Goal: Book appointment/travel/reservation

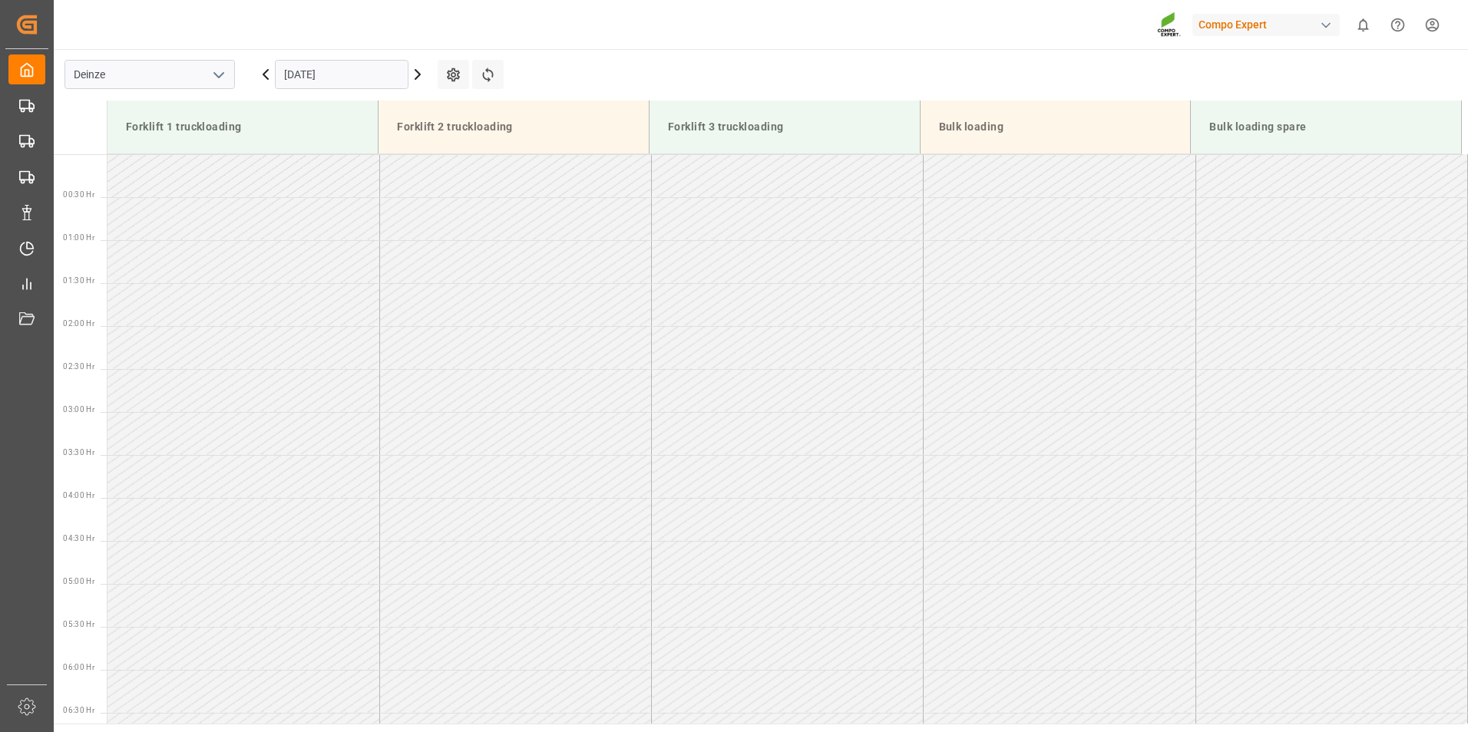
scroll to position [1194, 0]
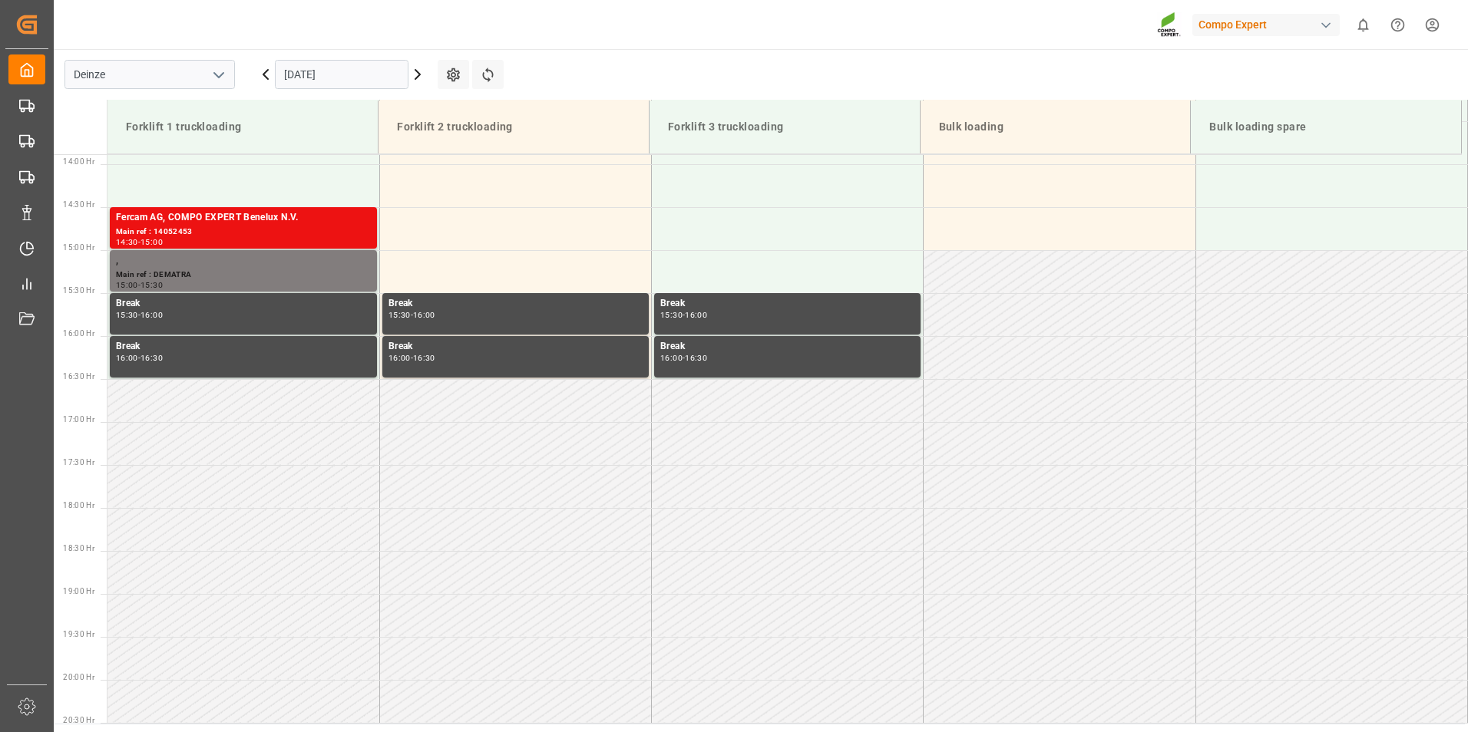
click at [326, 134] on div "Forklift 1 truckloading" at bounding box center [243, 127] width 246 height 28
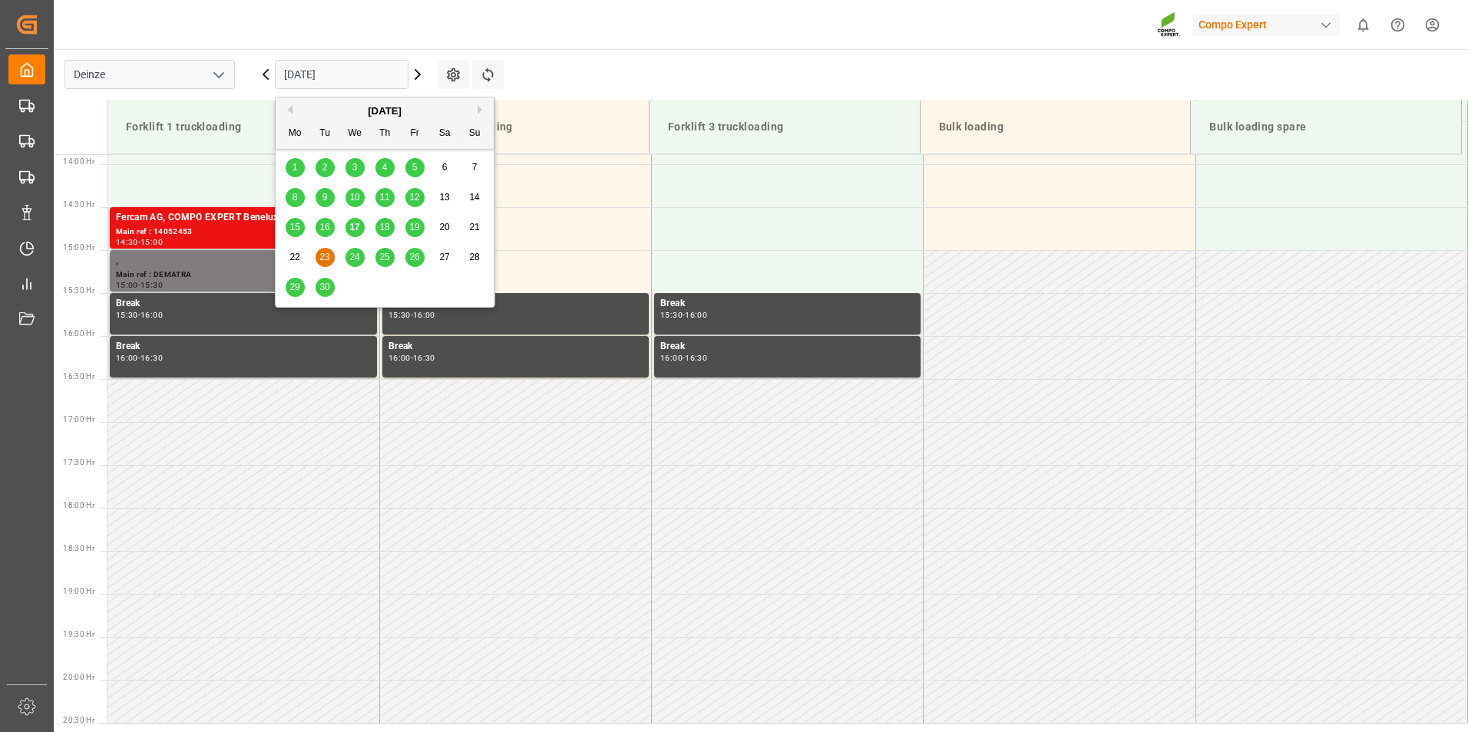
click at [349, 80] on input "23.09.2025" at bounding box center [342, 74] width 134 height 29
click at [355, 226] on span "17" at bounding box center [354, 227] width 10 height 11
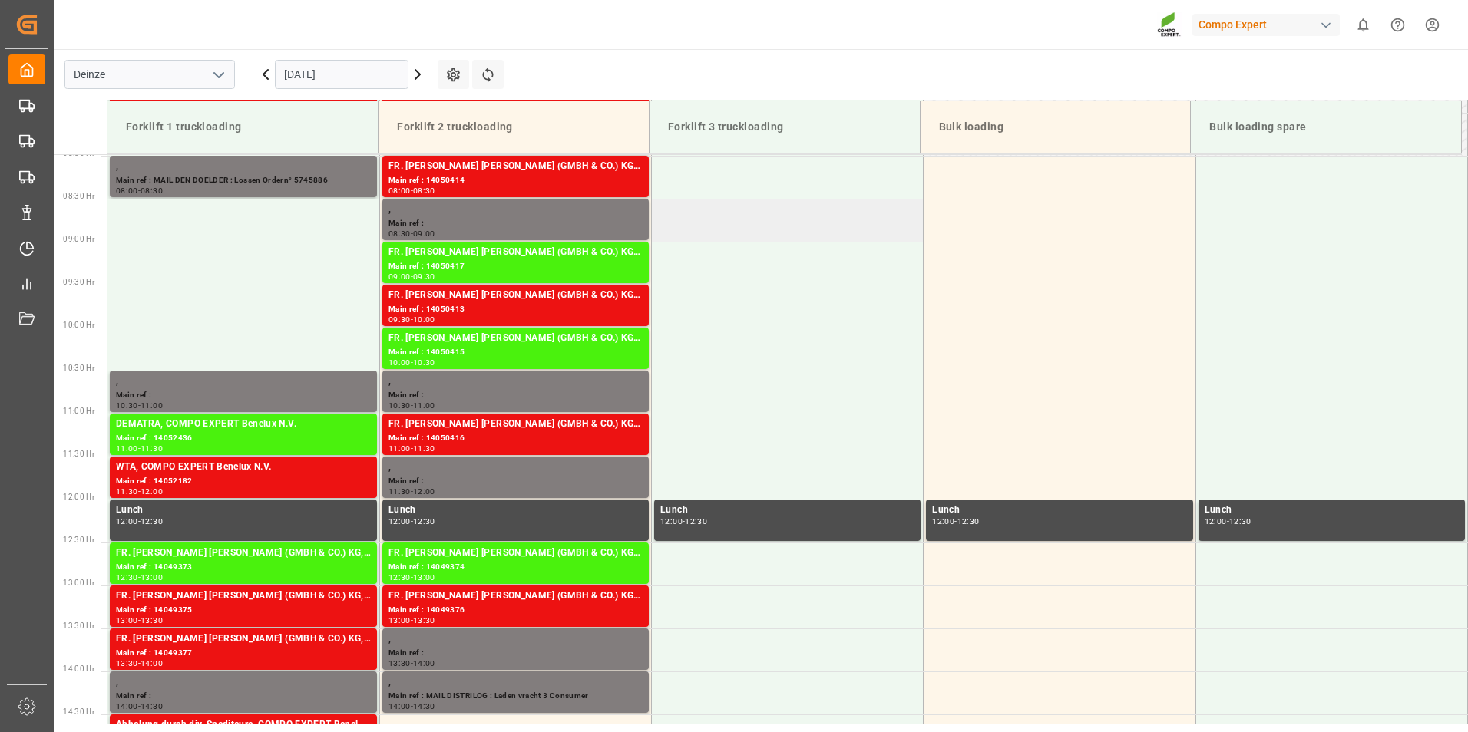
scroll to position [782, 0]
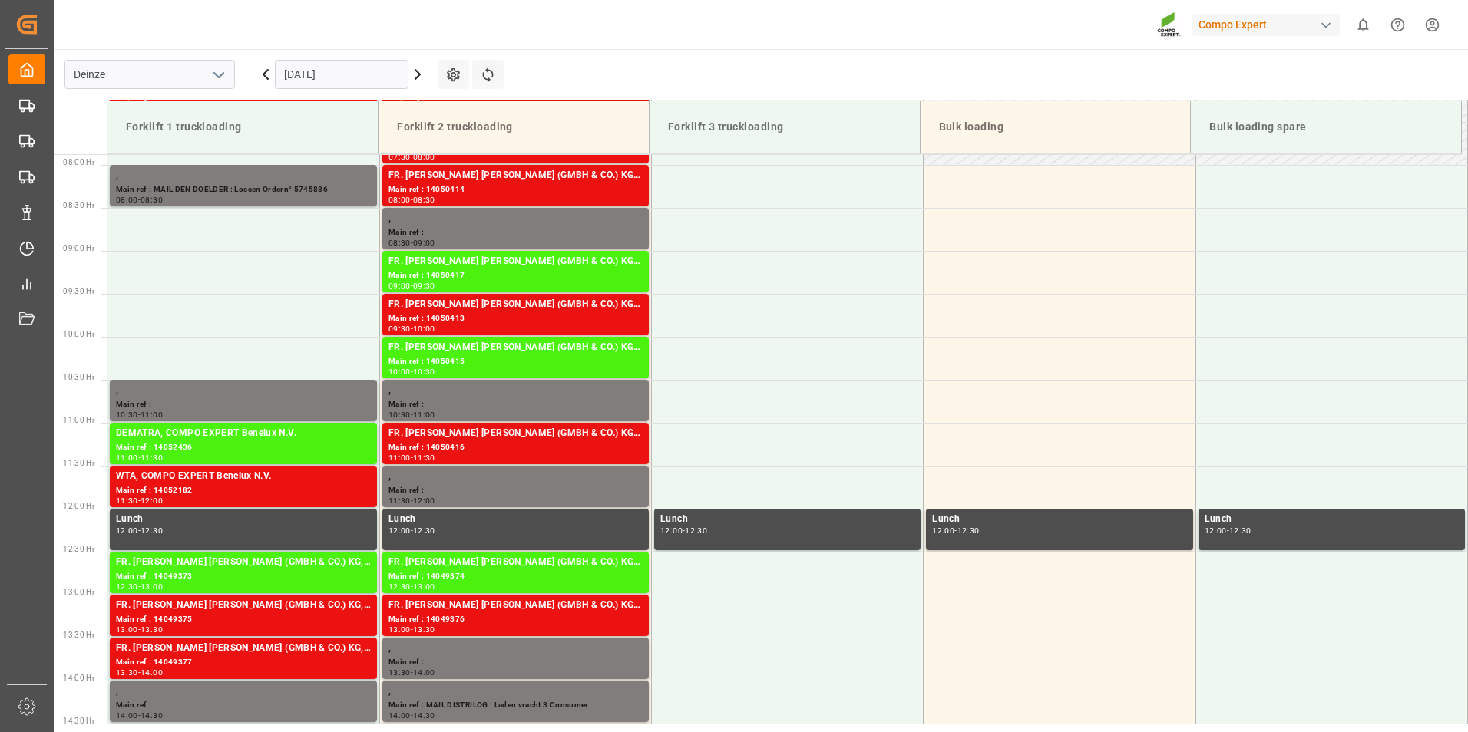
scroll to position [782, 0]
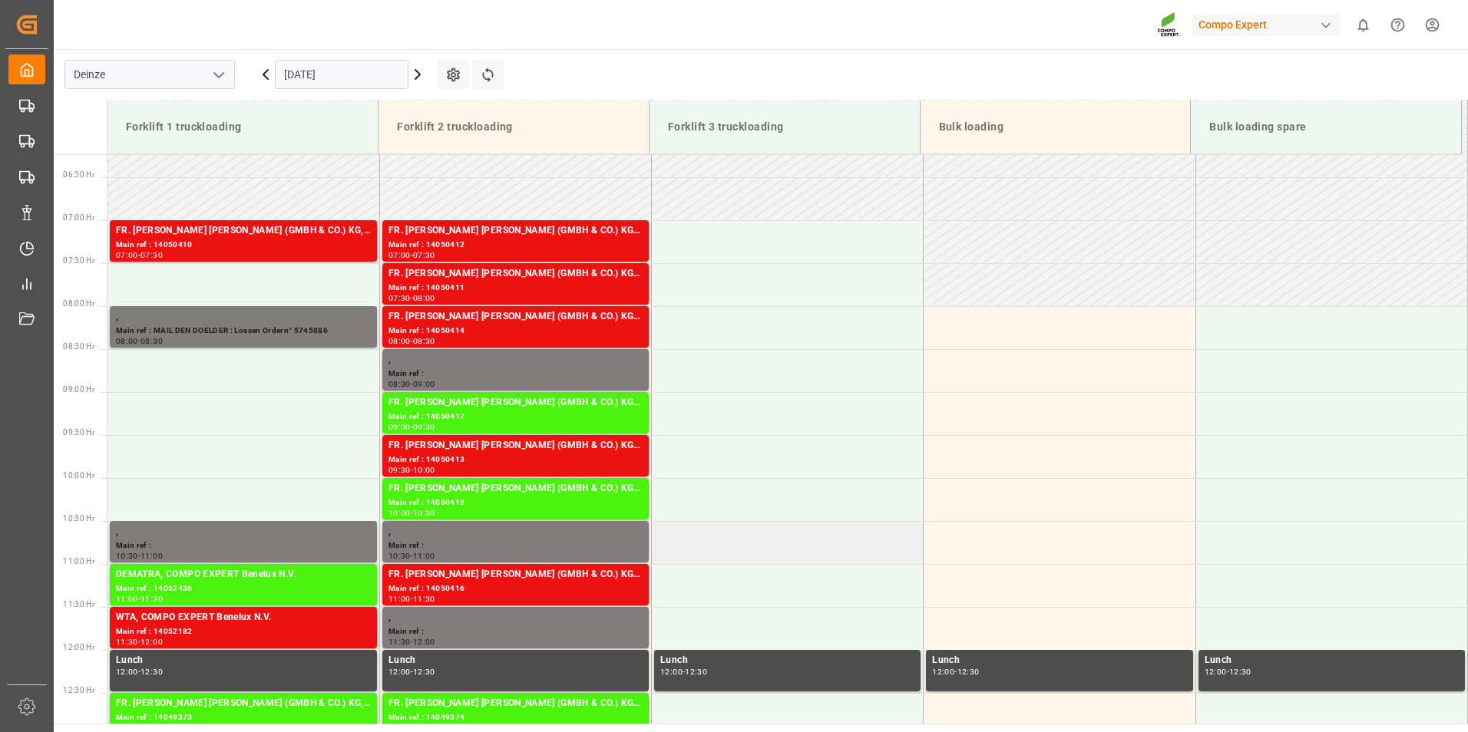
scroll to position [629, 0]
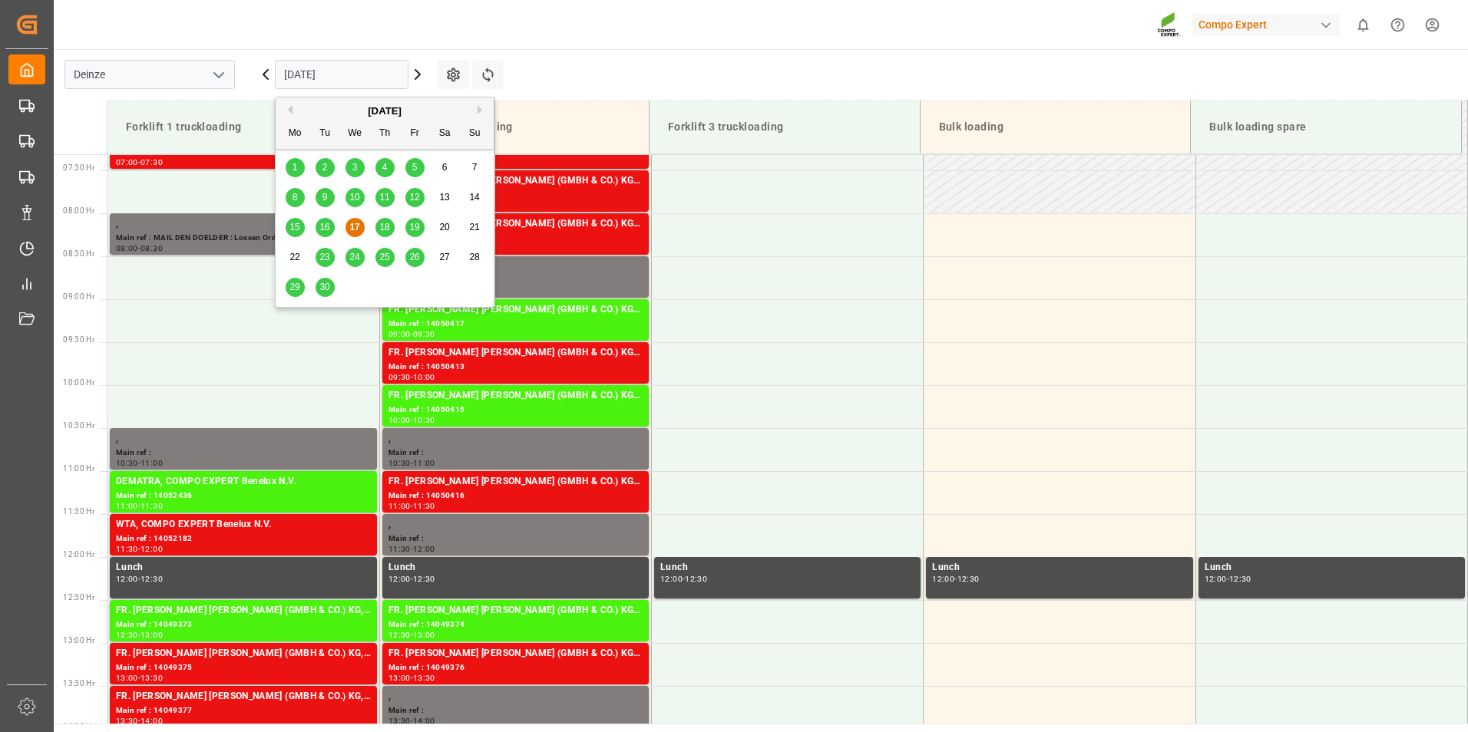
click at [351, 79] on input "[DATE]" at bounding box center [342, 74] width 134 height 29
click at [382, 226] on span "18" at bounding box center [384, 227] width 10 height 11
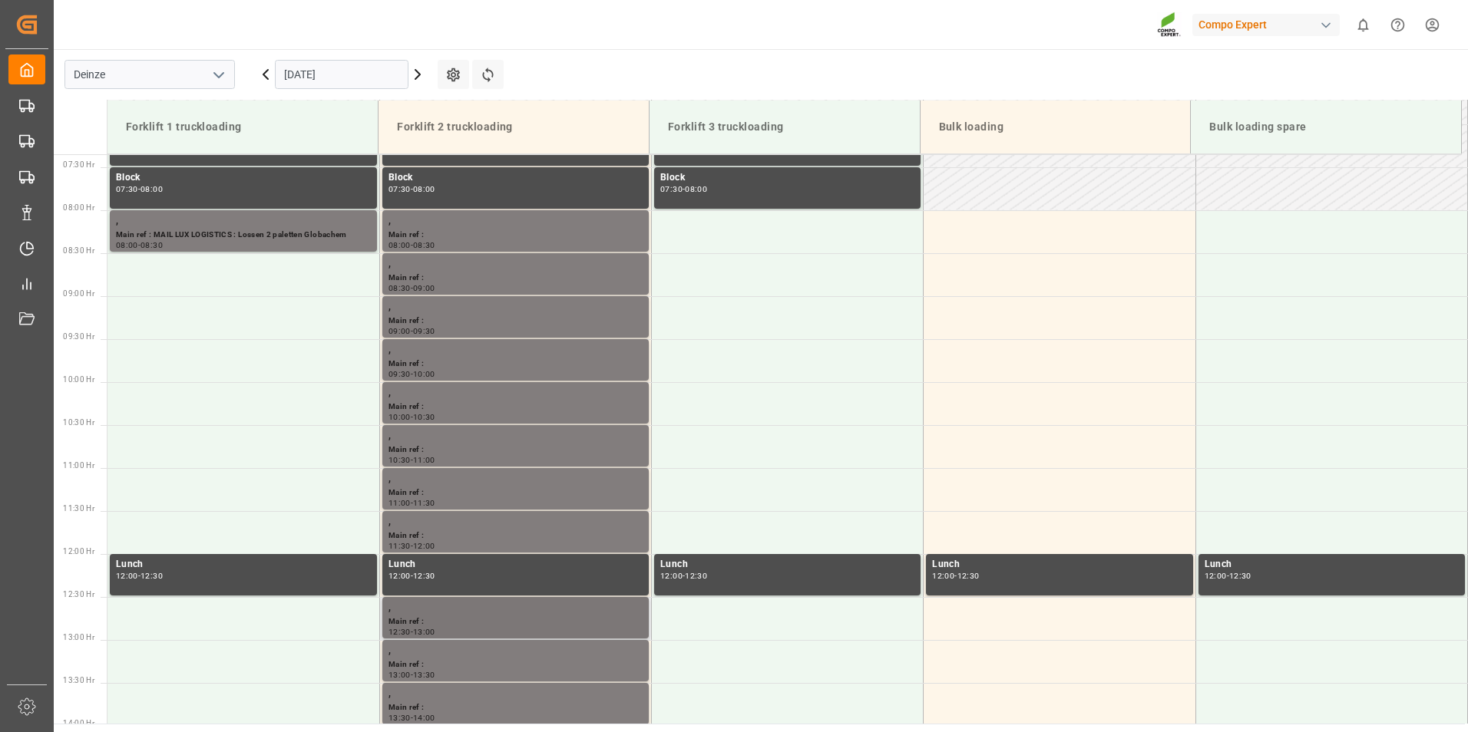
scroll to position [782, 0]
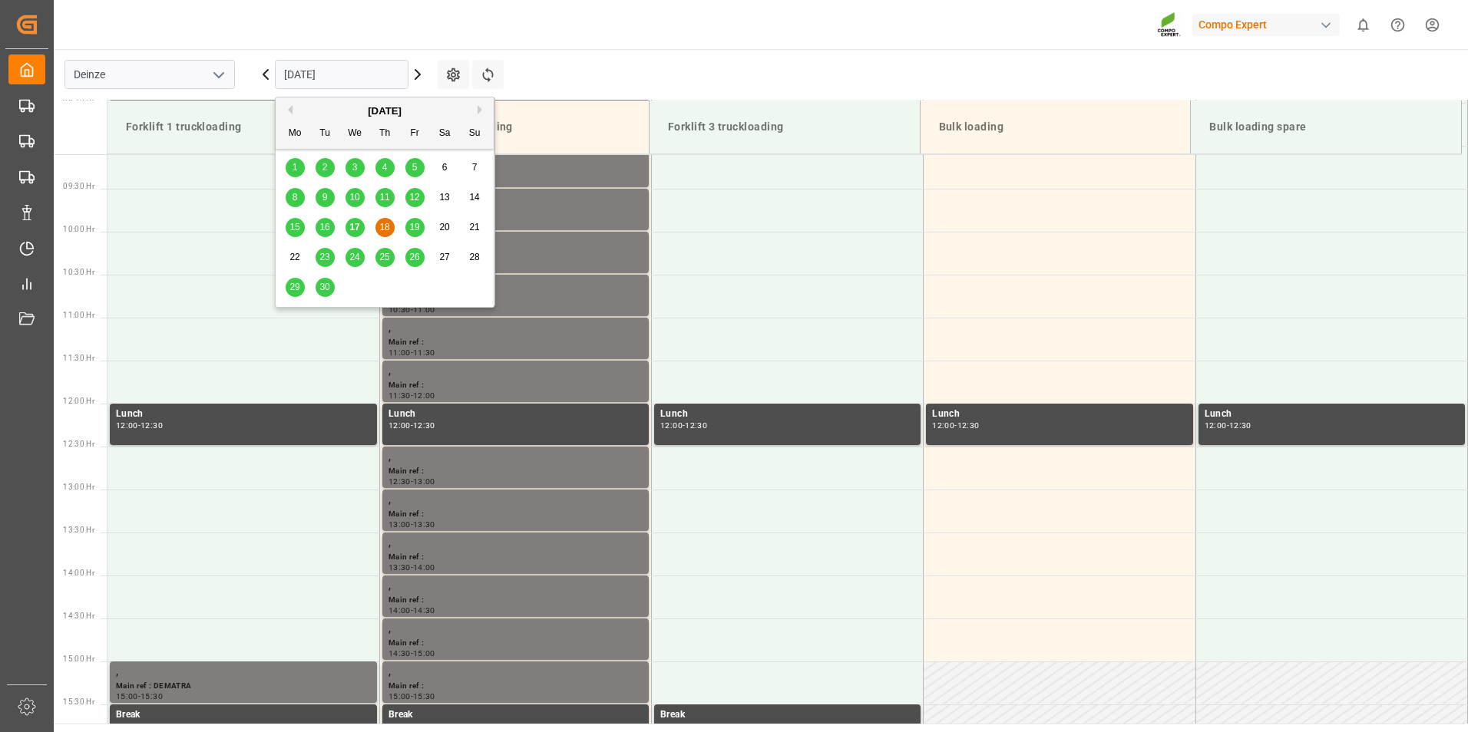
click at [351, 74] on input "18.09.2025" at bounding box center [342, 74] width 134 height 29
click at [416, 224] on span "19" at bounding box center [414, 227] width 10 height 11
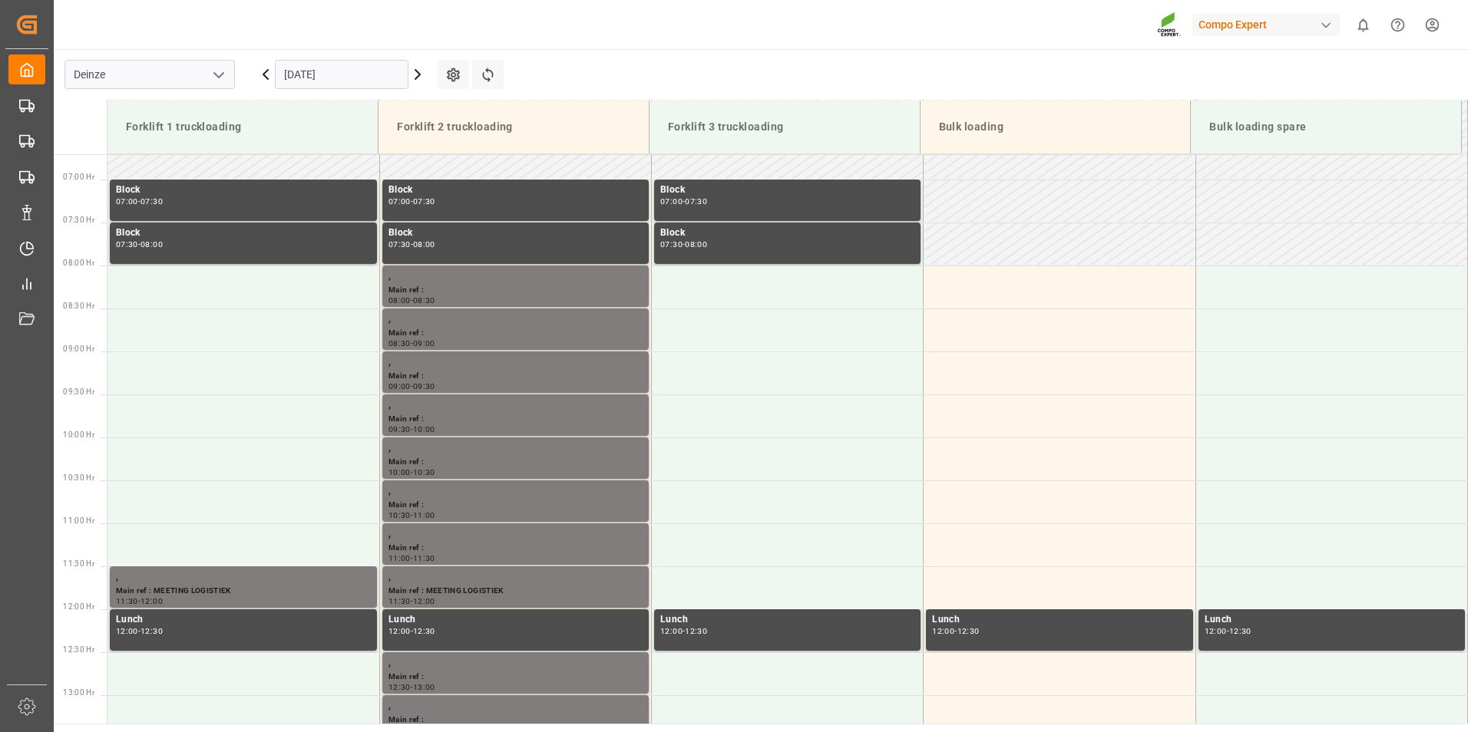
scroll to position [475, 0]
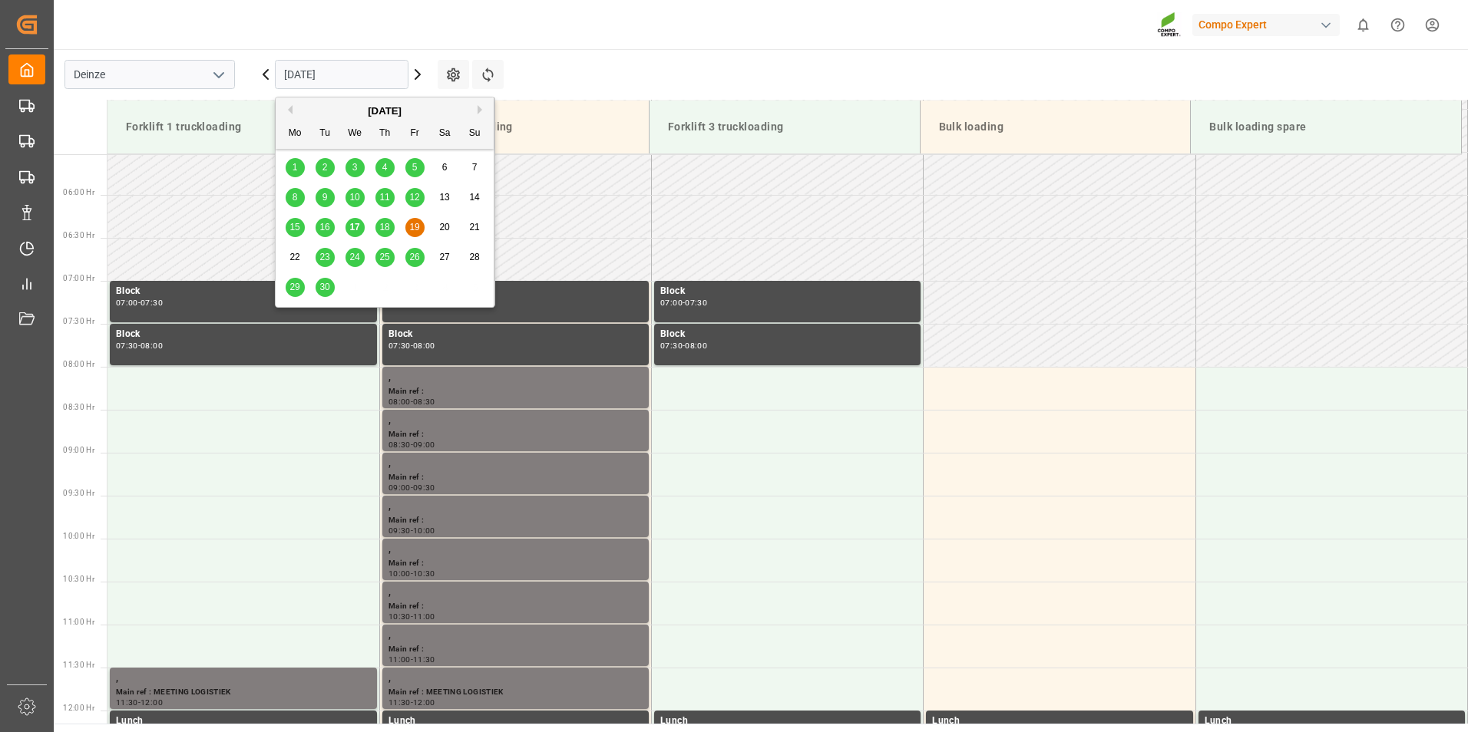
click at [351, 84] on input "19.09.2025" at bounding box center [342, 74] width 134 height 29
click at [352, 233] on div "17" at bounding box center [354, 228] width 19 height 18
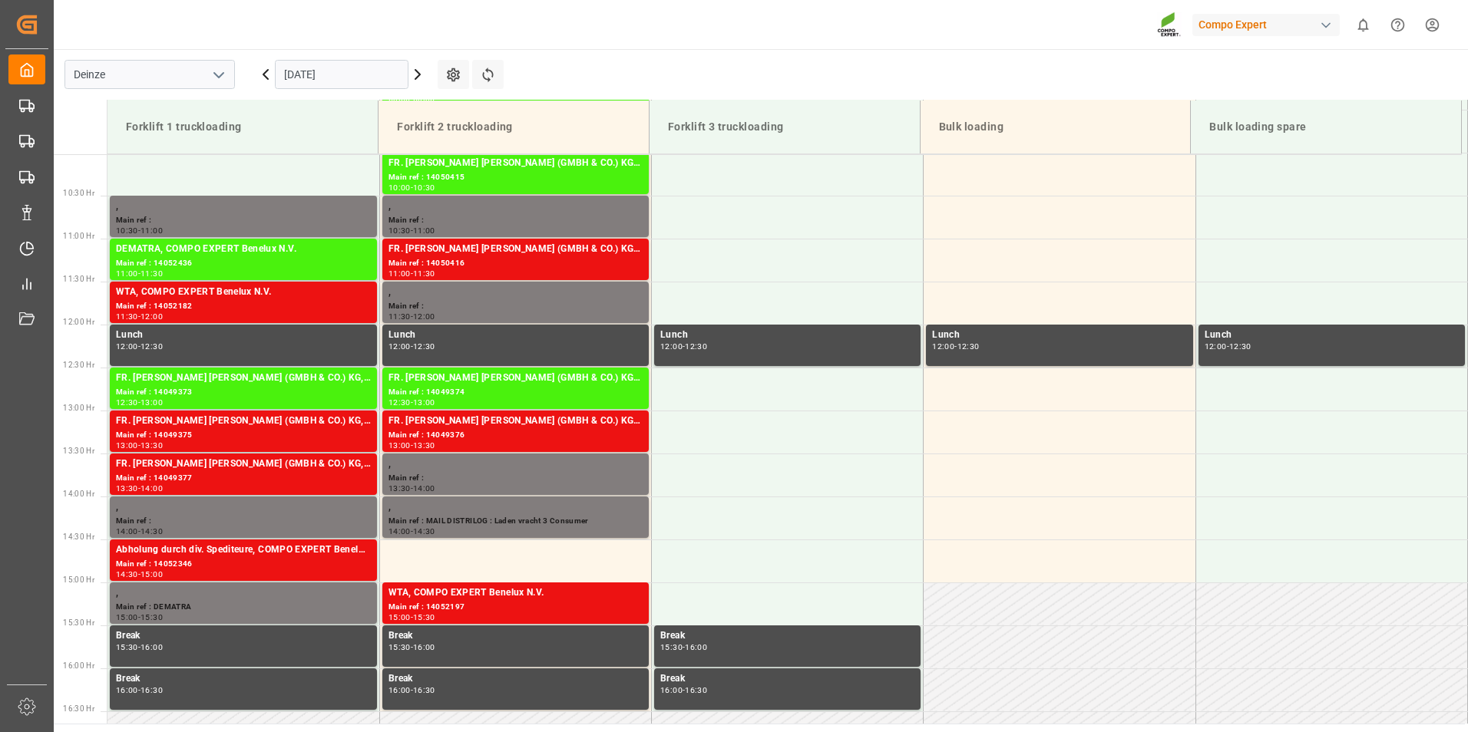
scroll to position [936, 0]
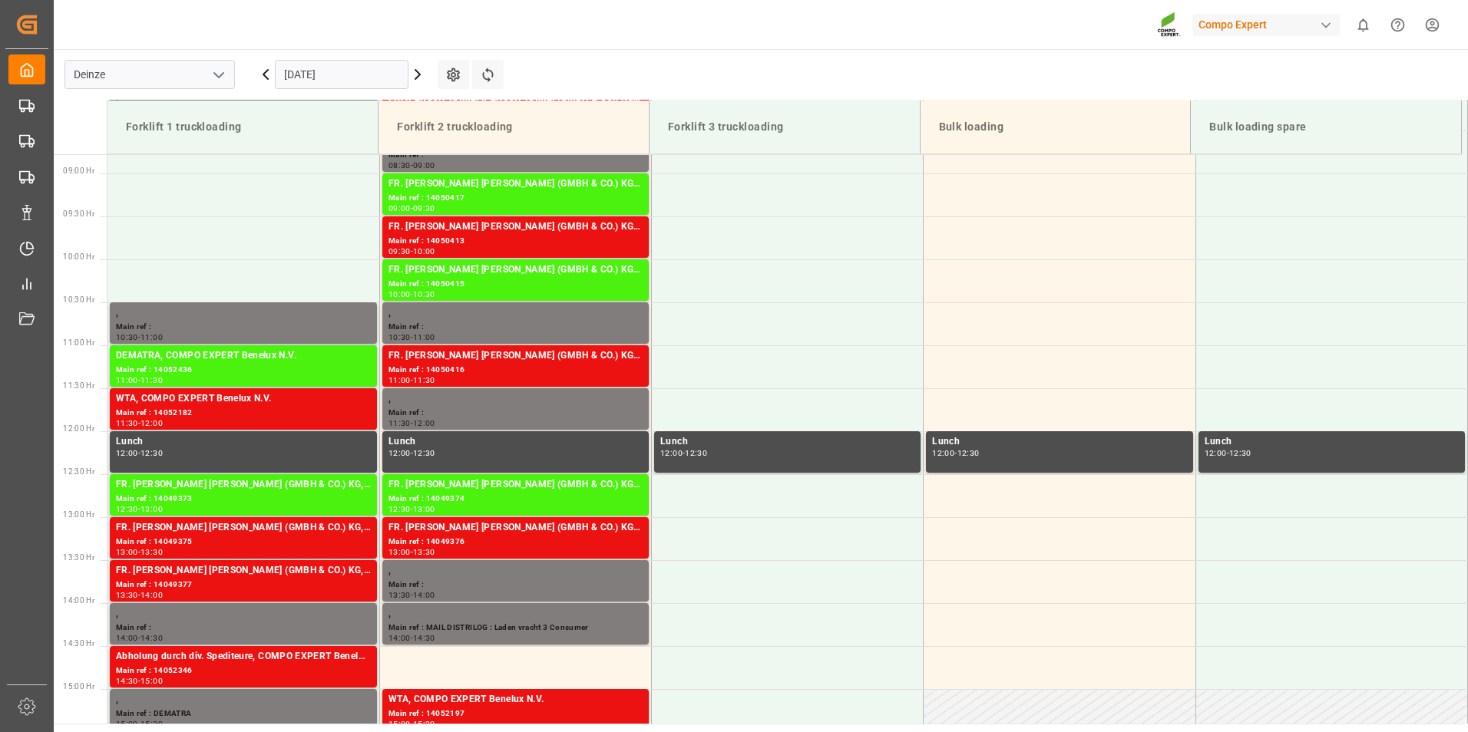
scroll to position [773, 0]
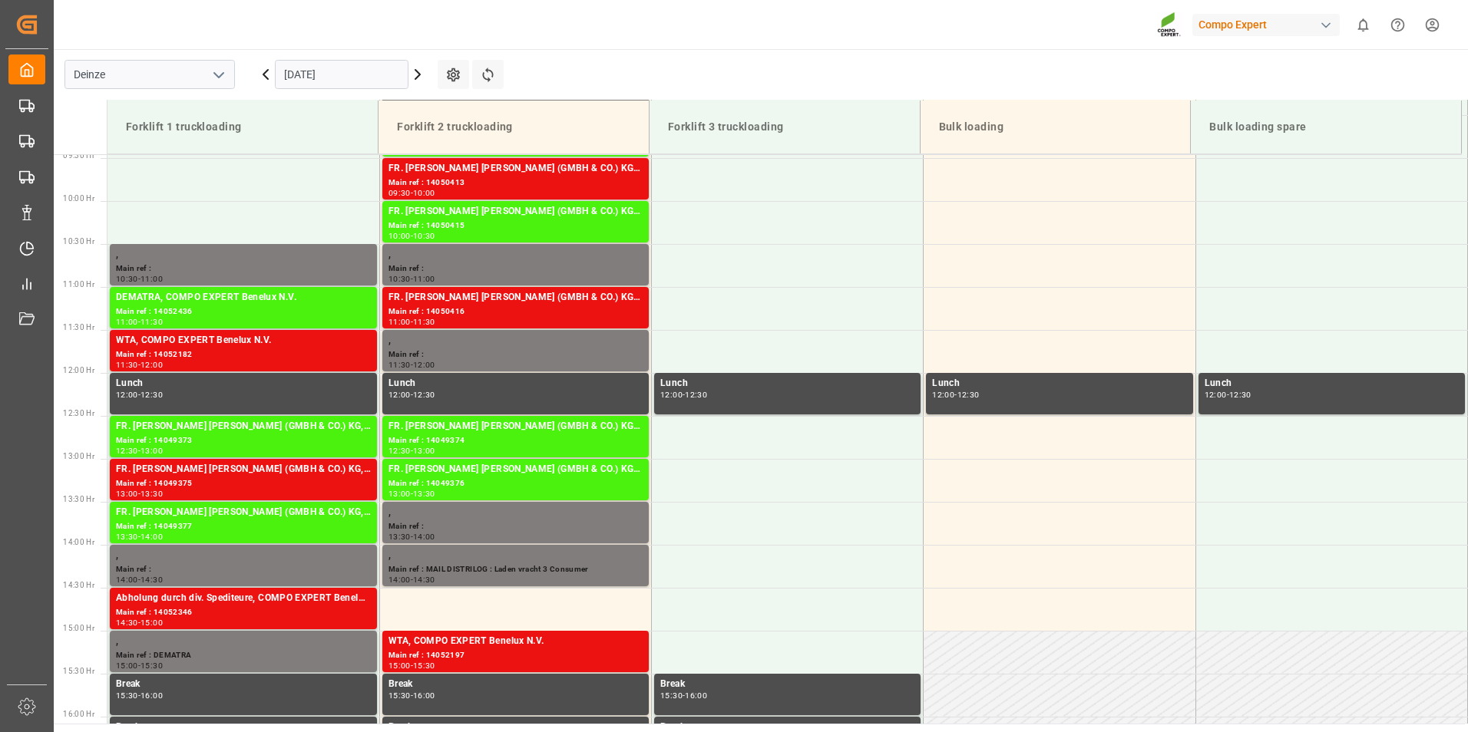
scroll to position [795, 0]
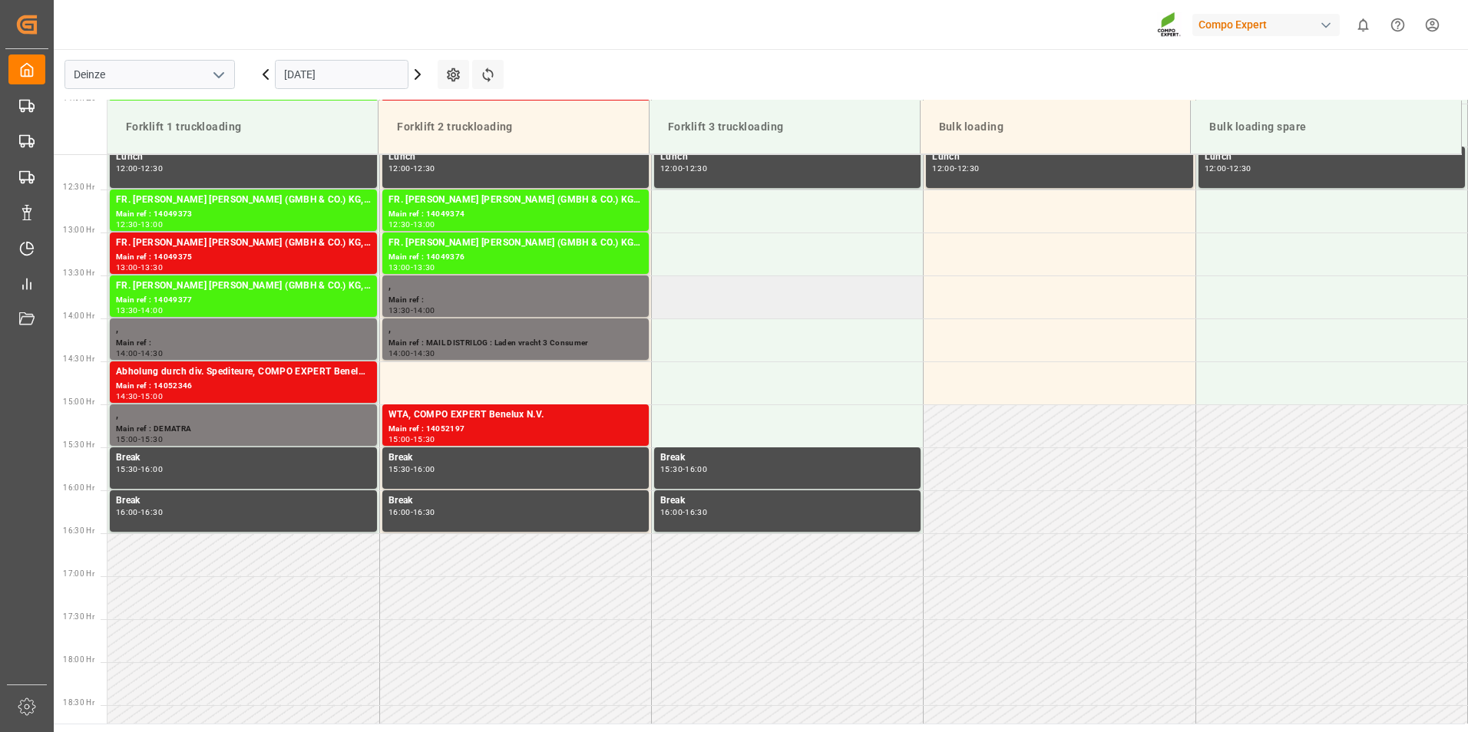
scroll to position [954, 0]
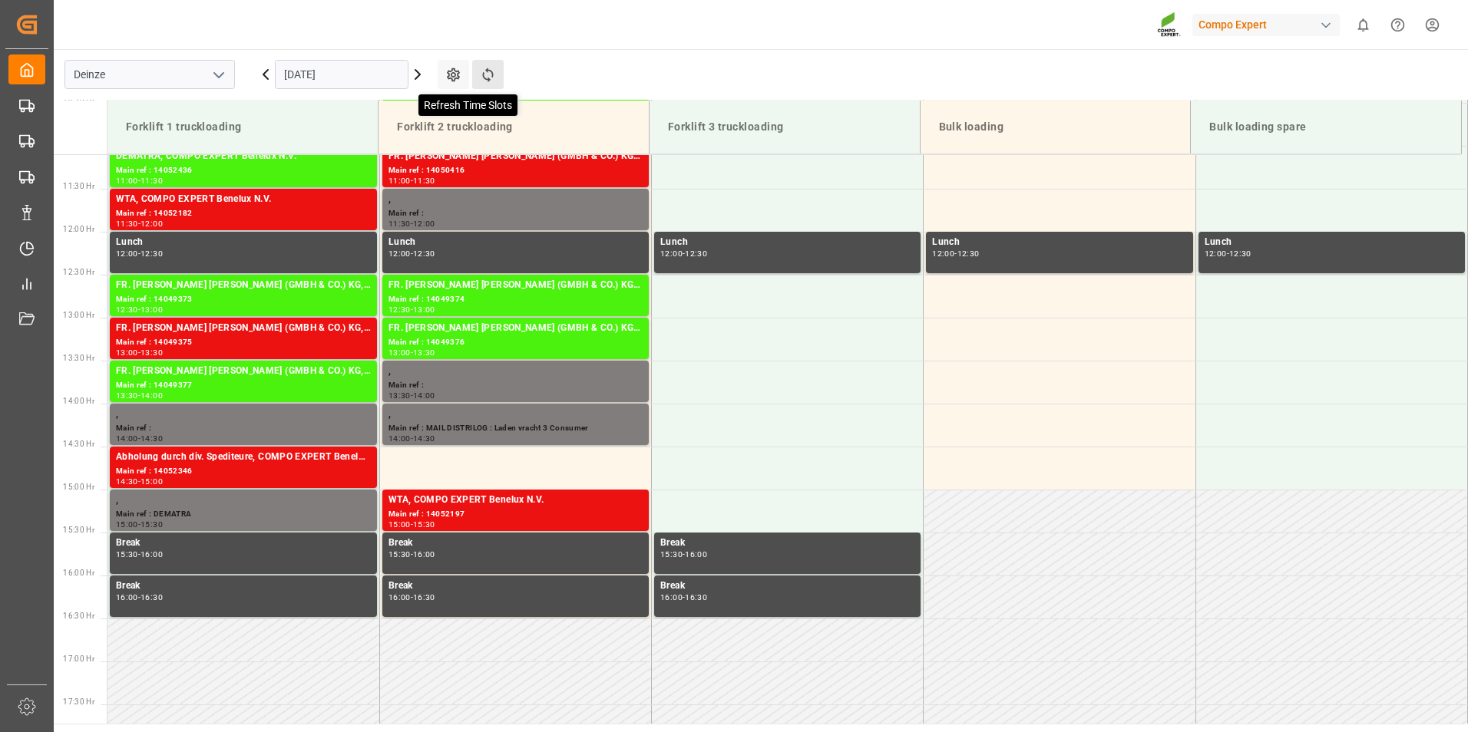
click at [487, 78] on icon at bounding box center [488, 75] width 16 height 16
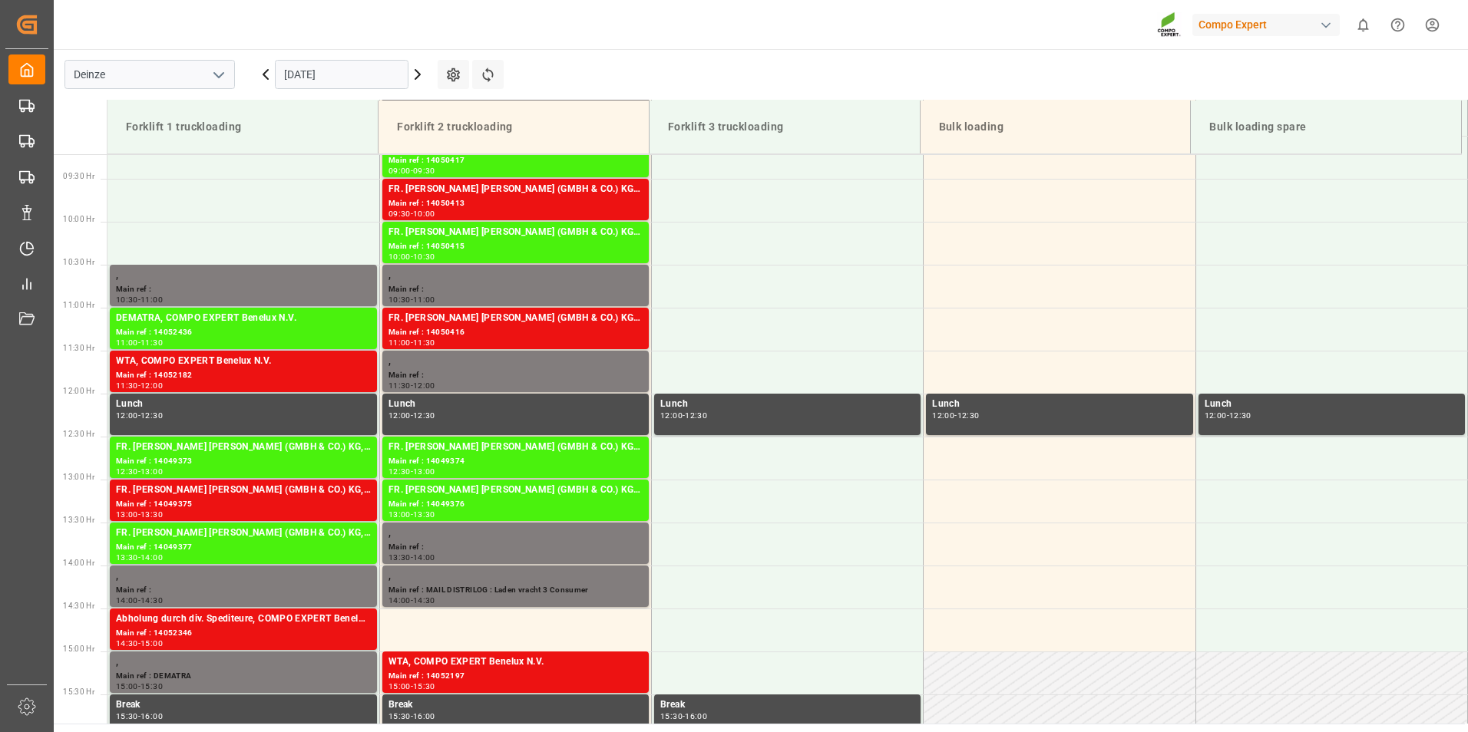
scroll to position [802, 0]
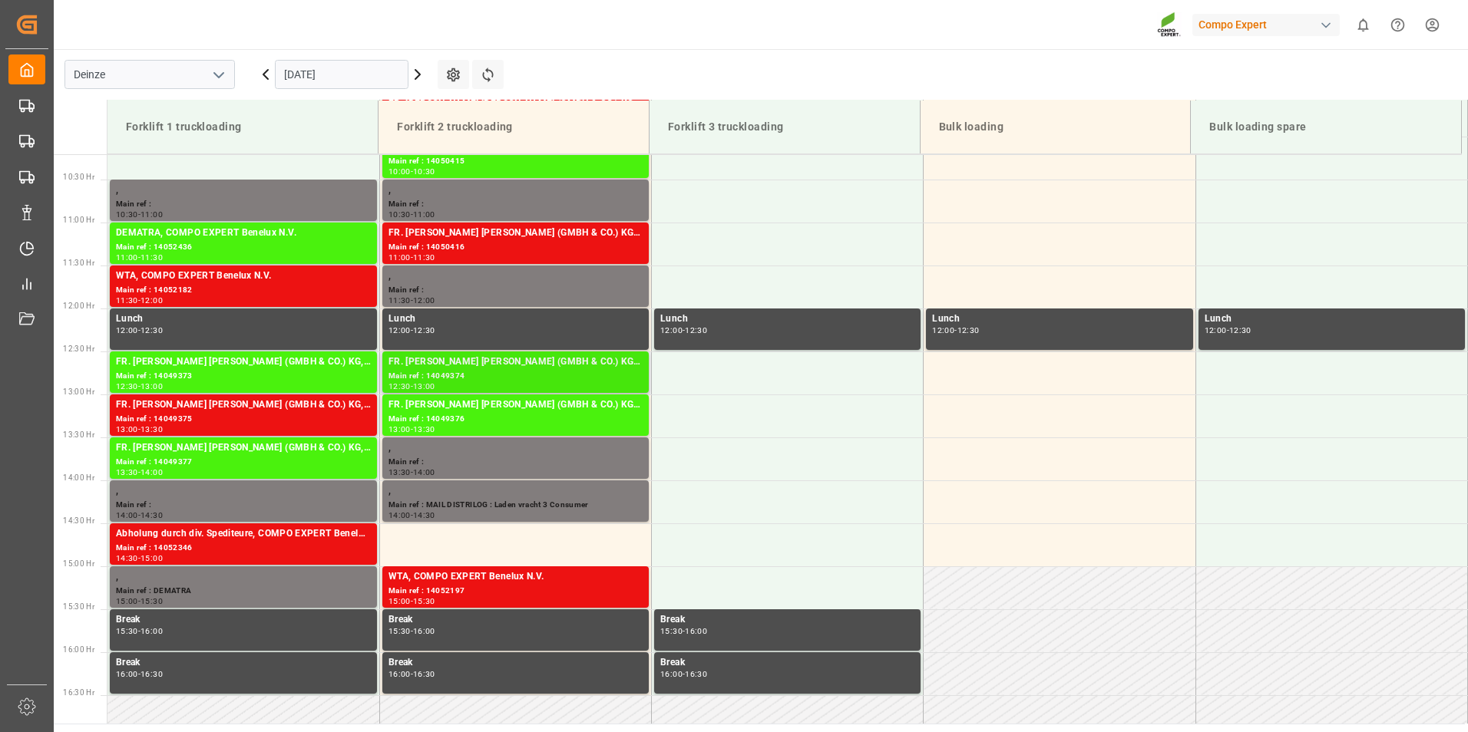
scroll to position [724, 0]
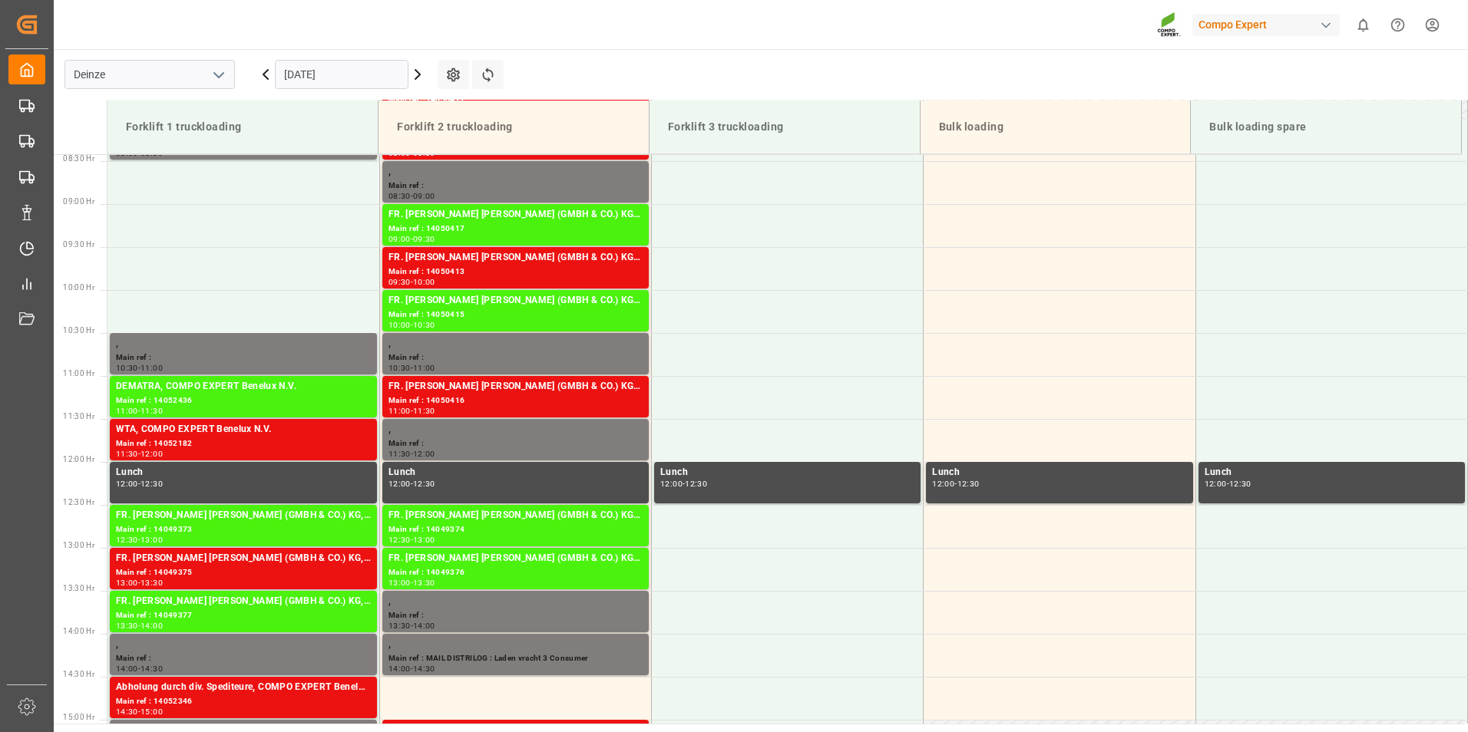
scroll to position [877, 0]
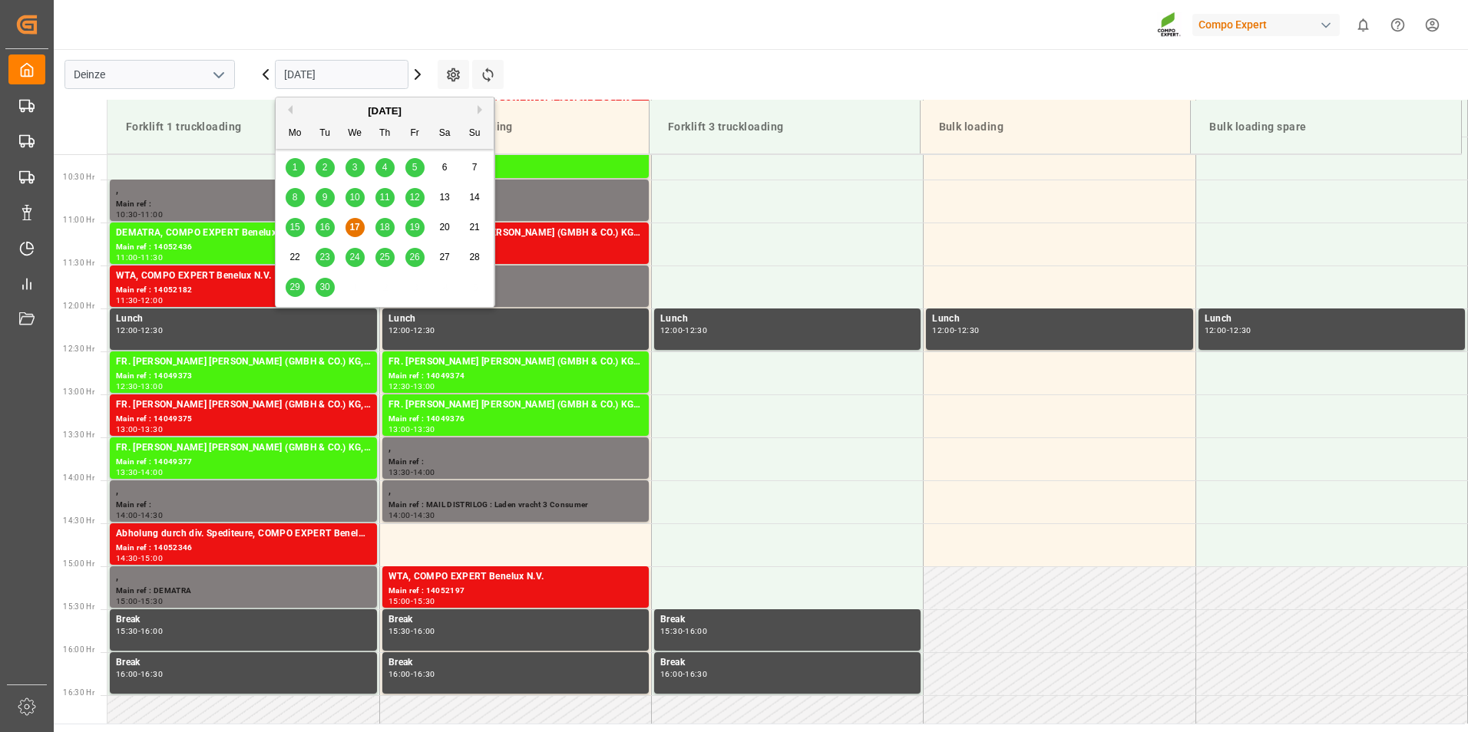
click at [361, 78] on input "[DATE]" at bounding box center [342, 74] width 134 height 29
click at [385, 229] on span "18" at bounding box center [384, 227] width 10 height 11
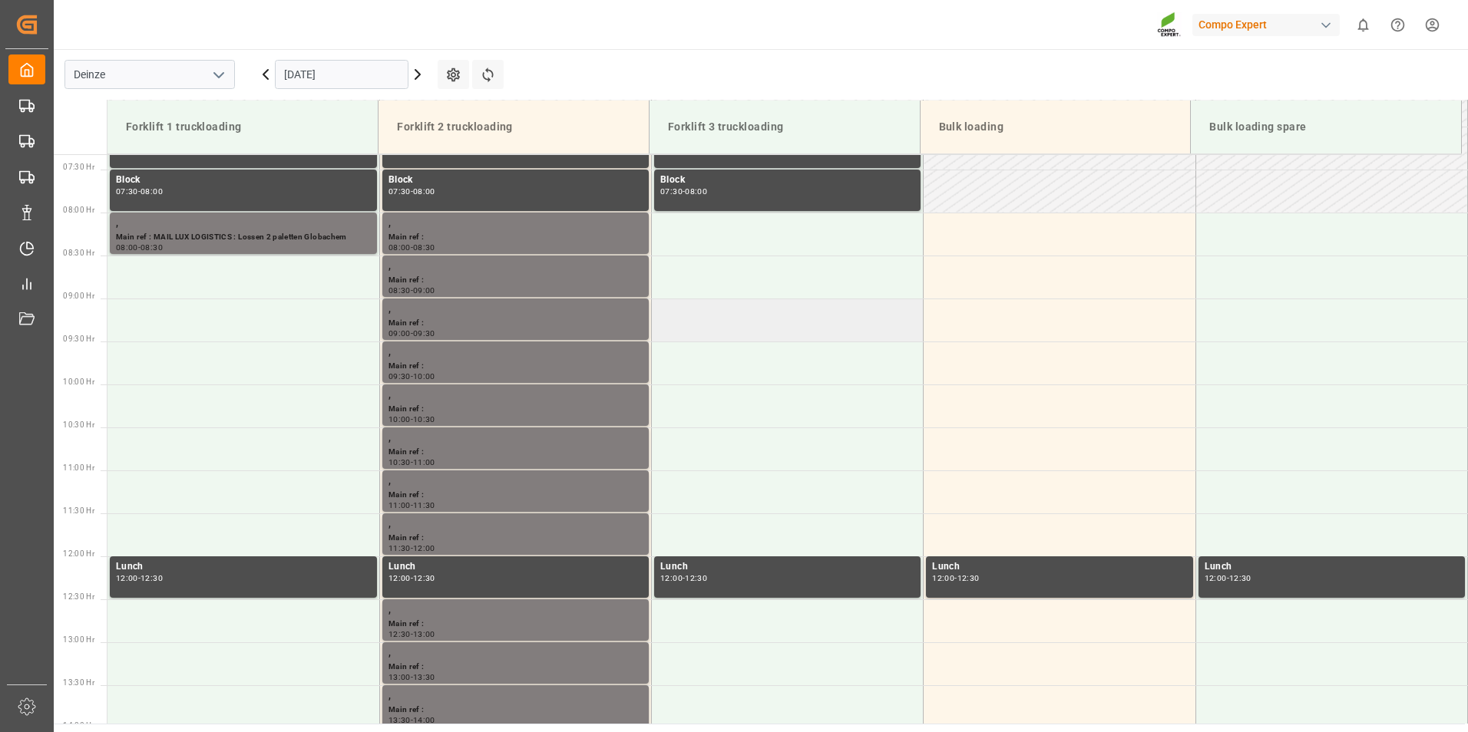
scroll to position [724, 0]
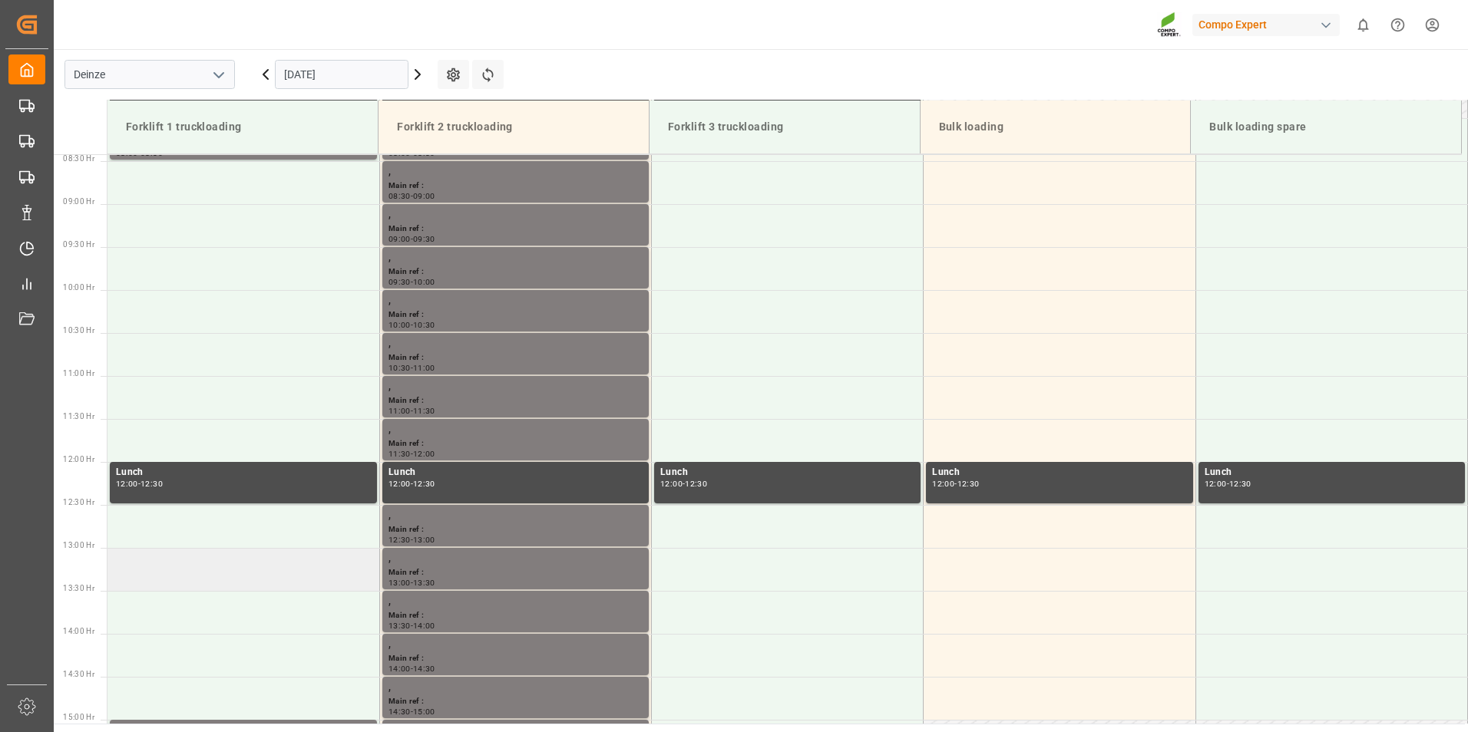
click at [165, 566] on td at bounding box center [243, 569] width 272 height 43
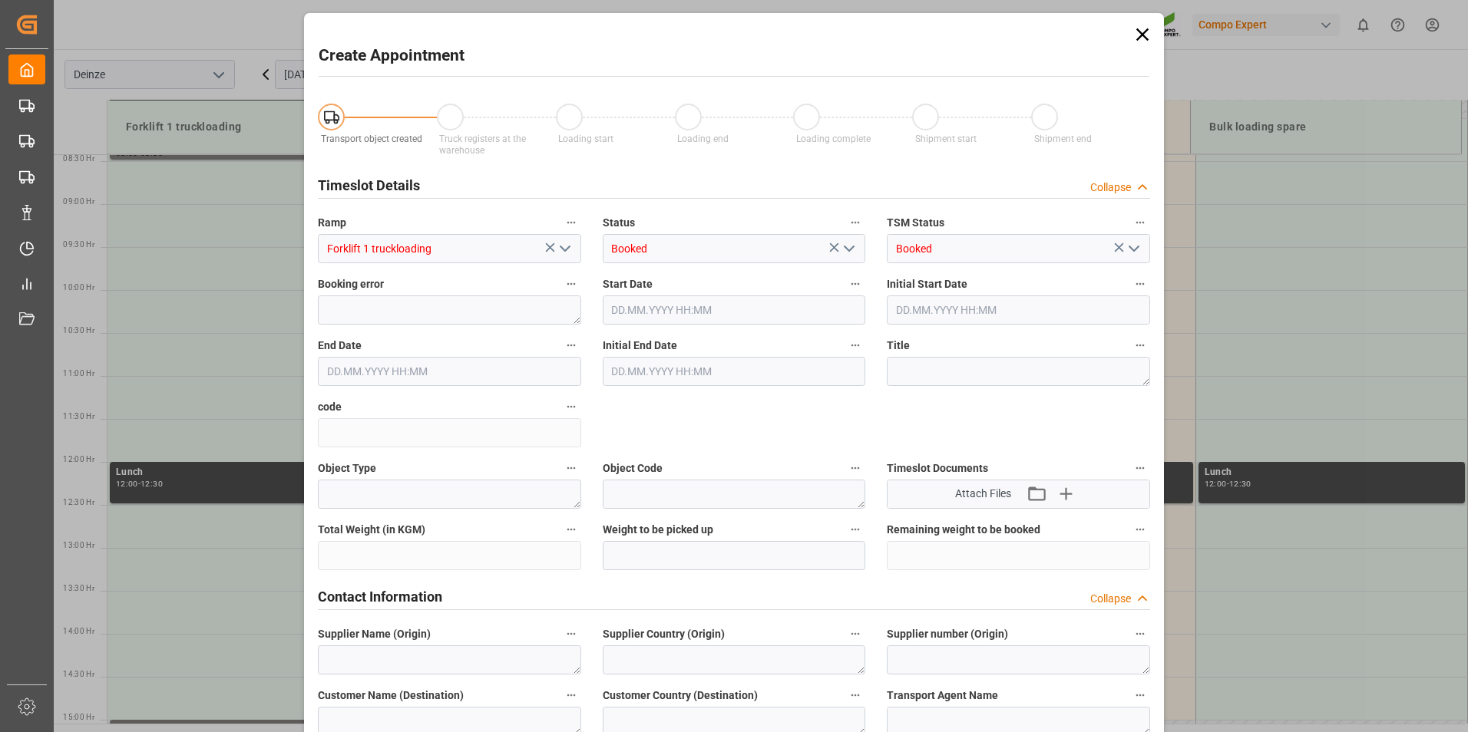
type input "18.09.2025 13:00"
type input "18.09.2025 13:30"
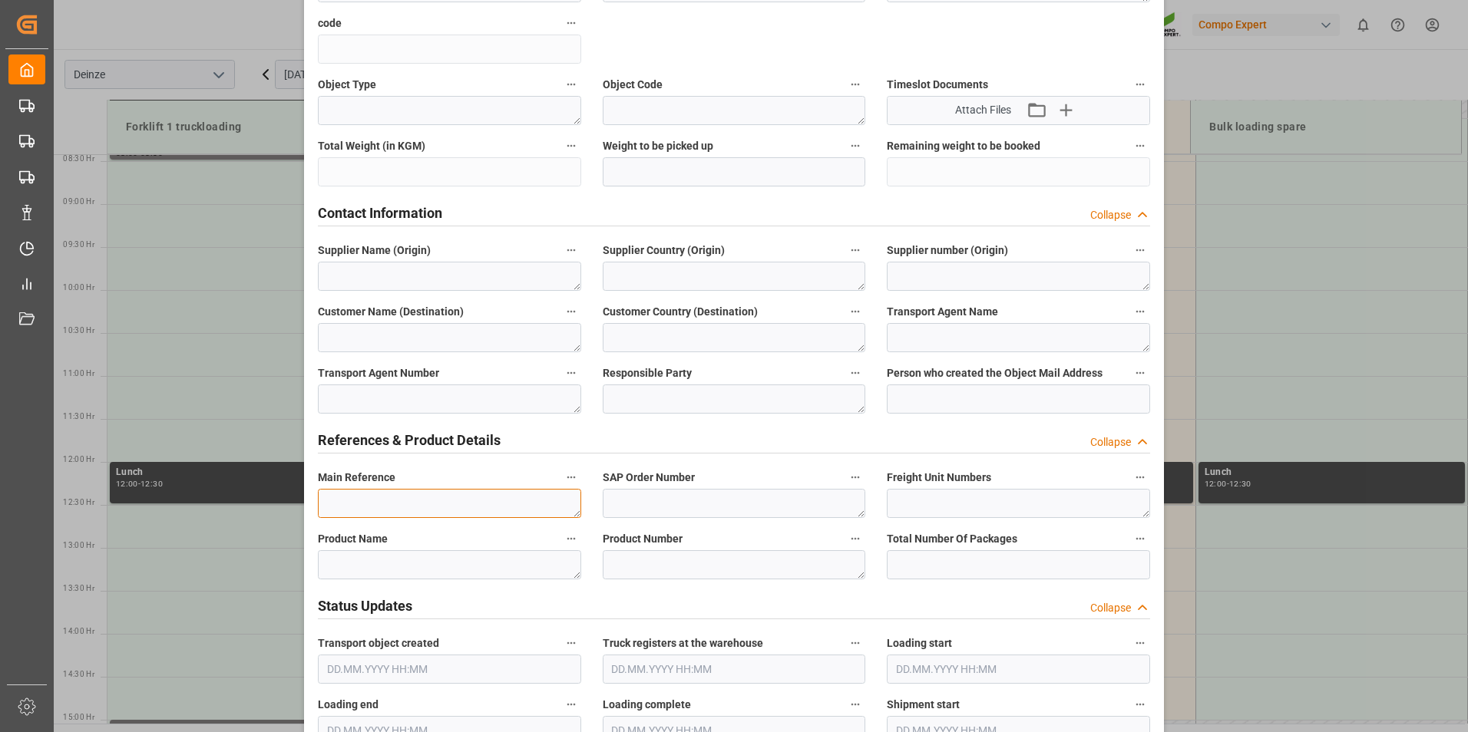
click at [354, 504] on textarea at bounding box center [449, 503] width 263 height 29
type textarea "m"
type textarea "M"
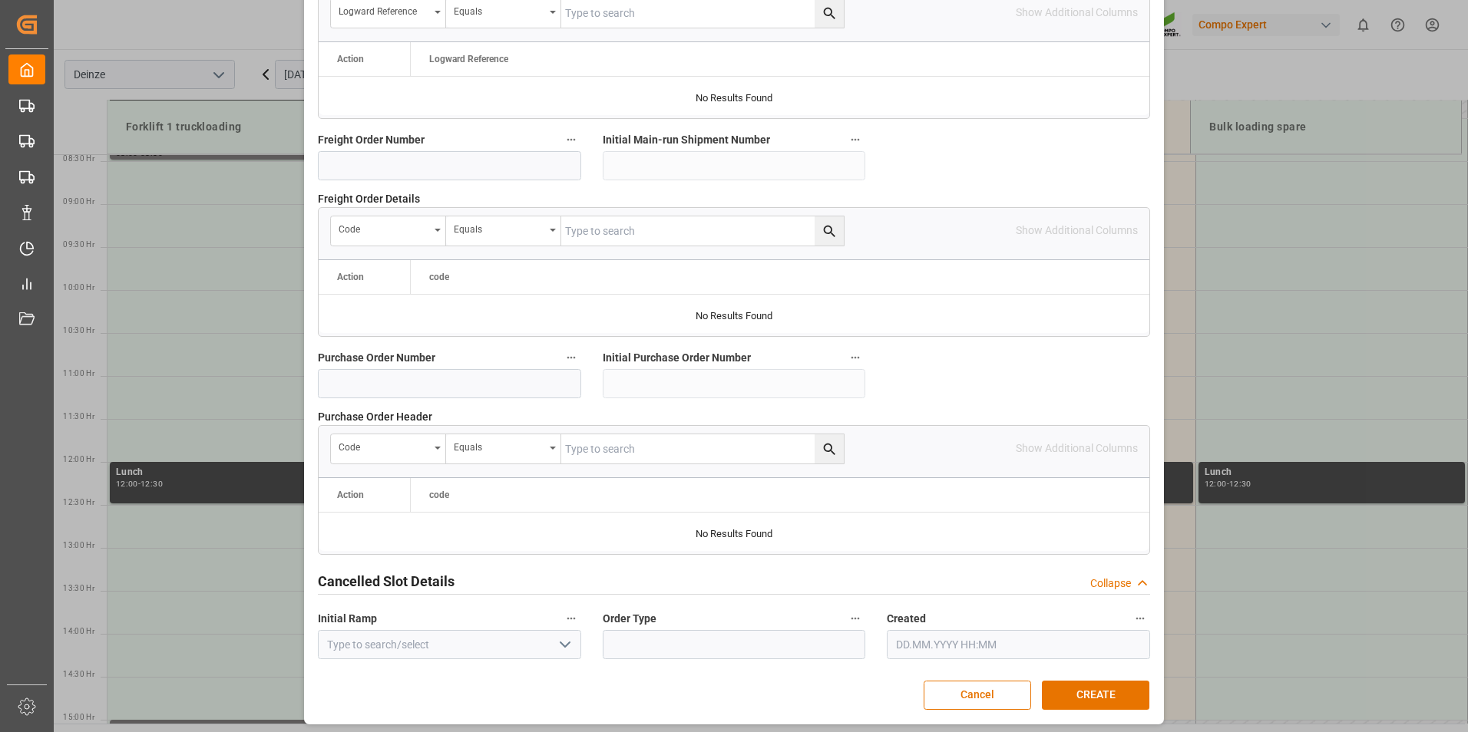
scroll to position [1398, 0]
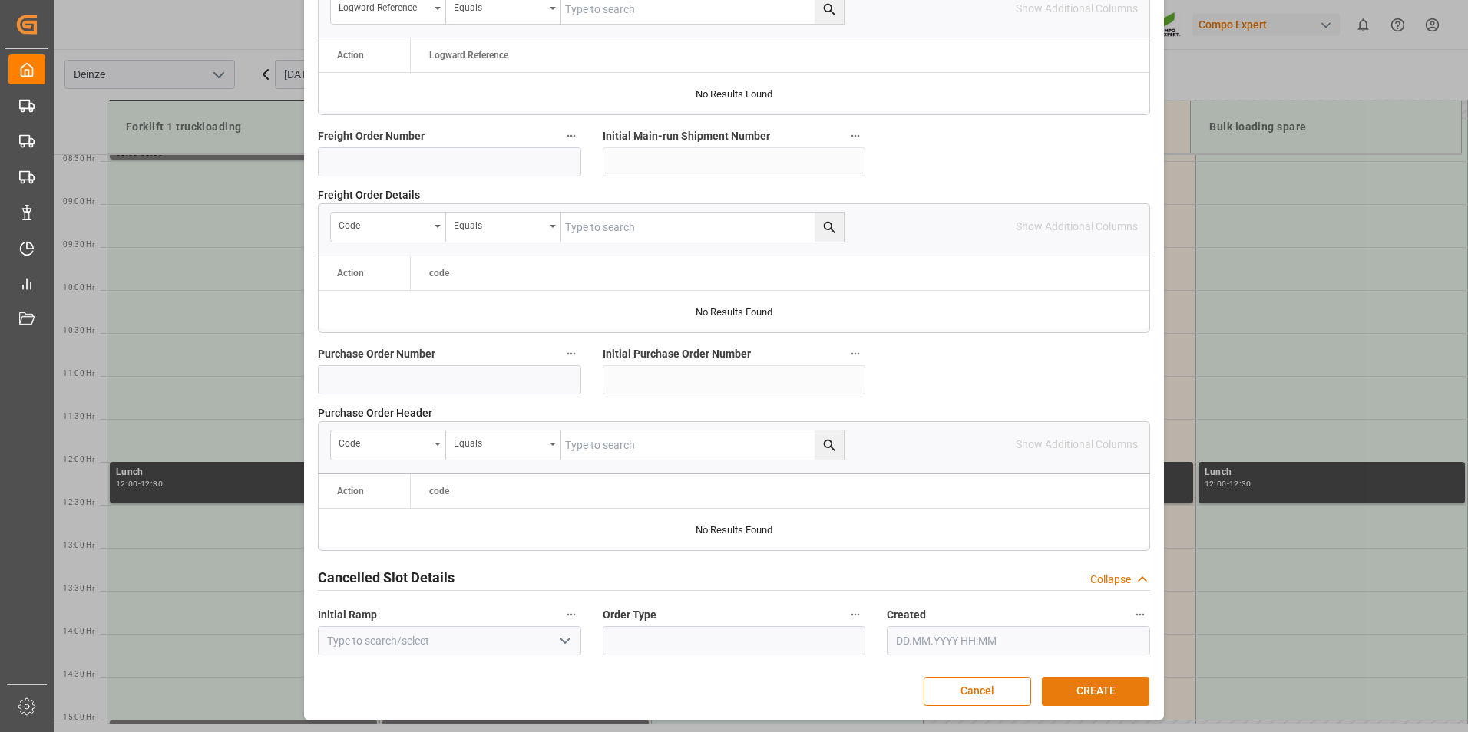
type textarea "TEL.DISTRILOG : Laden Vracht 3 Consumer"
click at [1091, 684] on button "CREATE" at bounding box center [1095, 691] width 107 height 29
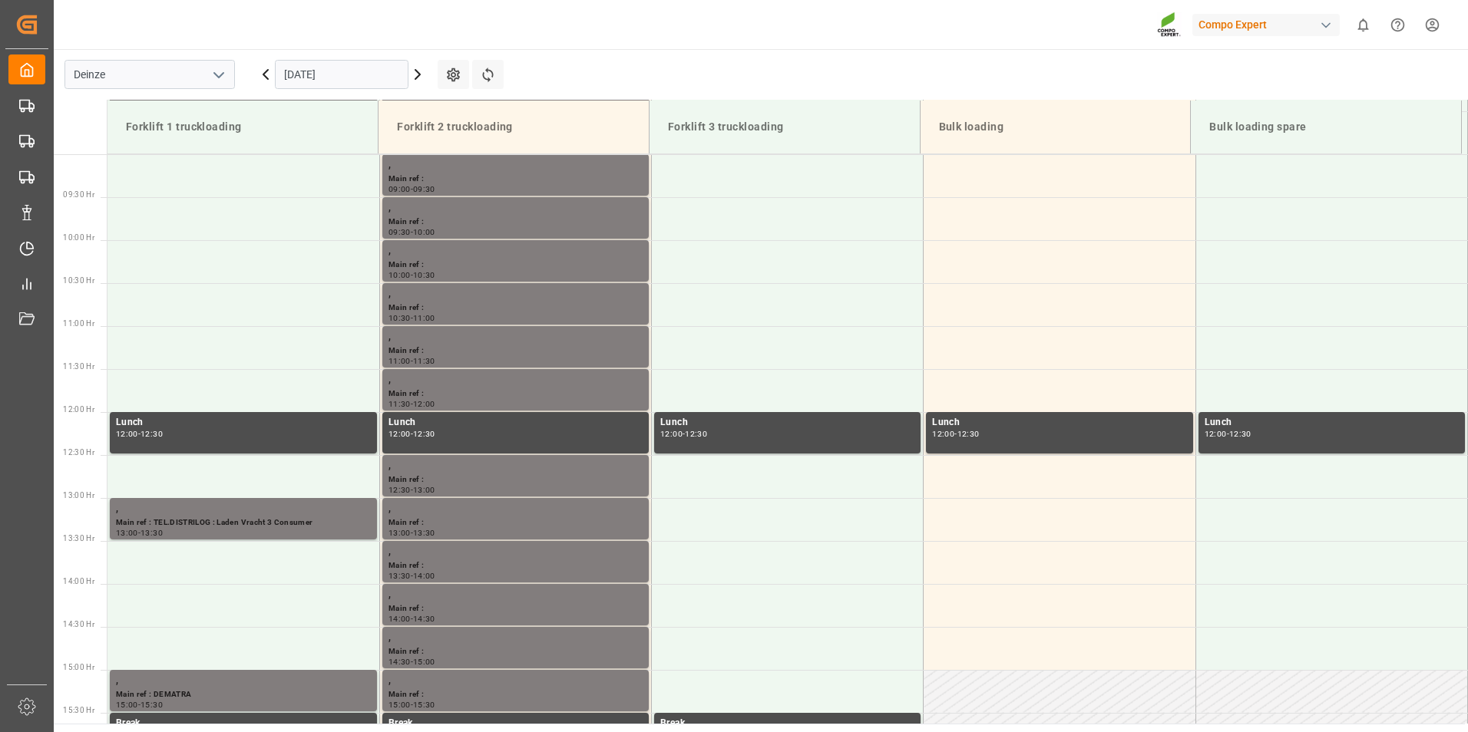
scroll to position [956, 0]
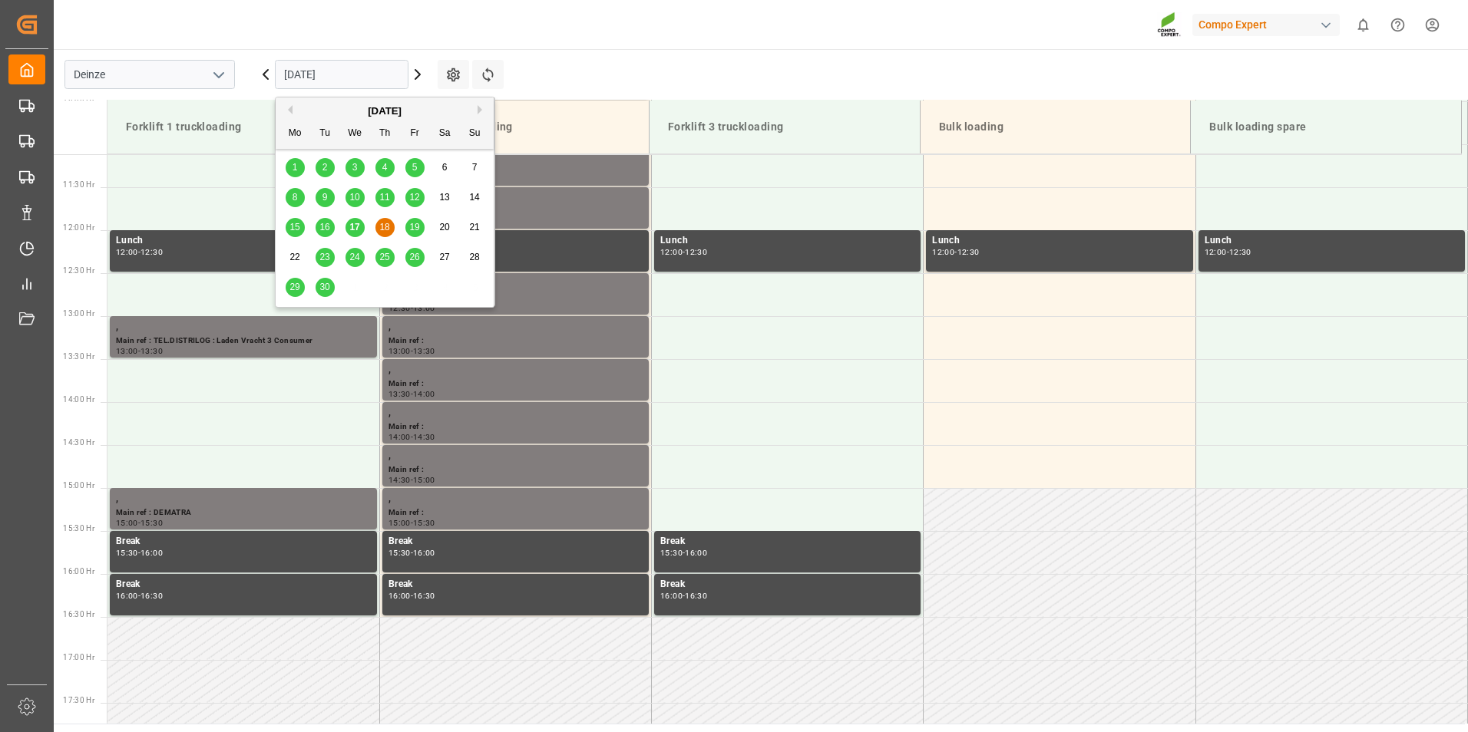
click at [365, 76] on input "18.09.2025" at bounding box center [342, 74] width 134 height 29
click at [293, 259] on span "22" at bounding box center [294, 257] width 10 height 11
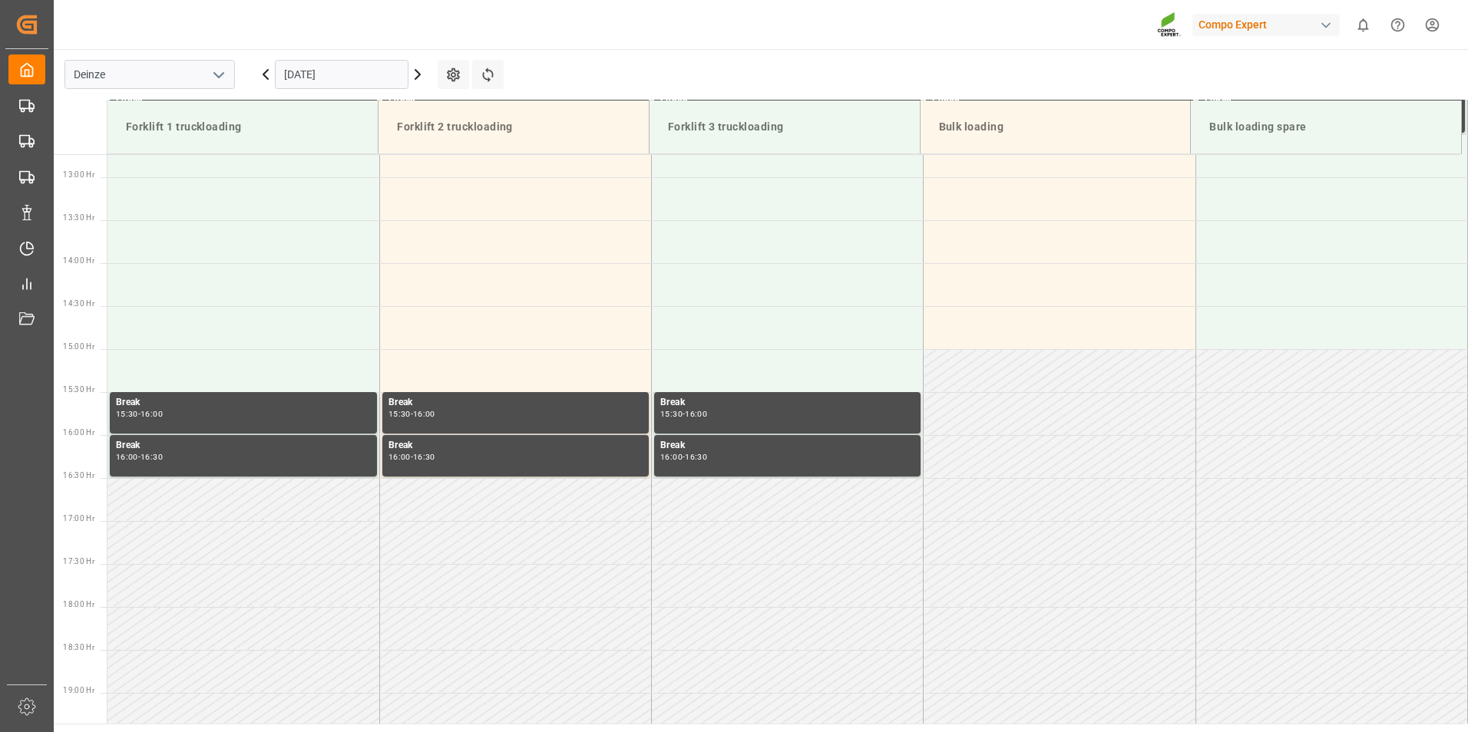
scroll to position [1108, 0]
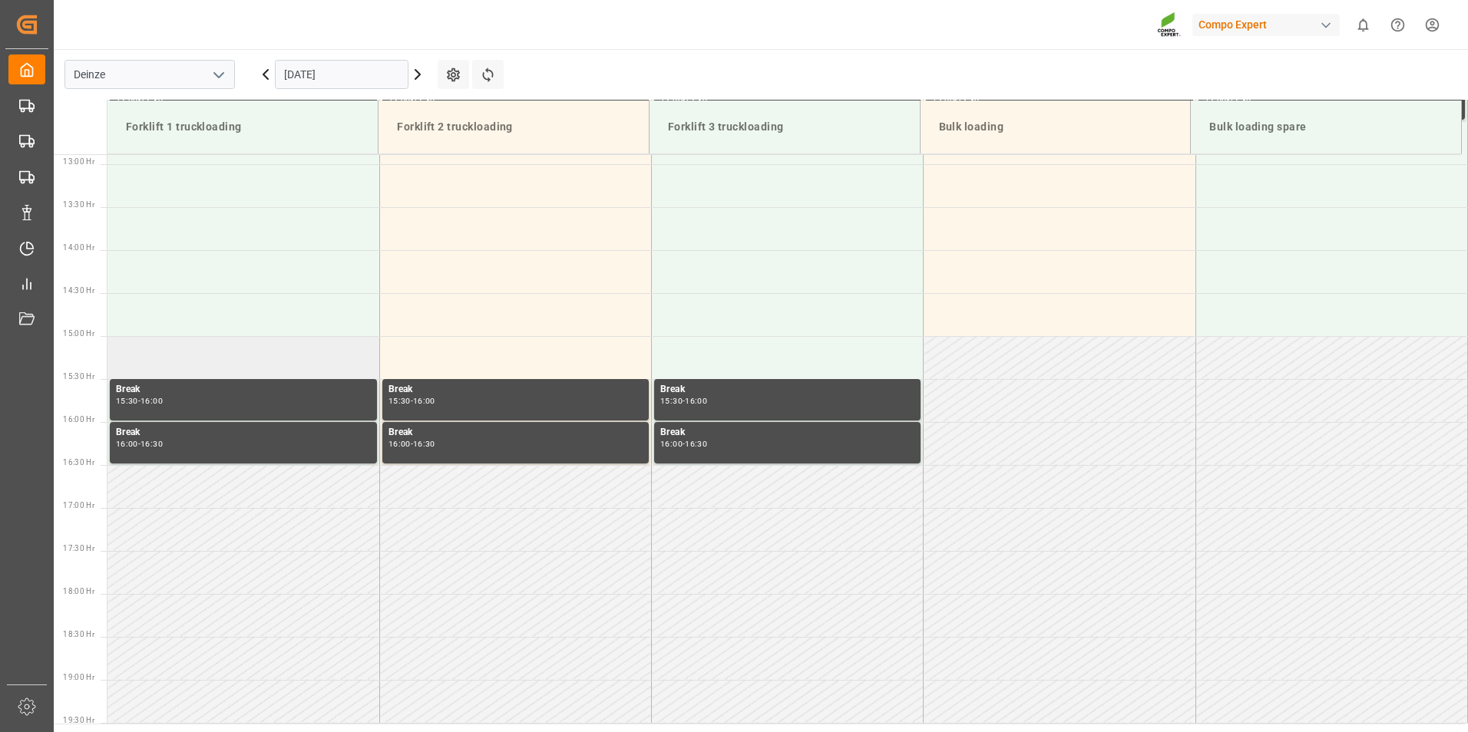
click at [150, 362] on td at bounding box center [243, 357] width 272 height 43
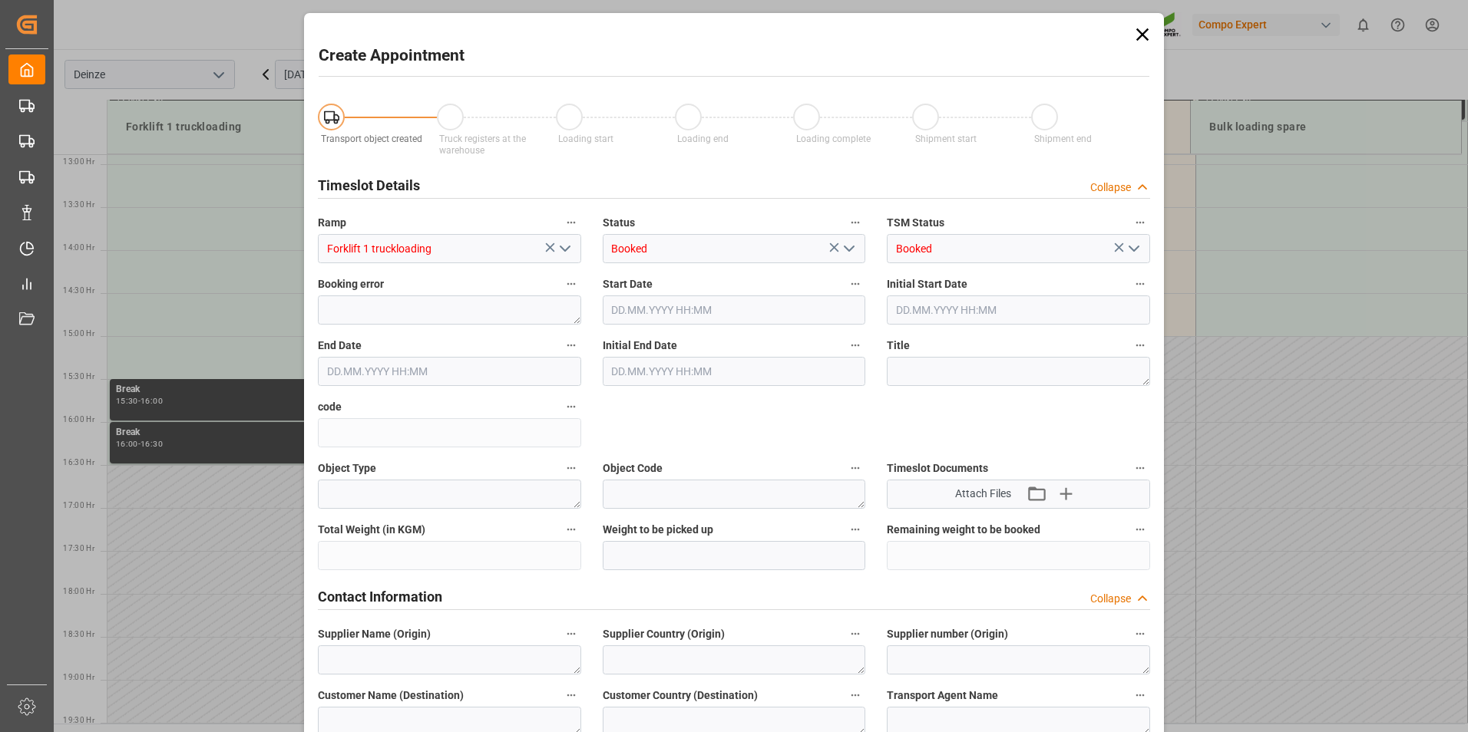
type input "22.09.2025 15:00"
type input "22.09.2025 15:30"
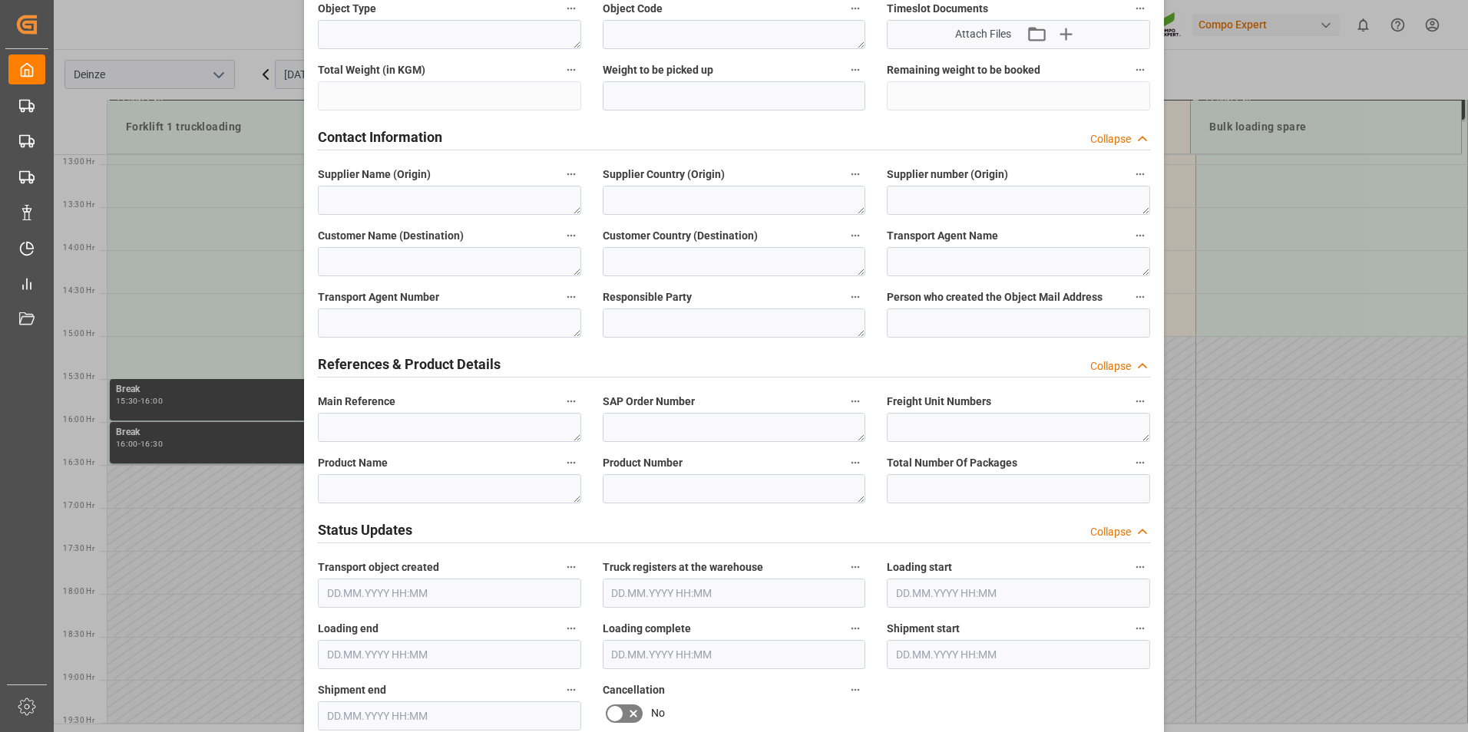
scroll to position [461, 0]
click at [348, 428] on textarea at bounding box center [449, 426] width 263 height 29
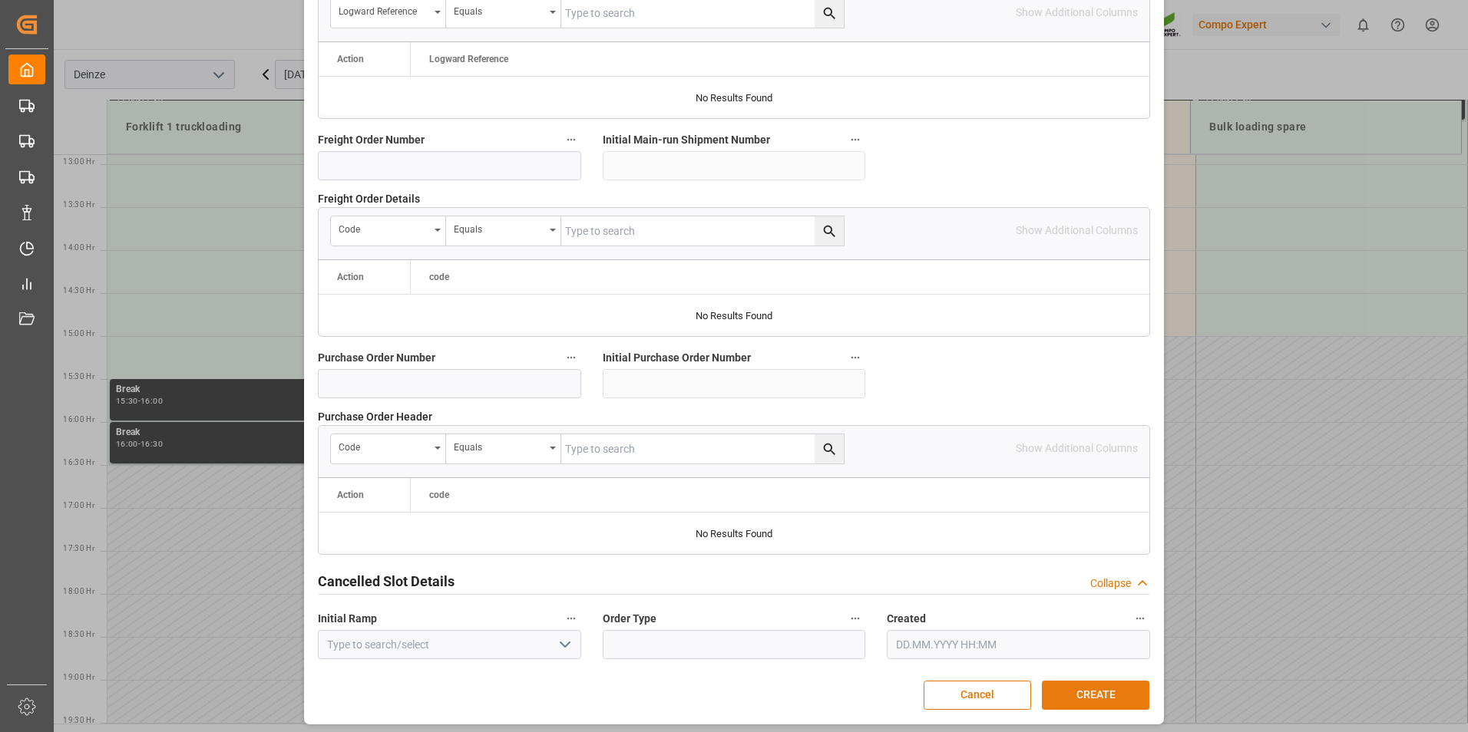
scroll to position [1398, 0]
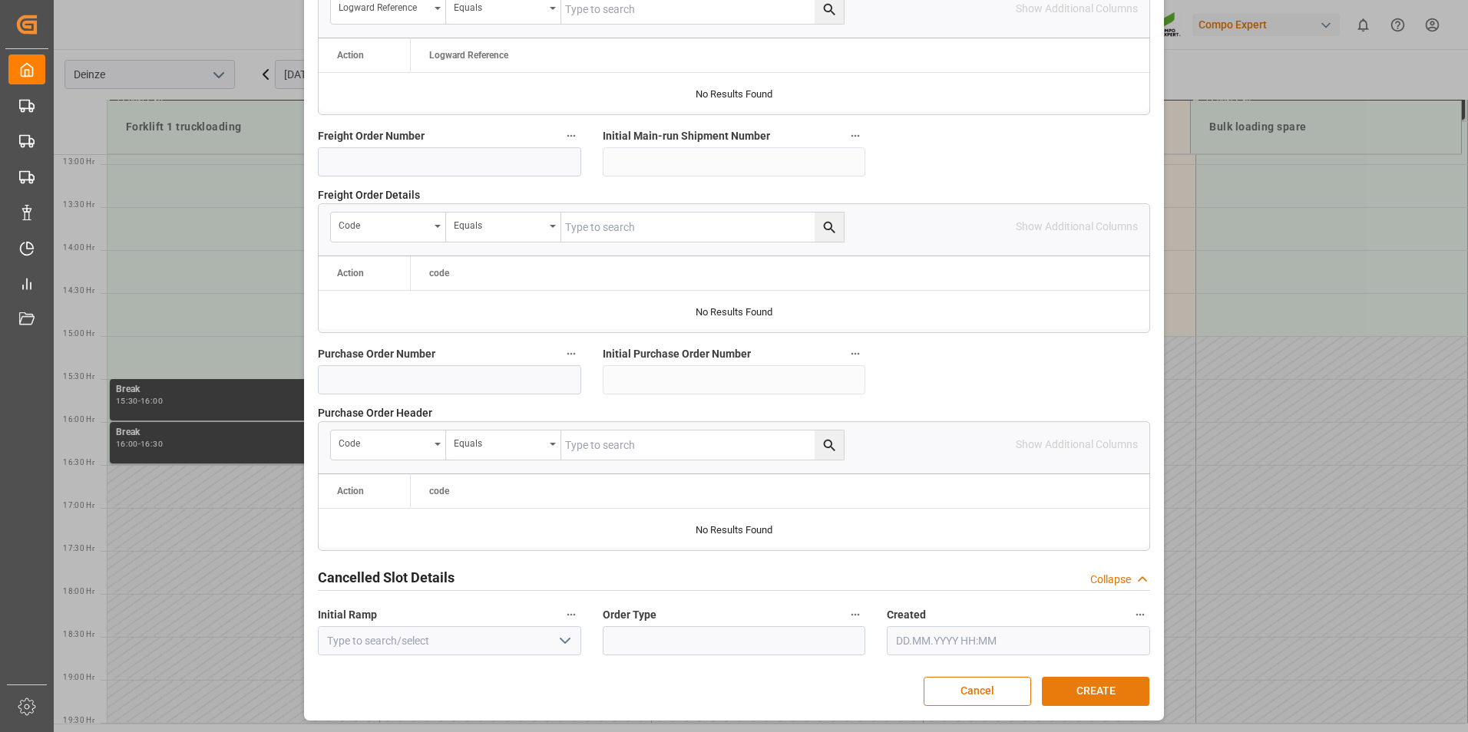
type textarea "DEMATRA"
click at [1076, 696] on button "CREATE" at bounding box center [1095, 691] width 107 height 29
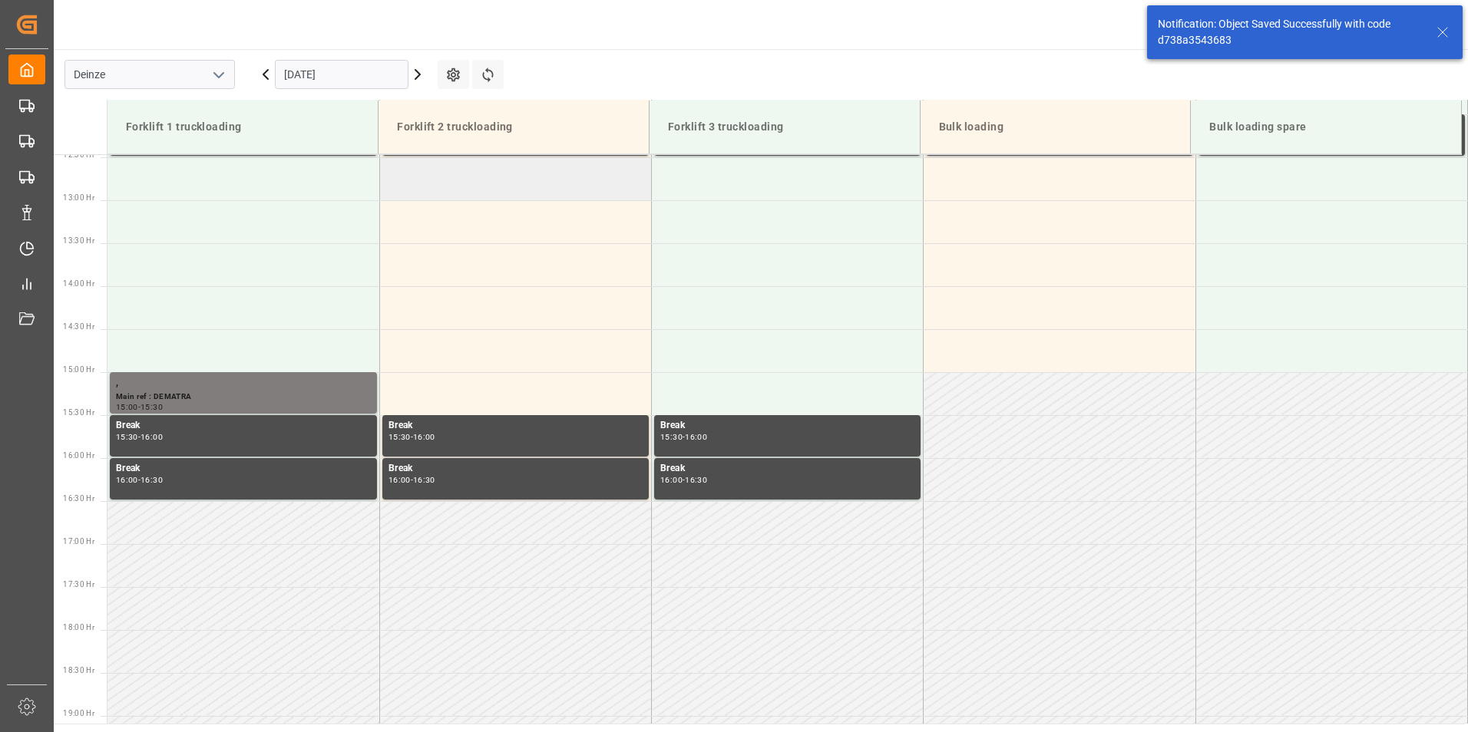
scroll to position [963, 0]
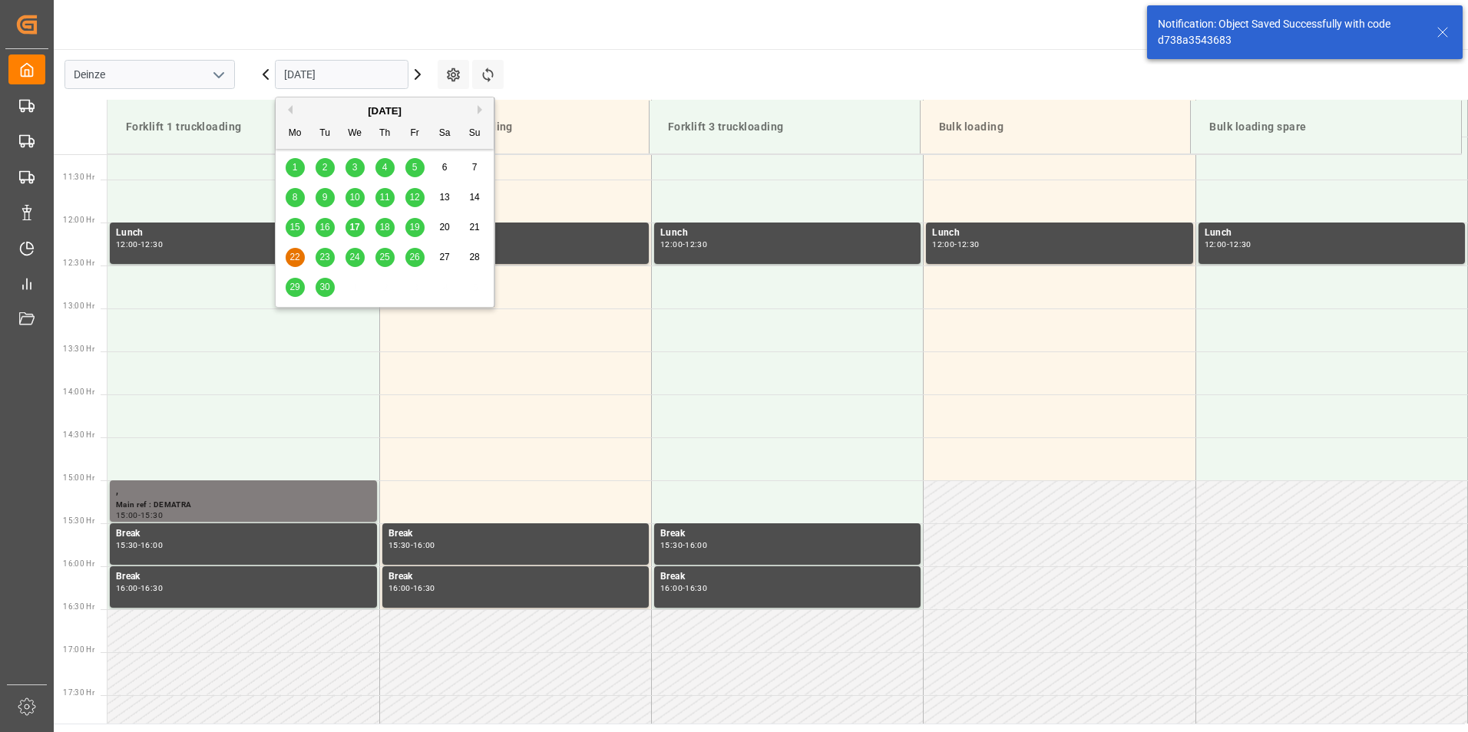
click at [349, 77] on input "[DATE]" at bounding box center [342, 74] width 134 height 29
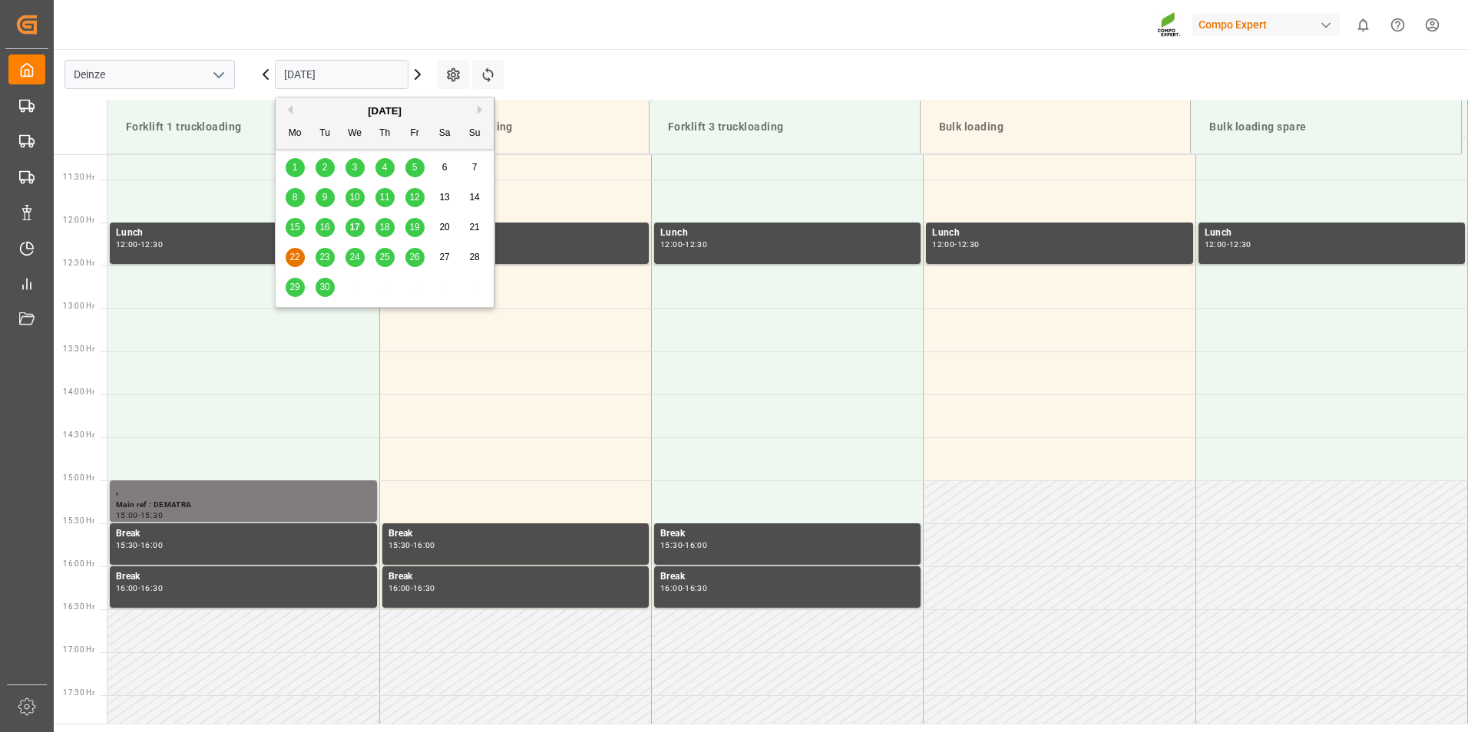
click at [291, 253] on span "22" at bounding box center [294, 257] width 10 height 11
click at [349, 75] on input "[DATE]" at bounding box center [342, 74] width 134 height 29
click at [323, 260] on span "23" at bounding box center [324, 257] width 10 height 11
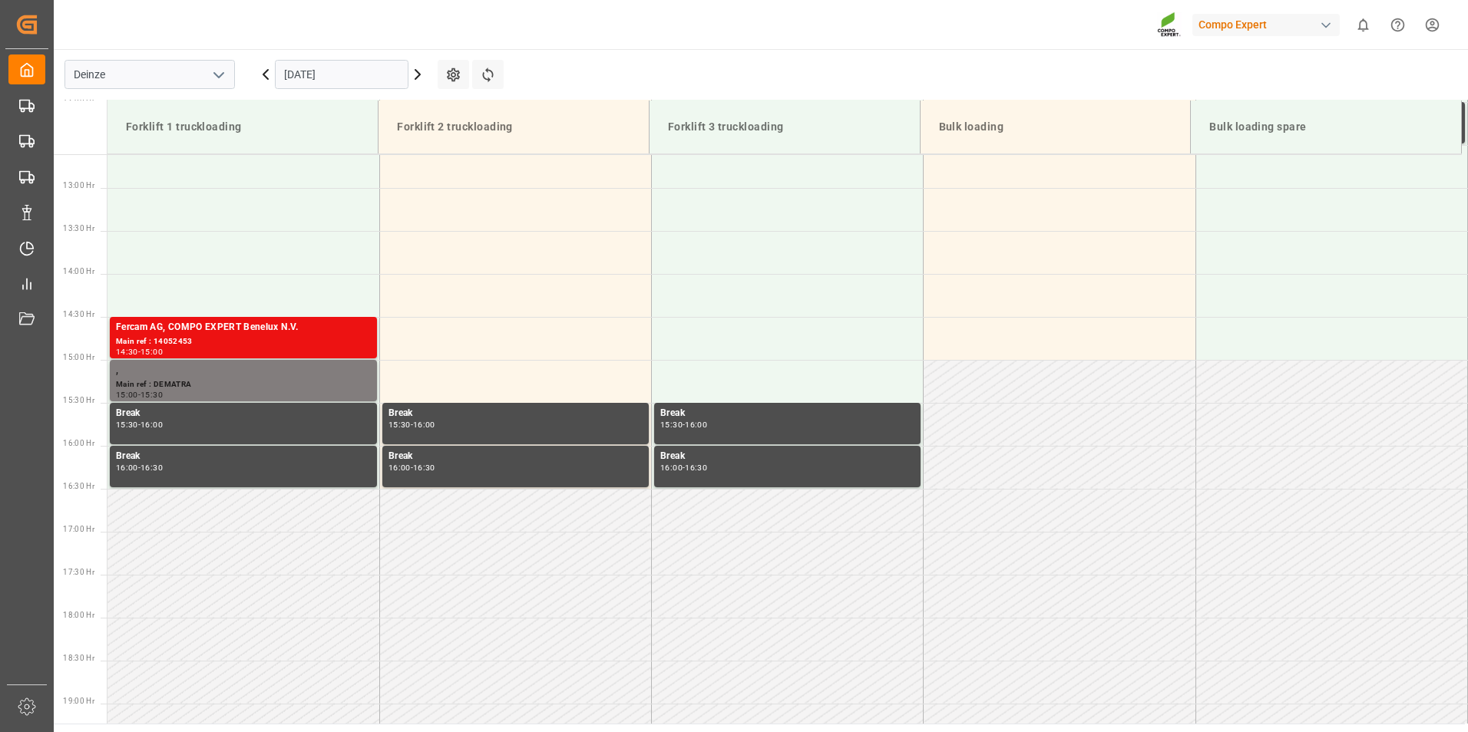
scroll to position [1108, 0]
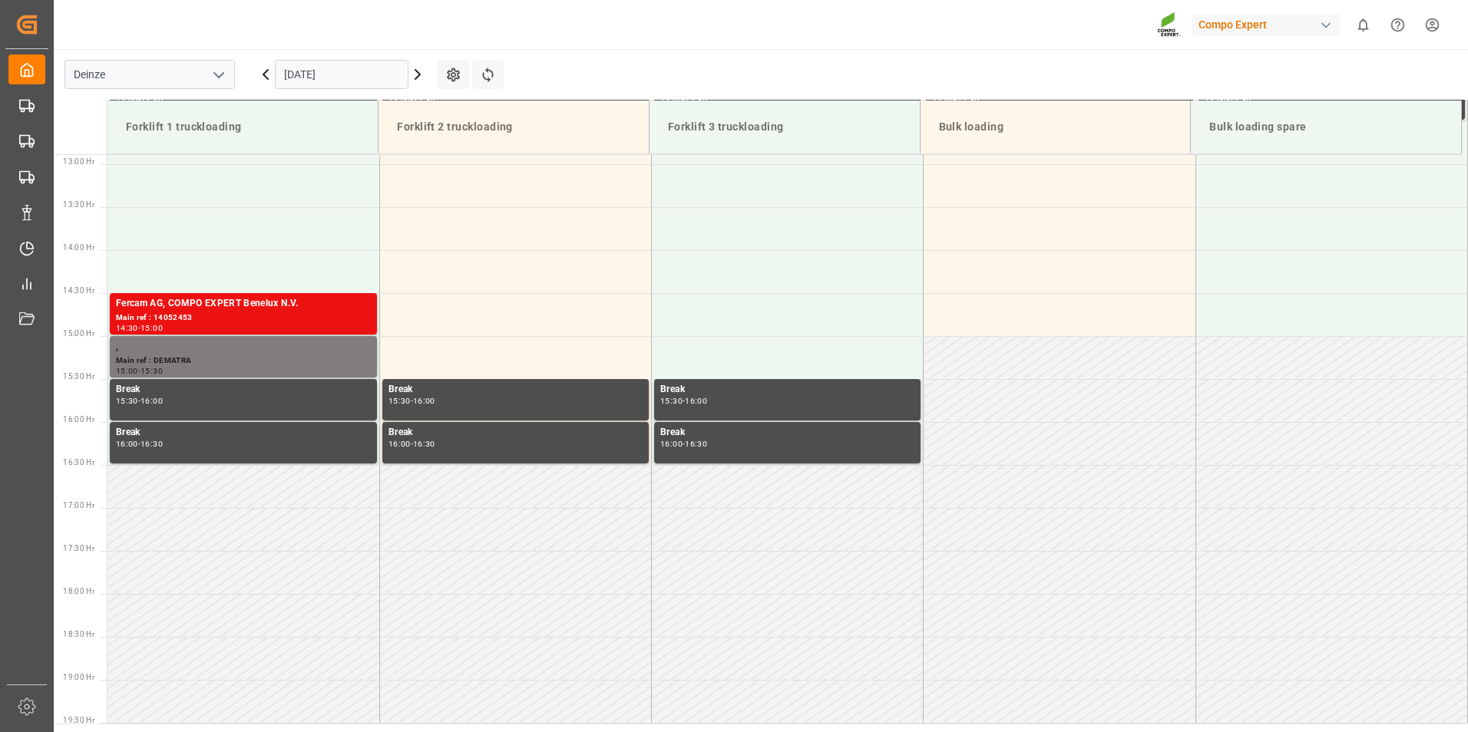
click at [365, 83] on input "[DATE]" at bounding box center [342, 74] width 134 height 29
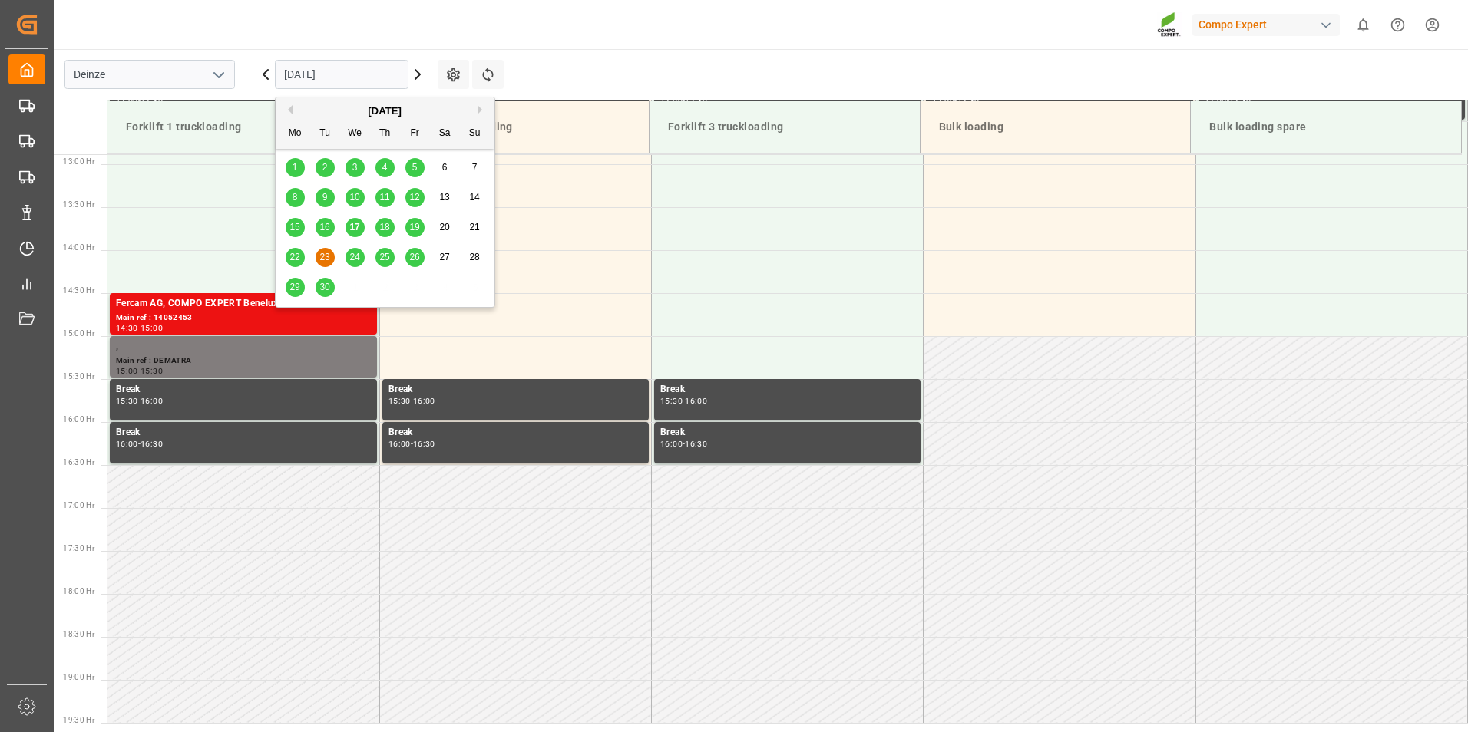
click at [357, 256] on span "24" at bounding box center [354, 257] width 10 height 11
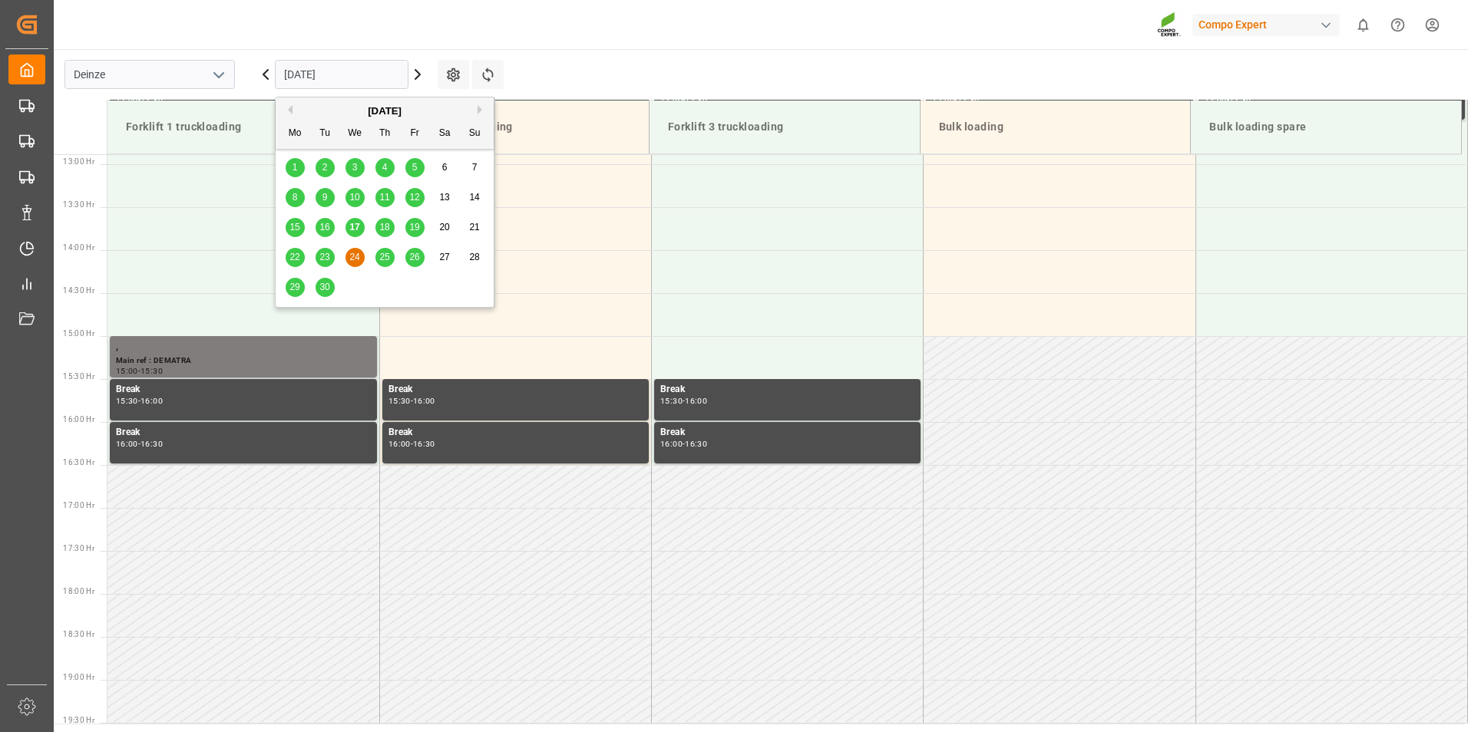
click at [378, 79] on input "[DATE]" at bounding box center [342, 74] width 134 height 29
click at [382, 259] on span "25" at bounding box center [384, 257] width 10 height 11
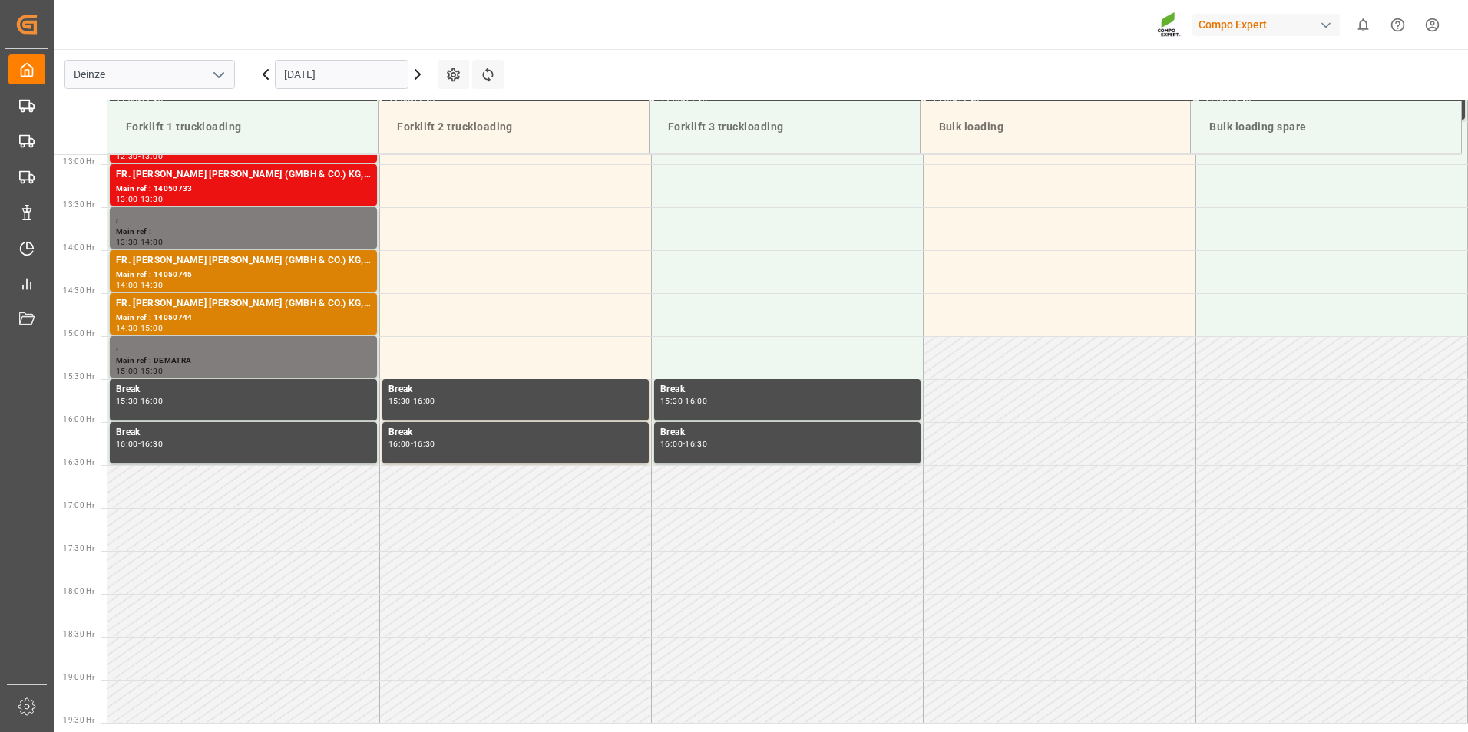
click at [373, 82] on input "[DATE]" at bounding box center [342, 74] width 134 height 29
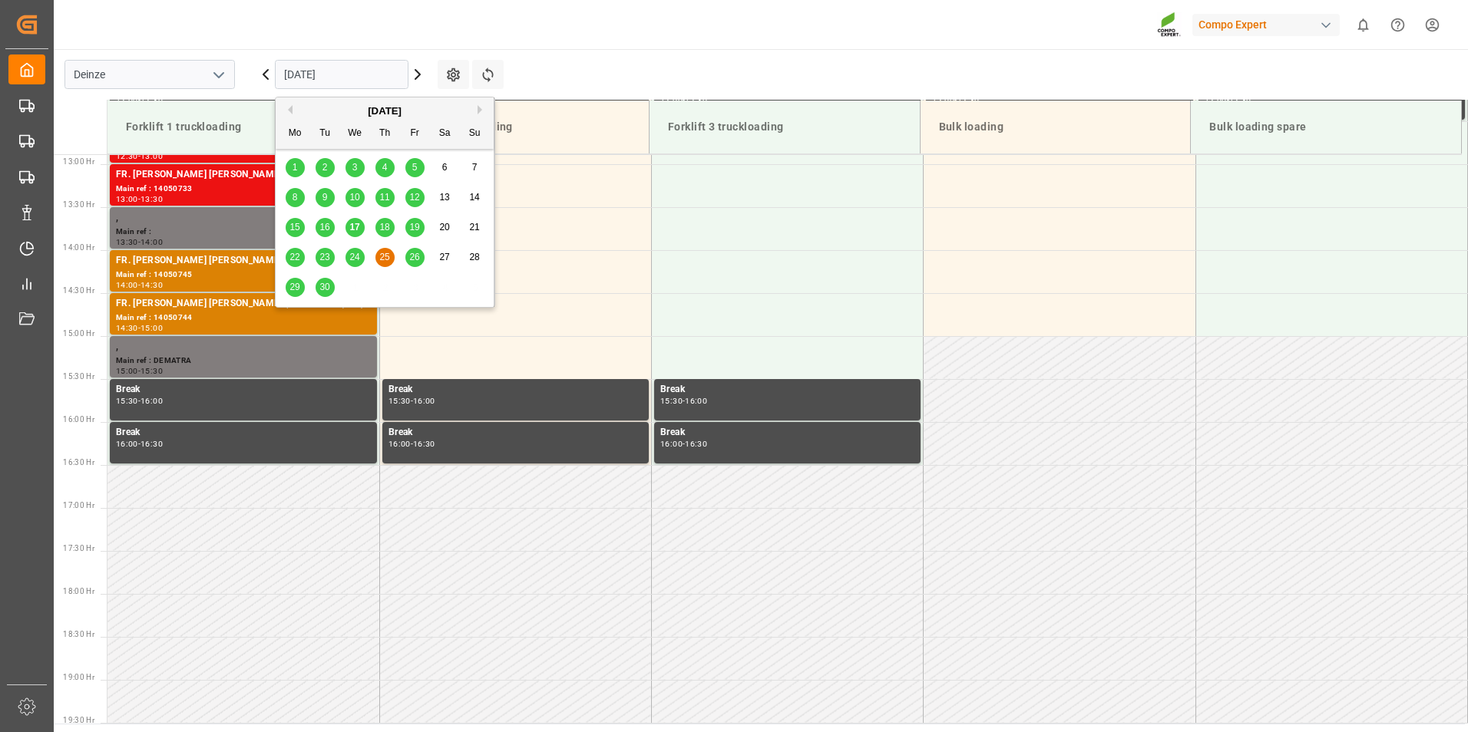
click at [413, 260] on span "26" at bounding box center [414, 257] width 10 height 11
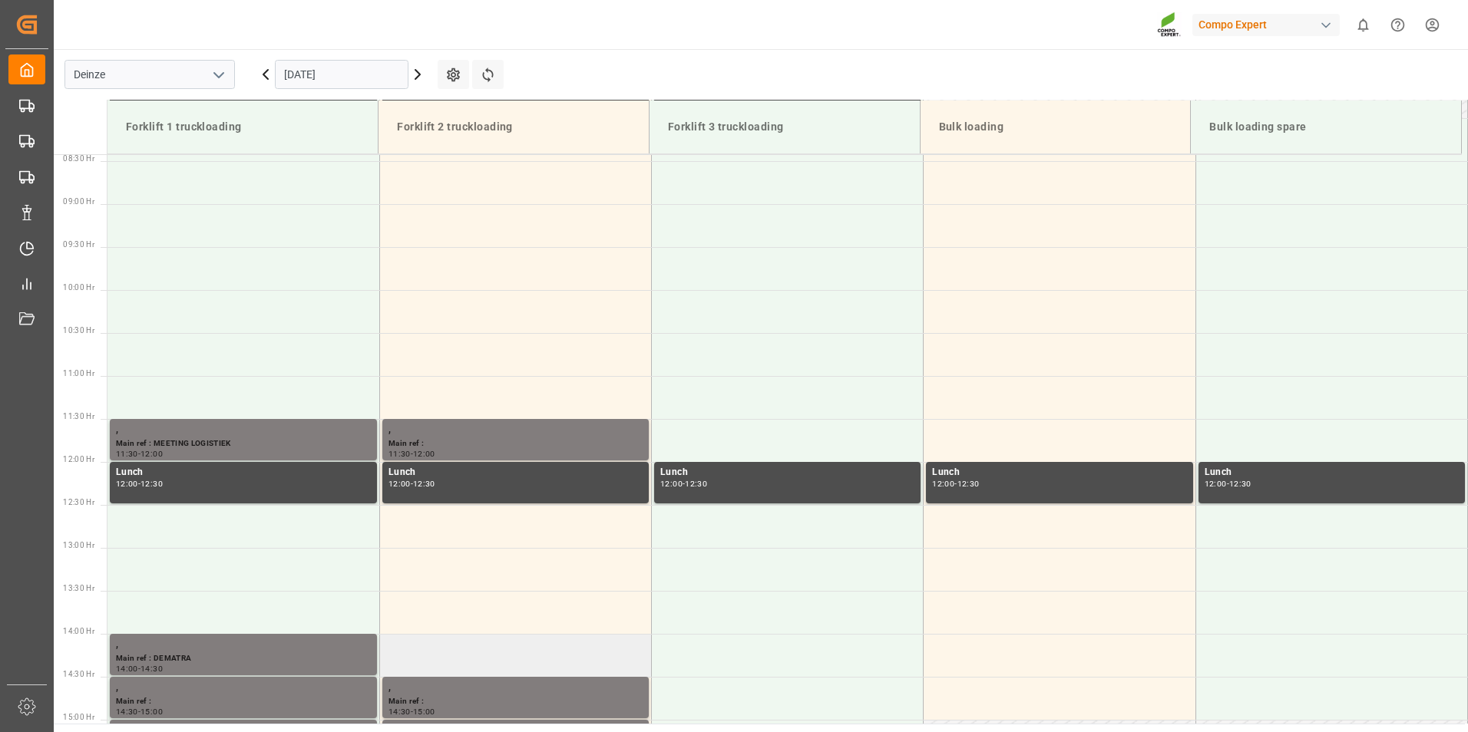
scroll to position [877, 0]
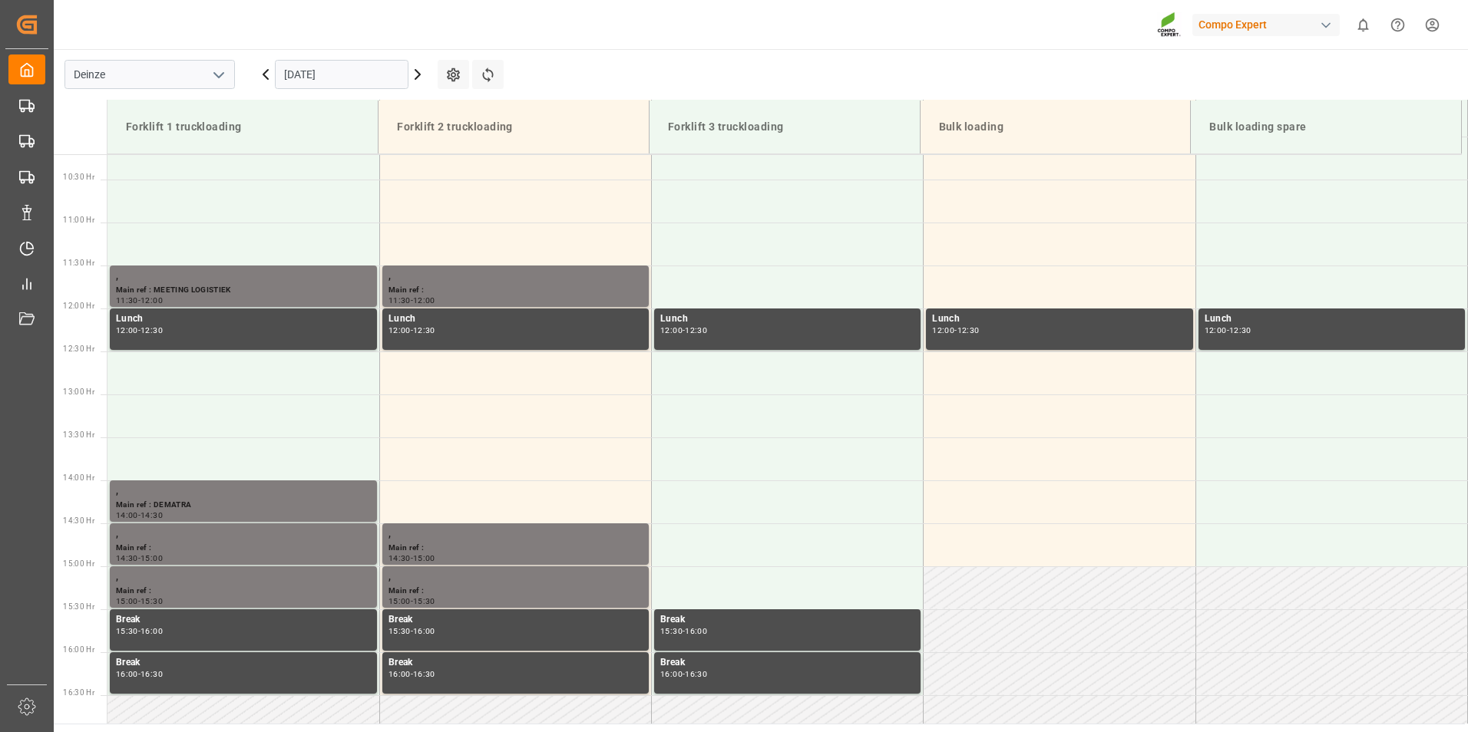
click at [368, 74] on input "[DATE]" at bounding box center [342, 74] width 134 height 29
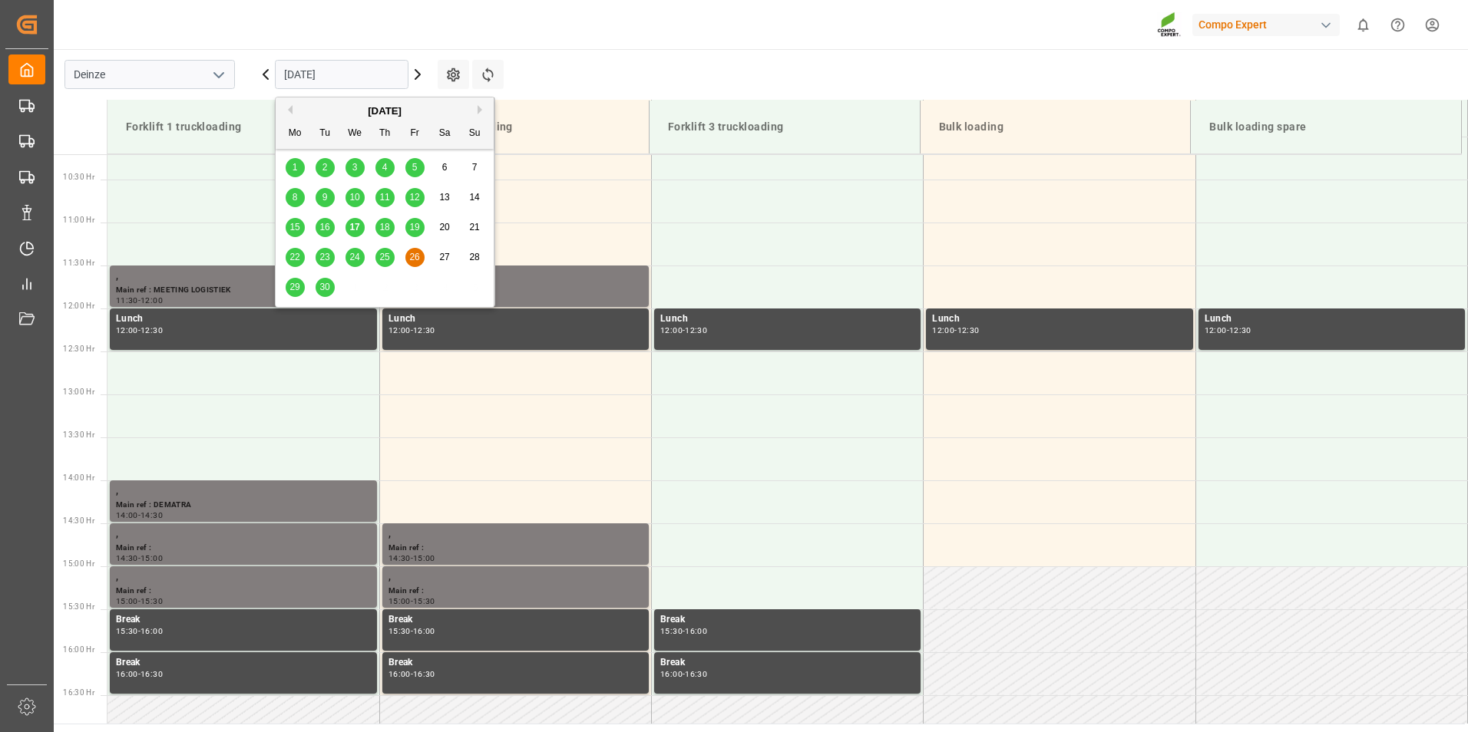
click at [357, 230] on span "17" at bounding box center [354, 227] width 10 height 11
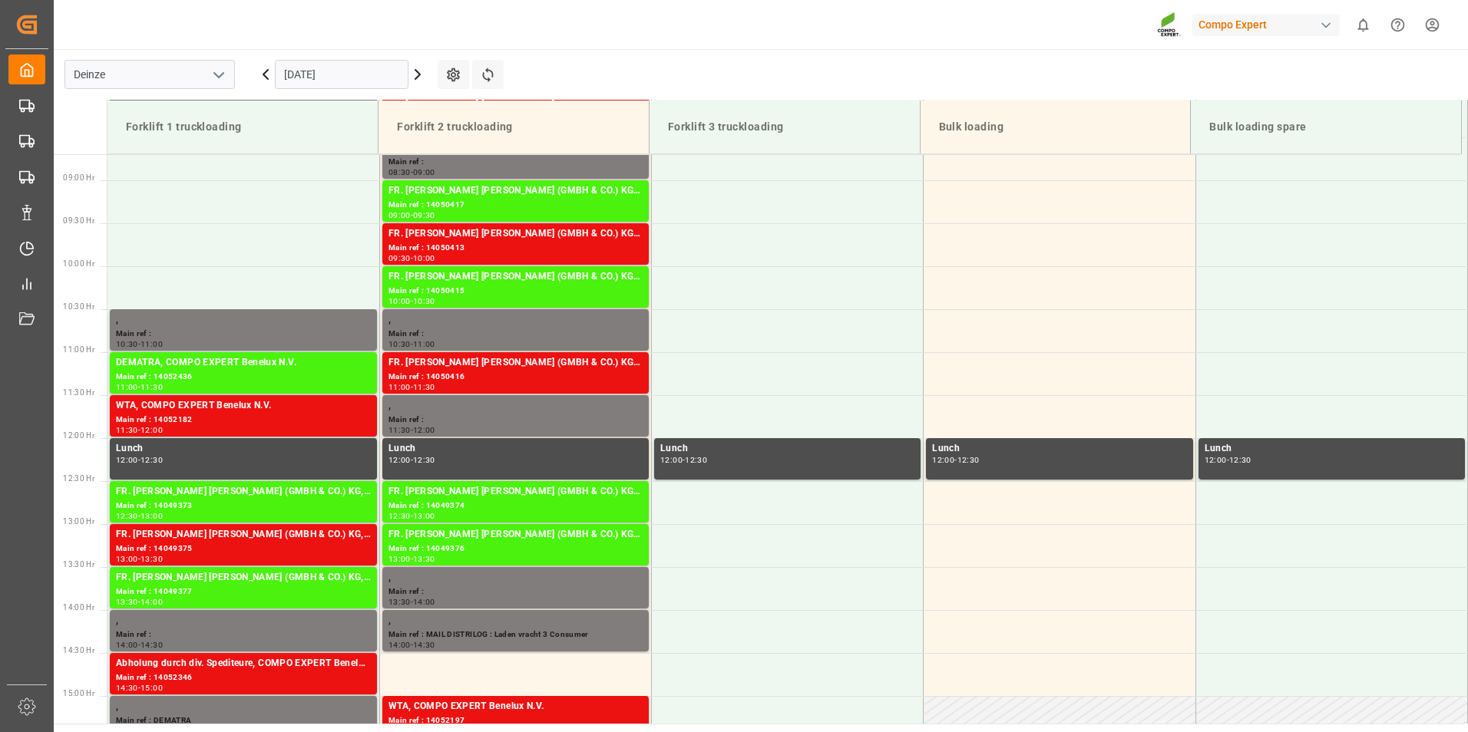
scroll to position [647, 0]
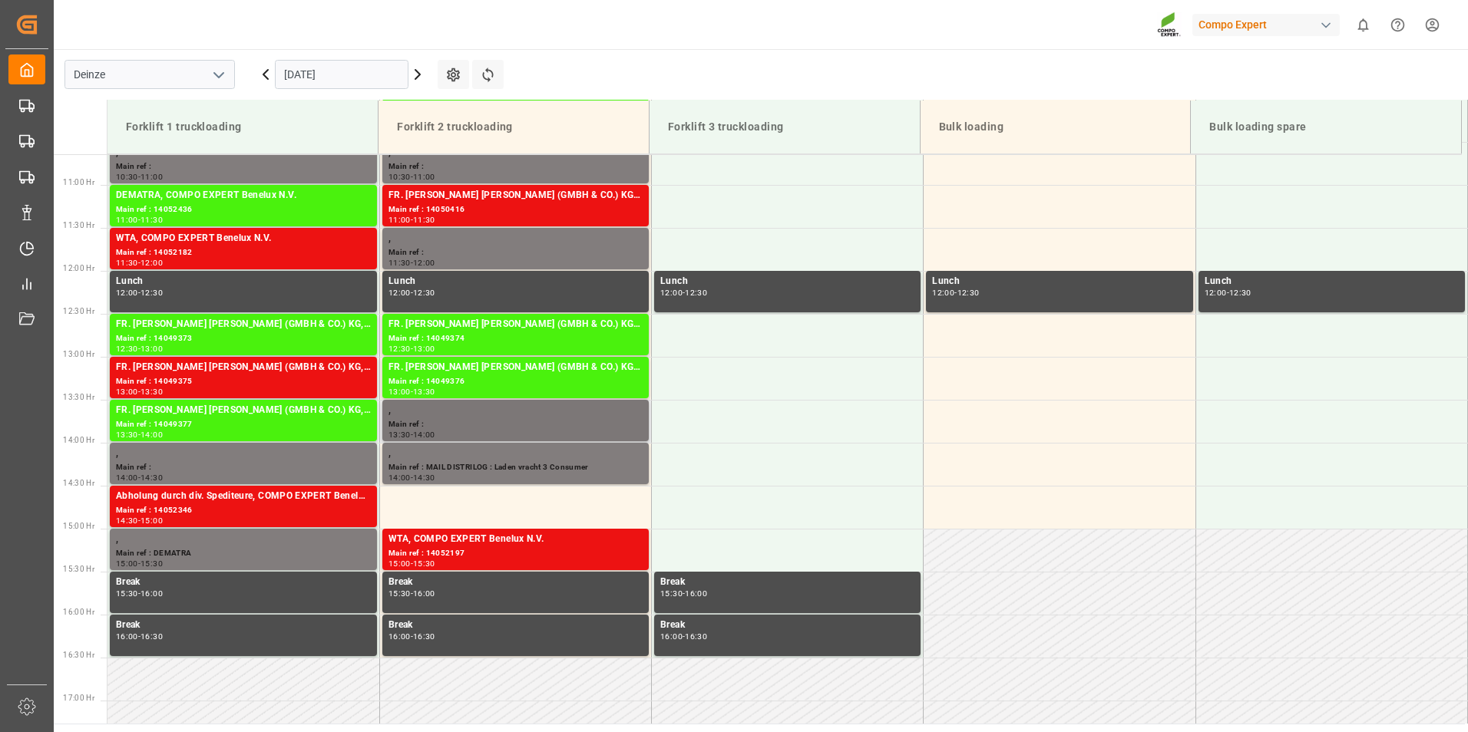
scroll to position [877, 0]
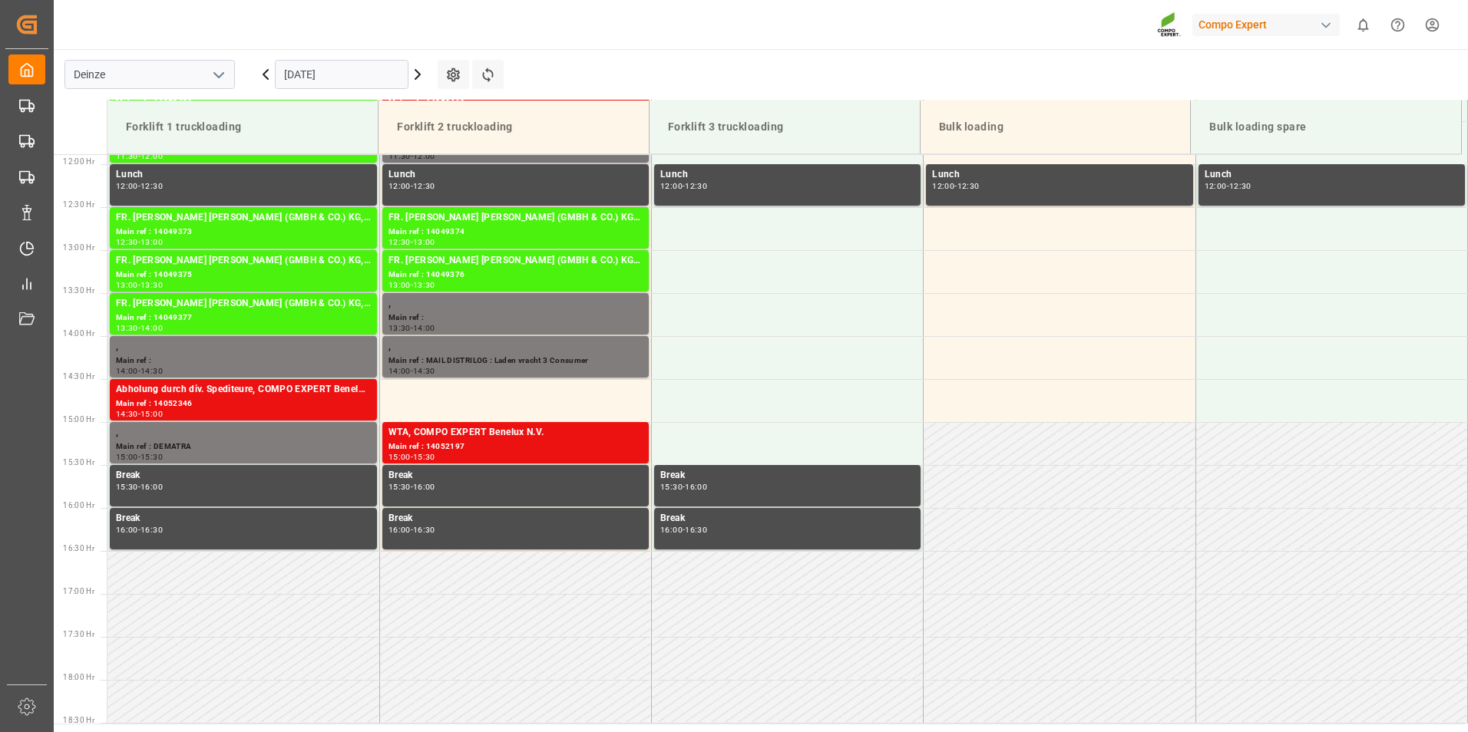
scroll to position [963, 0]
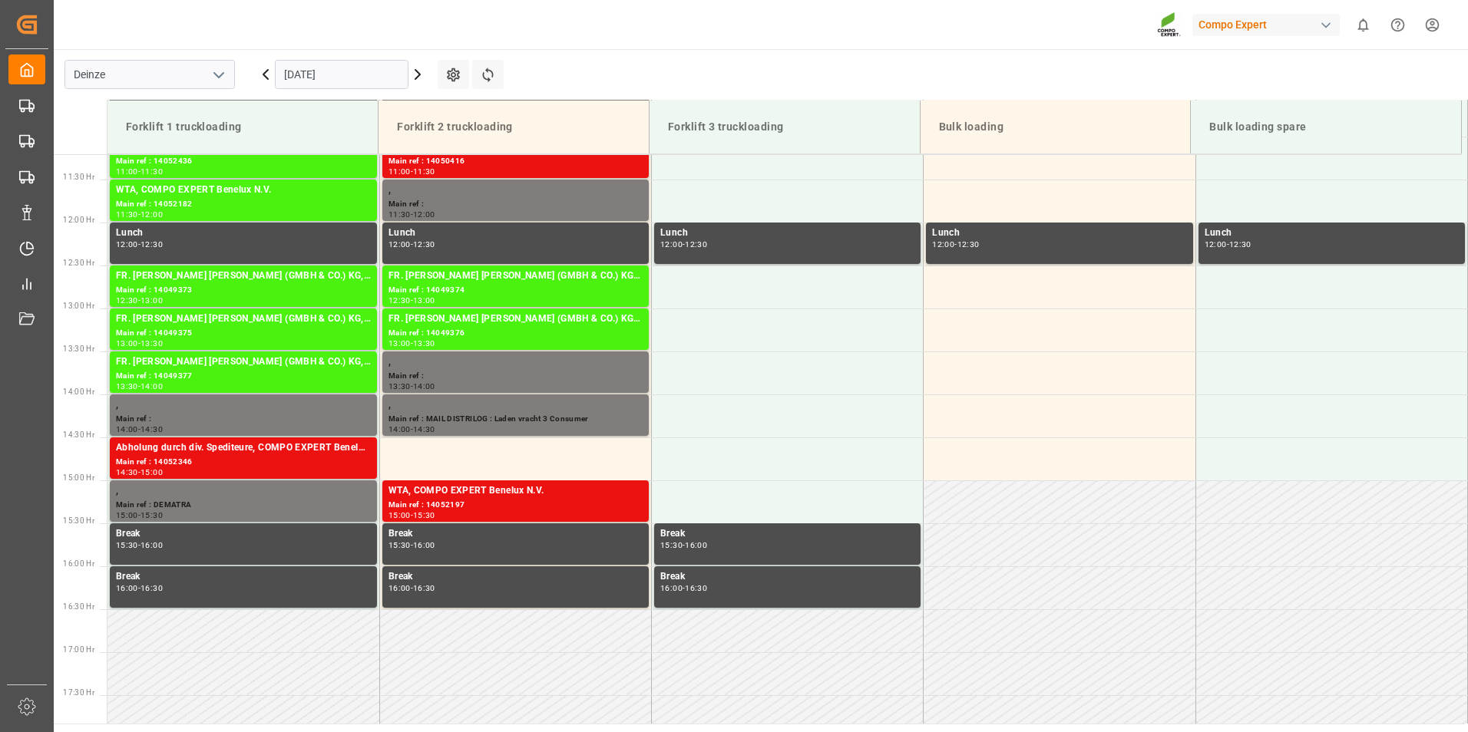
click at [363, 78] on input "[DATE]" at bounding box center [342, 74] width 134 height 29
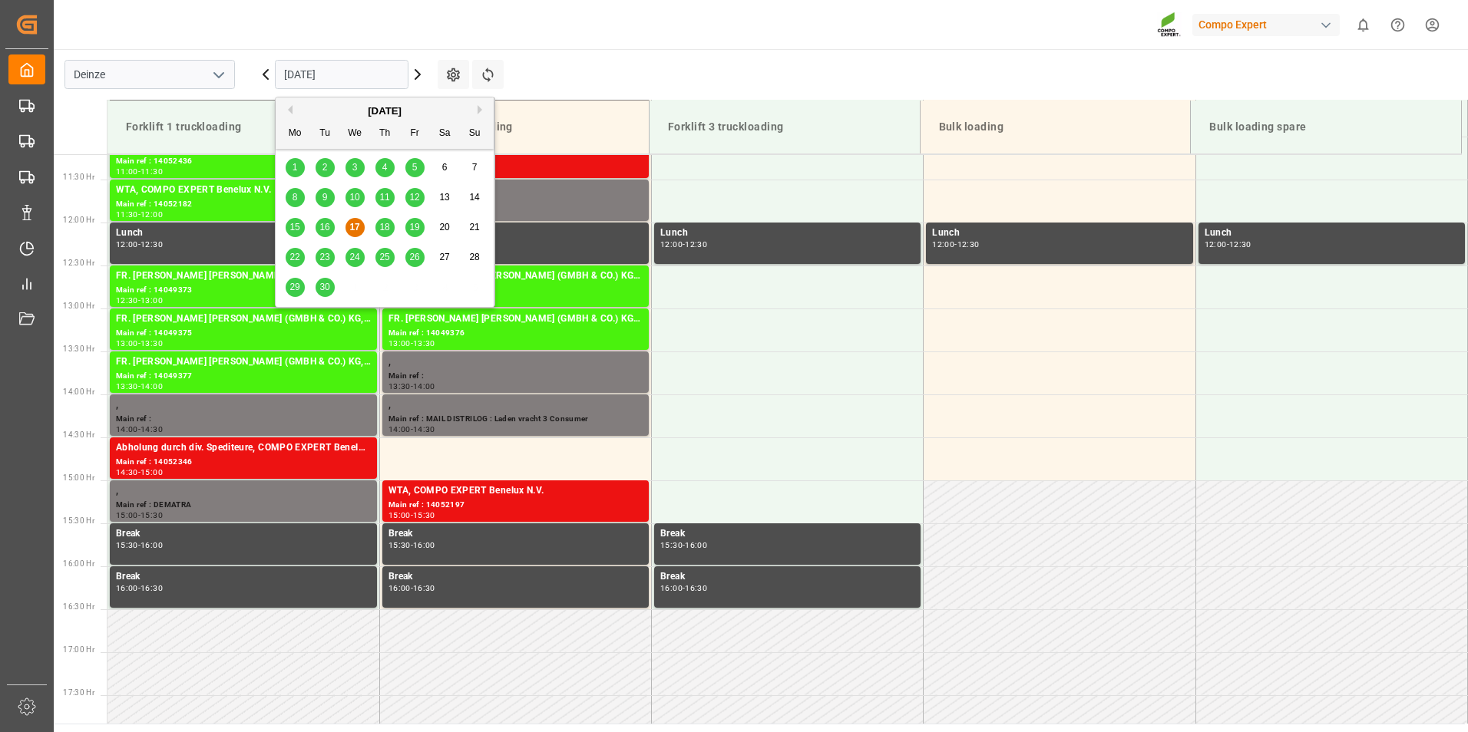
click at [386, 228] on span "18" at bounding box center [384, 227] width 10 height 11
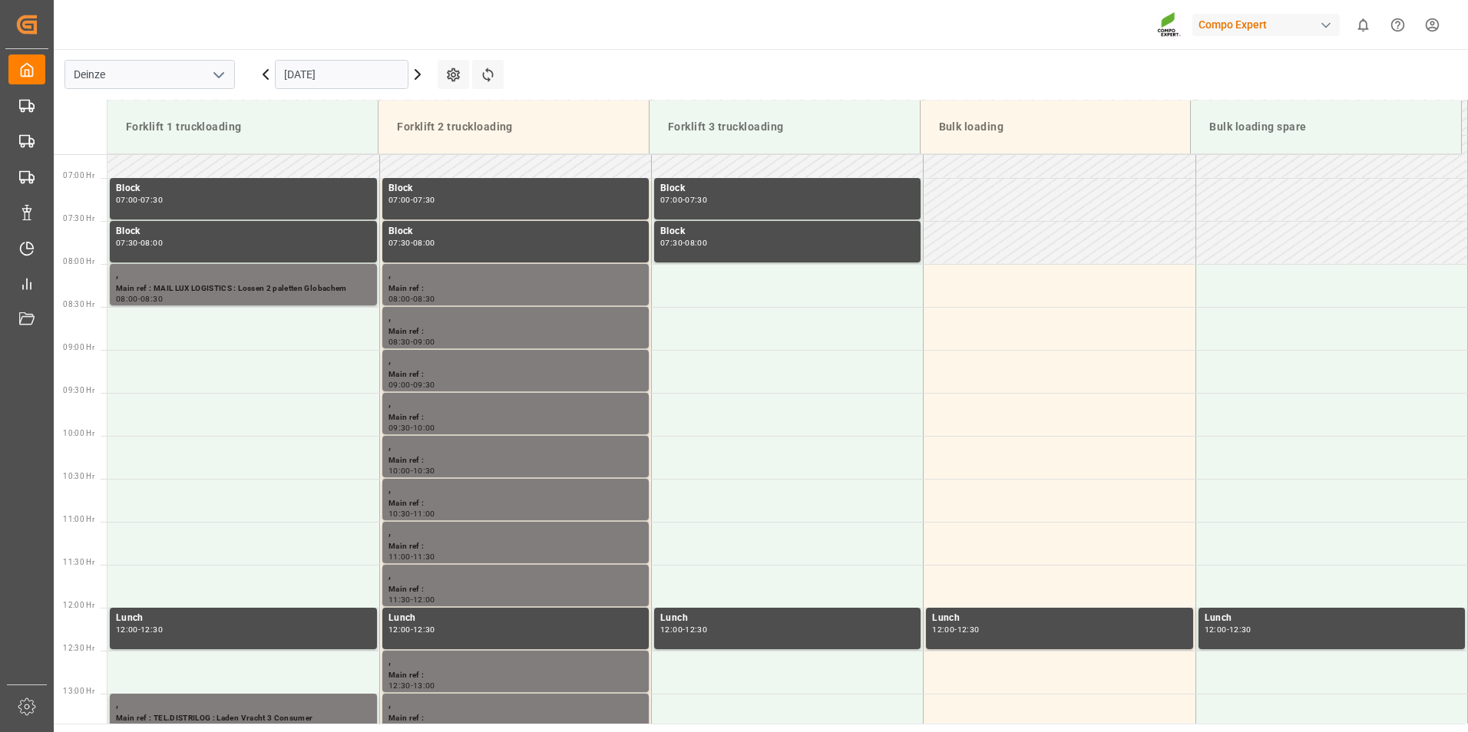
scroll to position [565, 0]
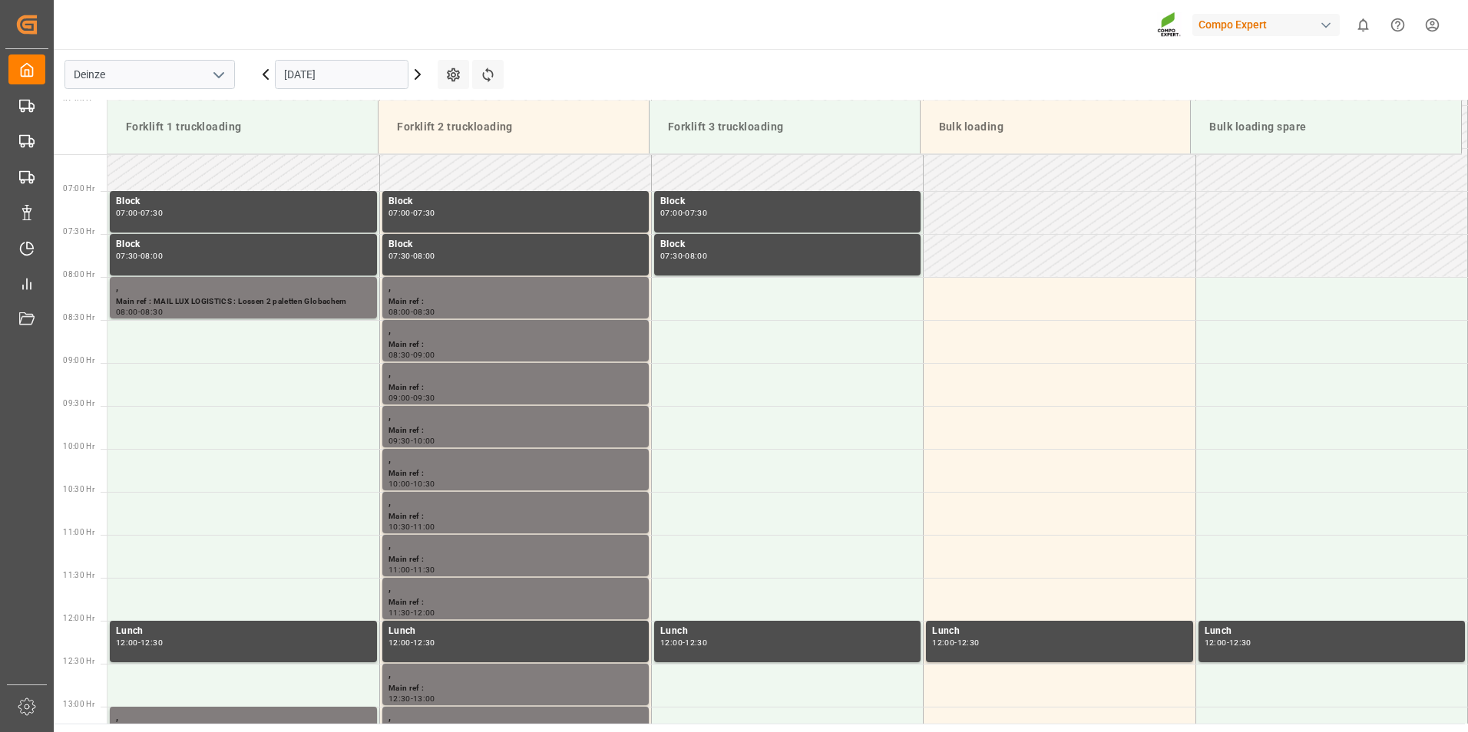
click at [362, 82] on input "[DATE]" at bounding box center [342, 74] width 134 height 29
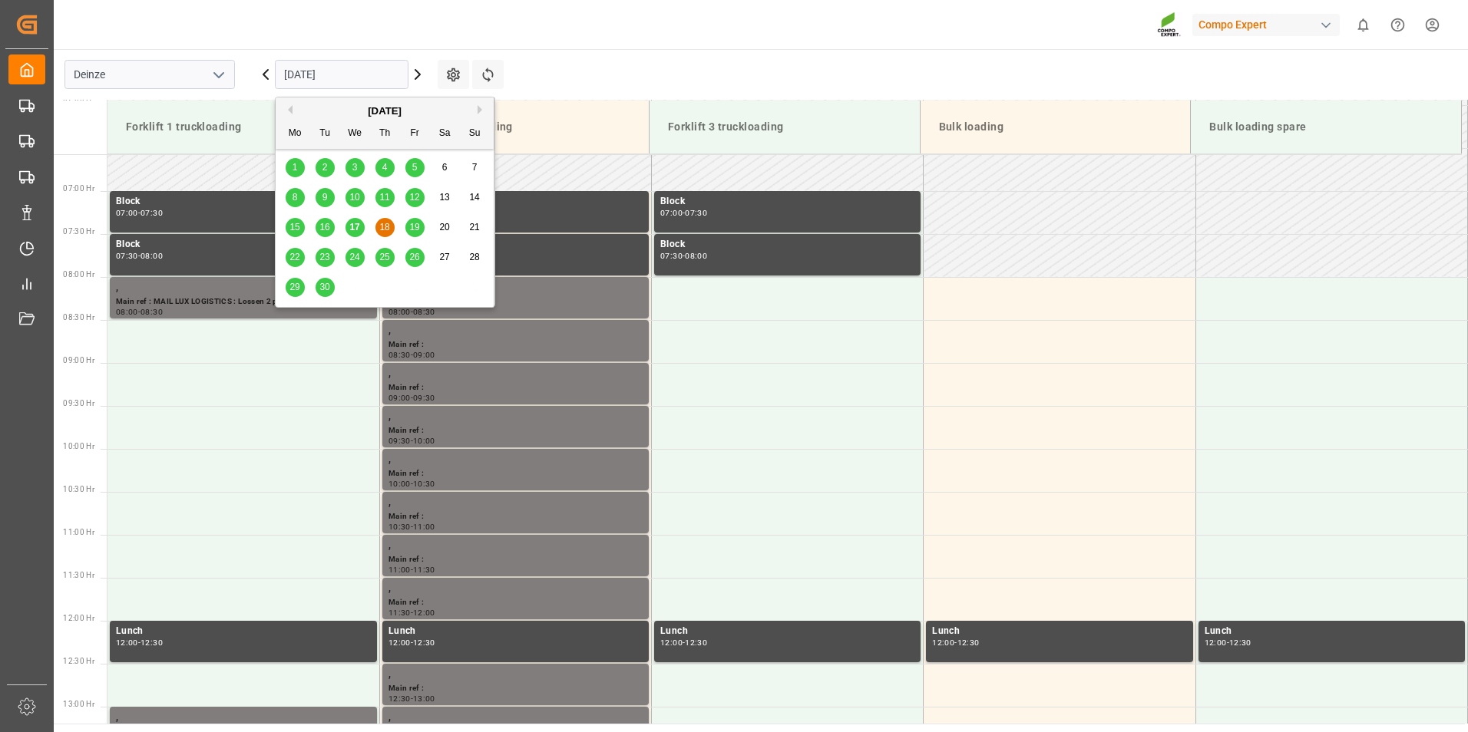
click at [356, 230] on span "17" at bounding box center [354, 227] width 10 height 11
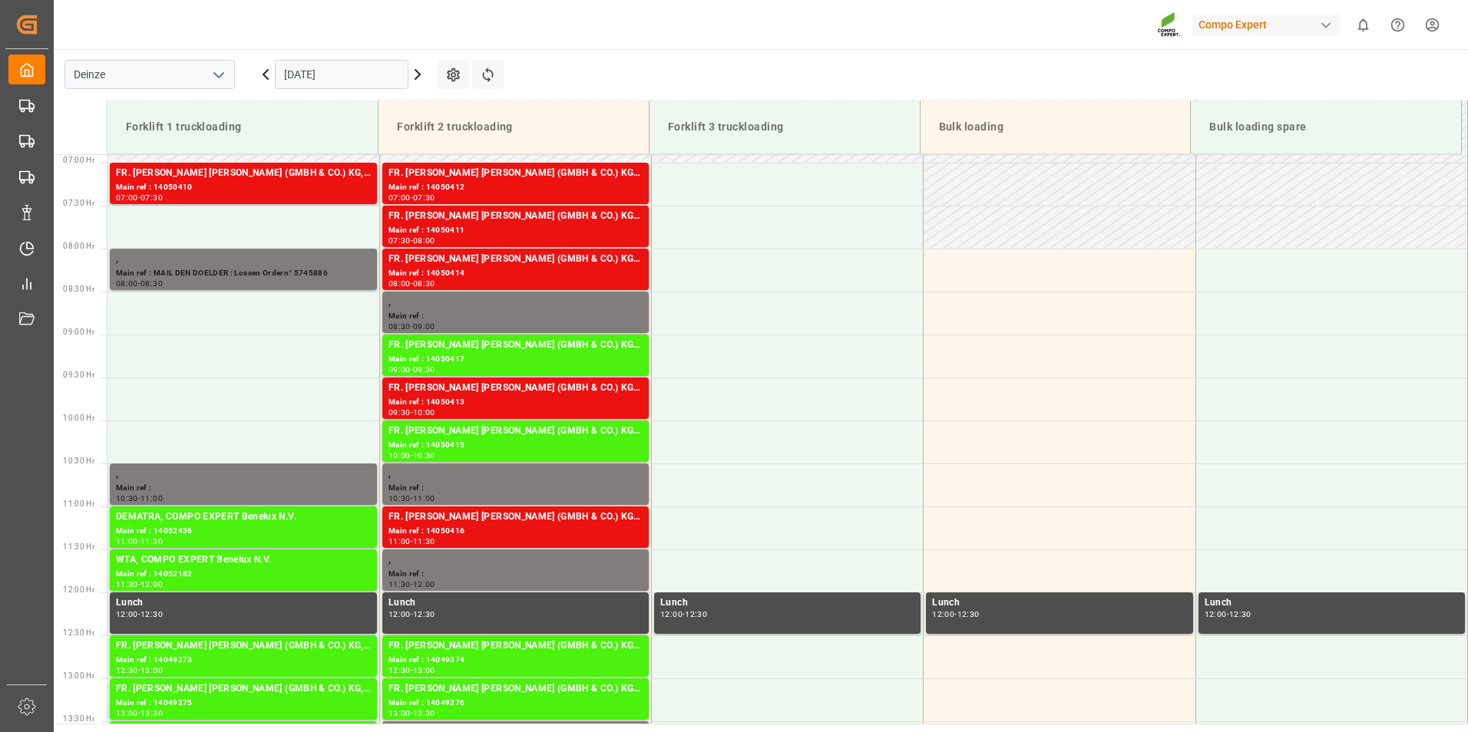
scroll to position [589, 0]
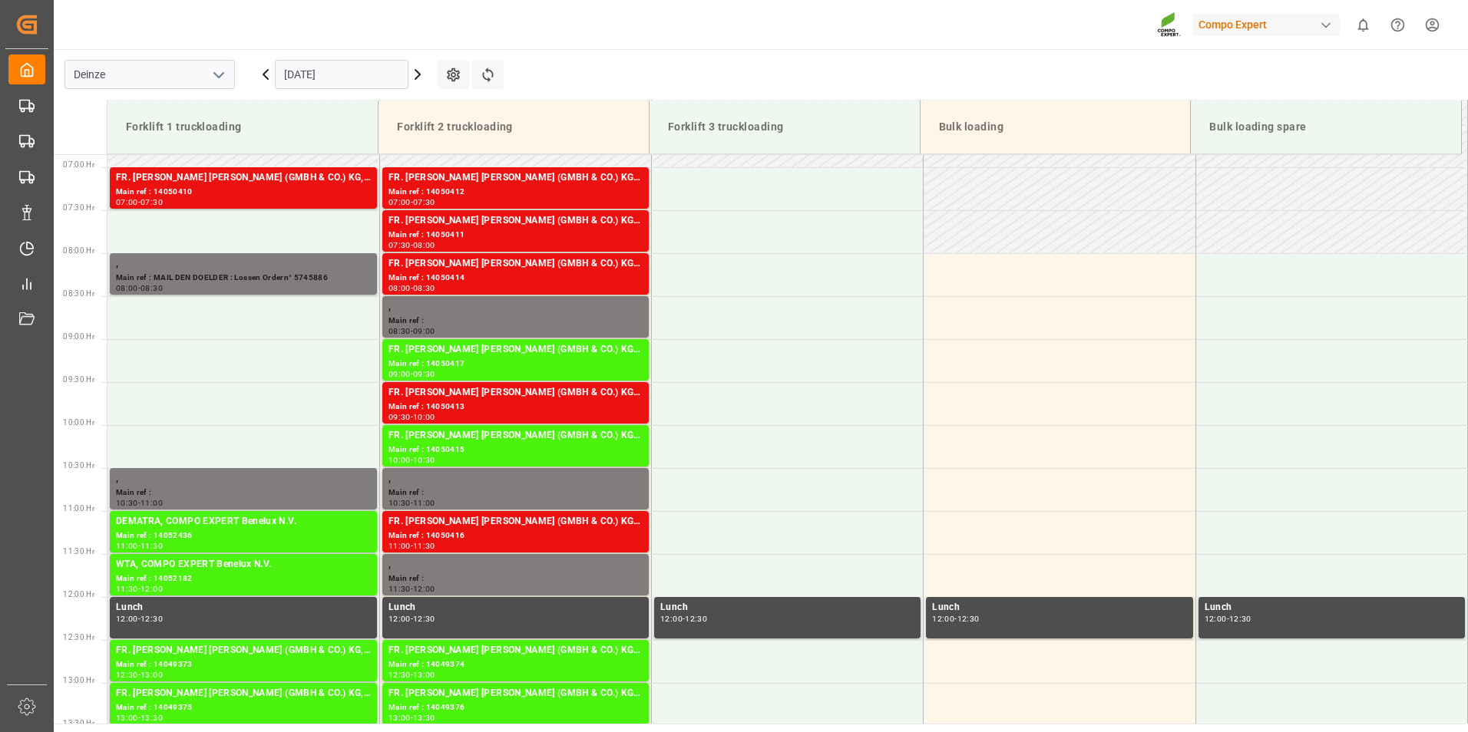
click at [349, 79] on input "[DATE]" at bounding box center [342, 74] width 134 height 29
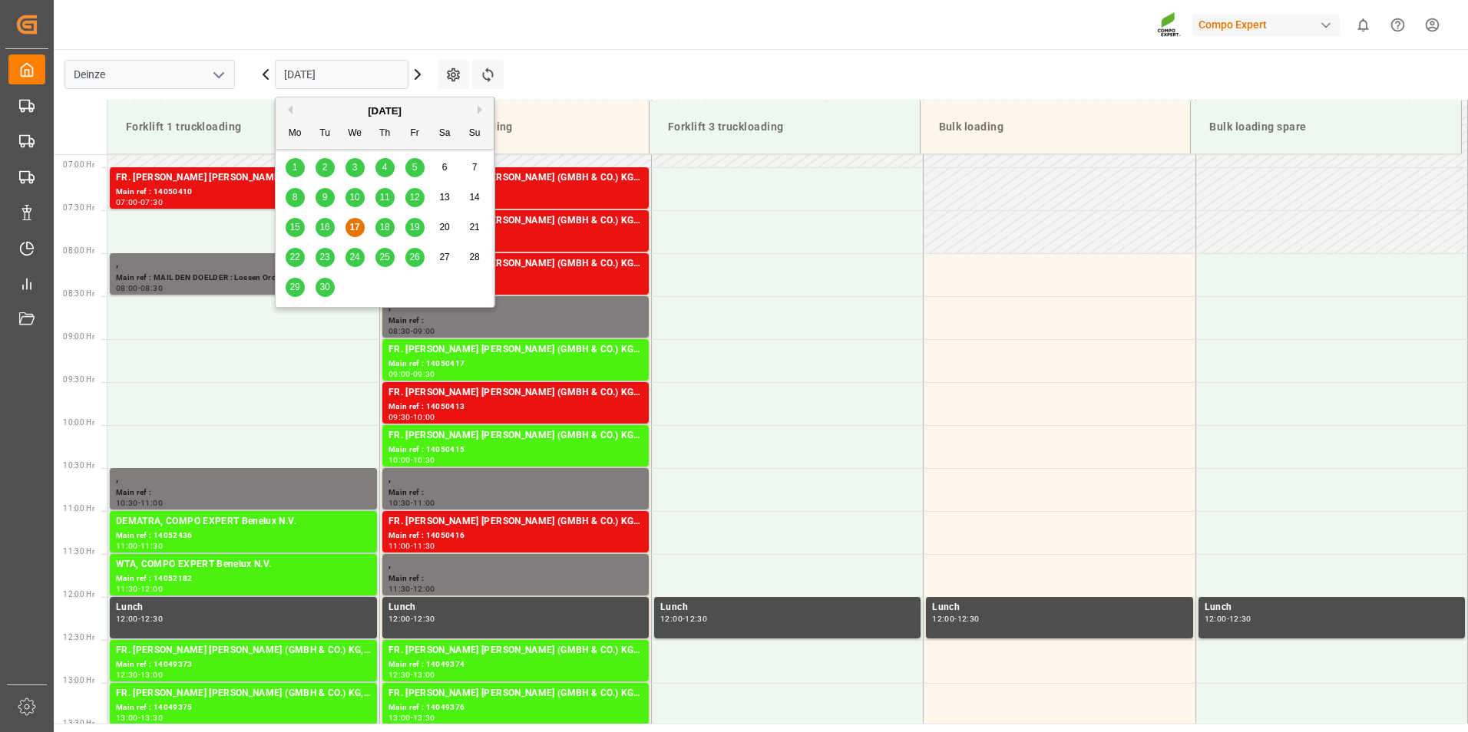
click at [385, 228] on span "18" at bounding box center [384, 227] width 10 height 11
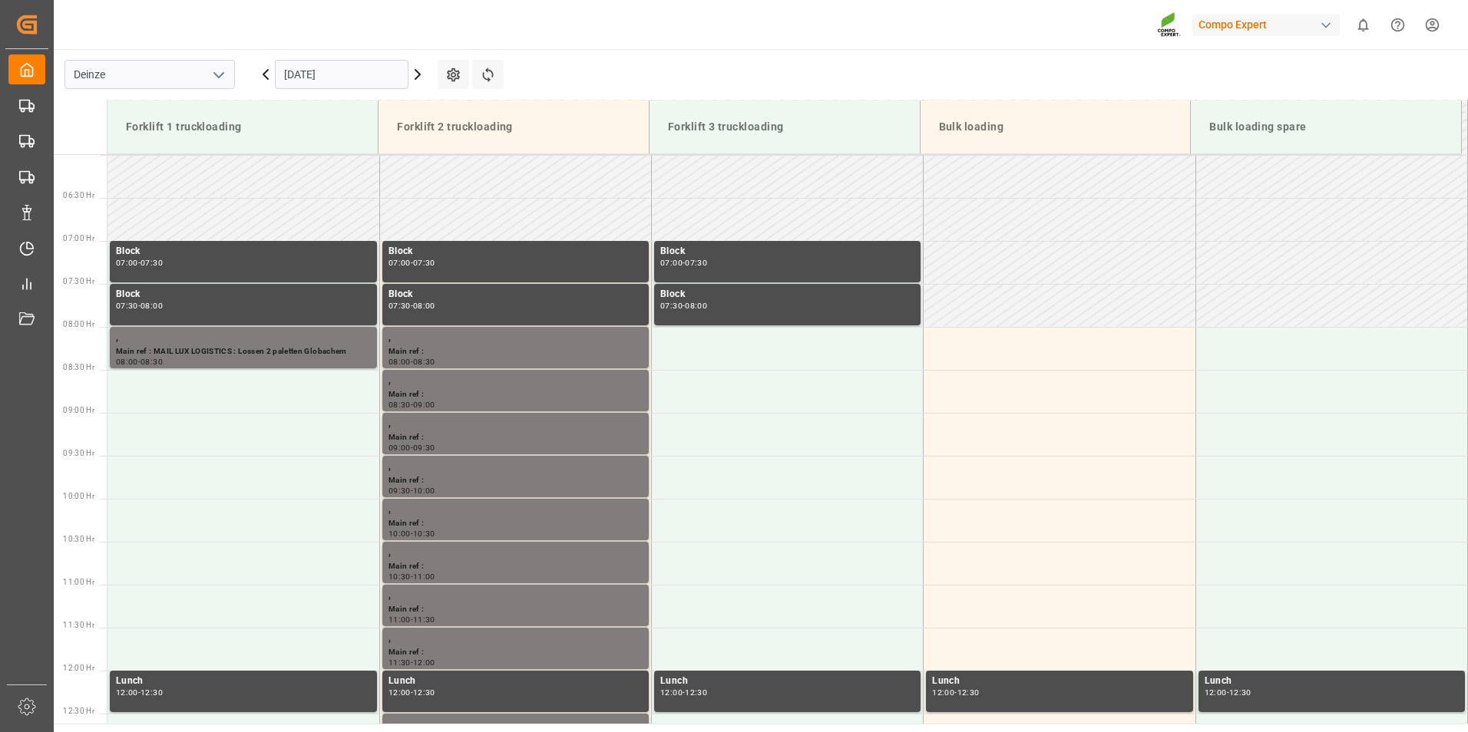
scroll to position [547, 0]
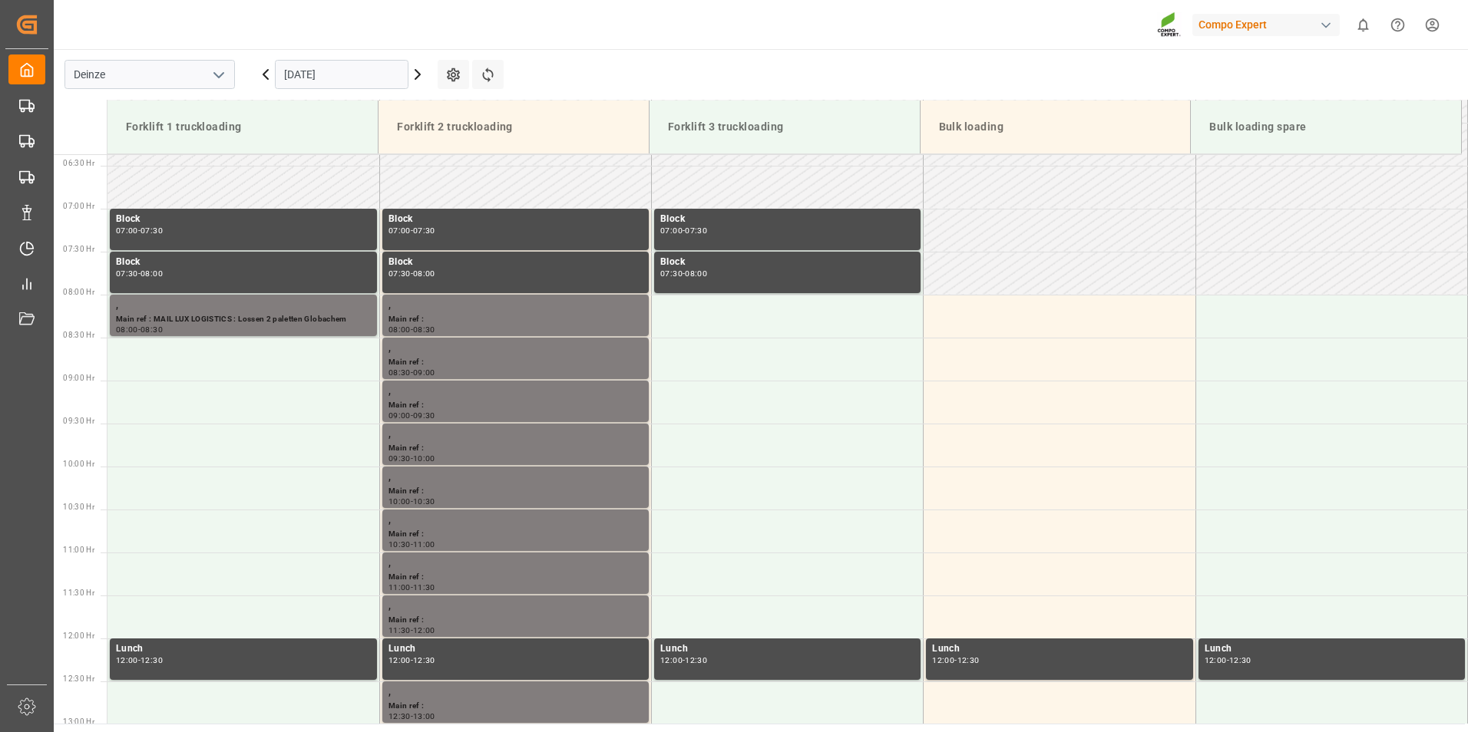
click at [364, 72] on input "18.09.2025" at bounding box center [342, 74] width 134 height 29
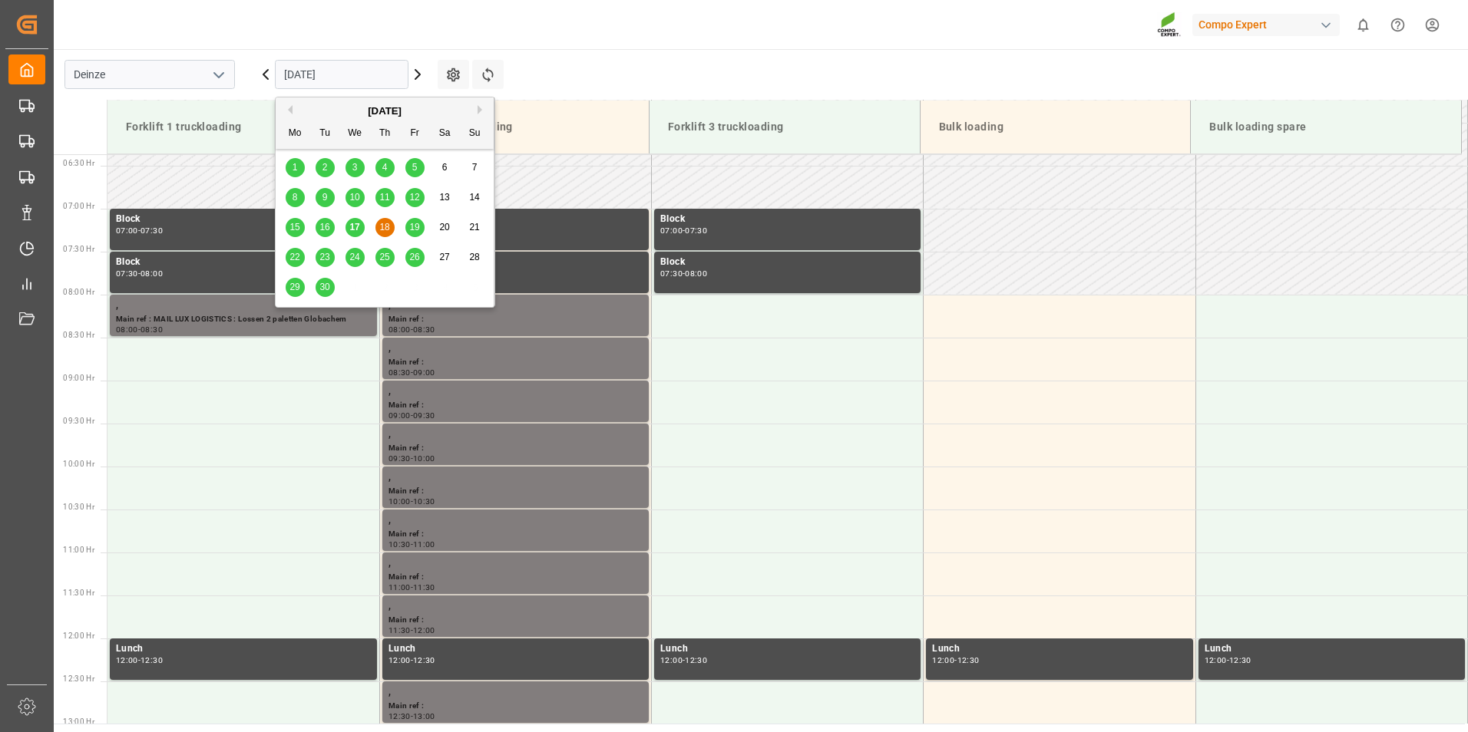
click at [294, 258] on span "22" at bounding box center [294, 257] width 10 height 11
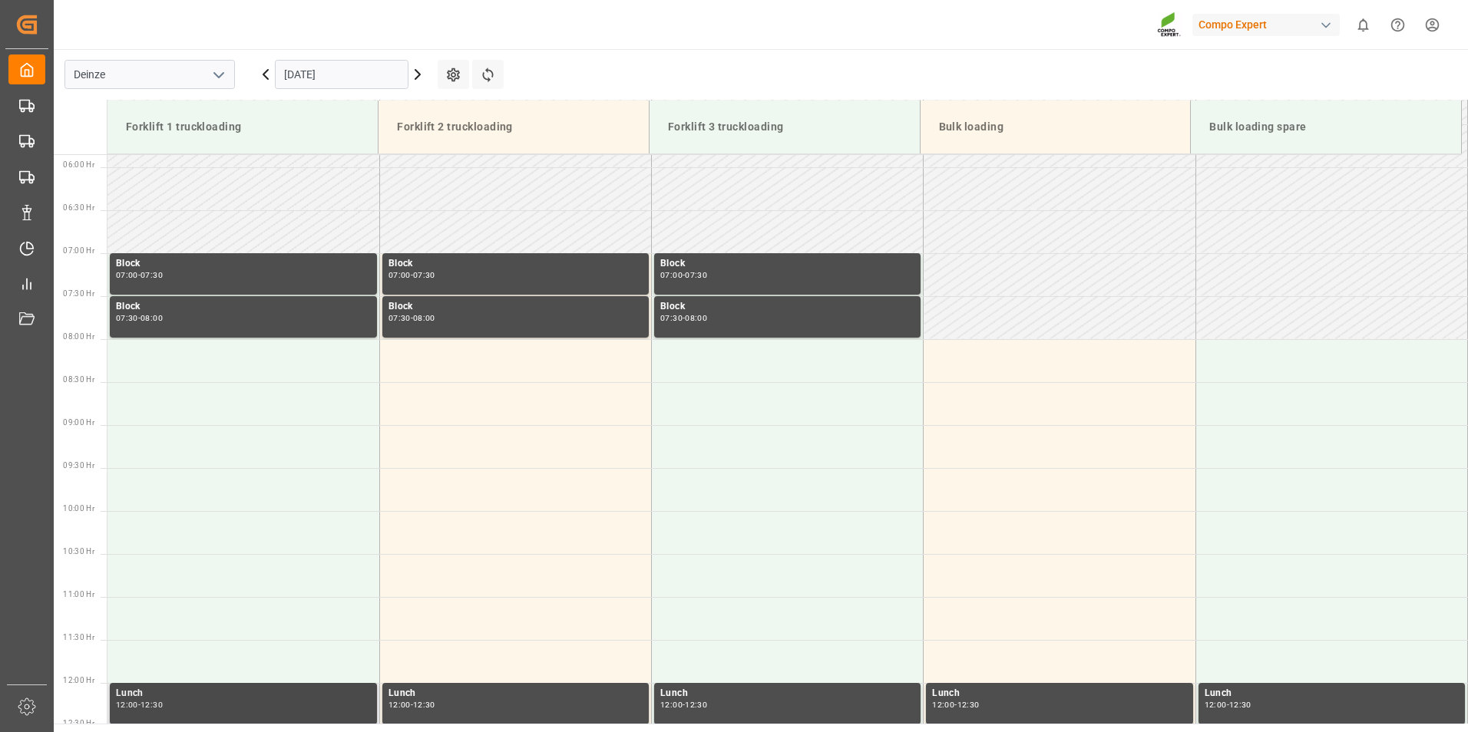
scroll to position [656, 0]
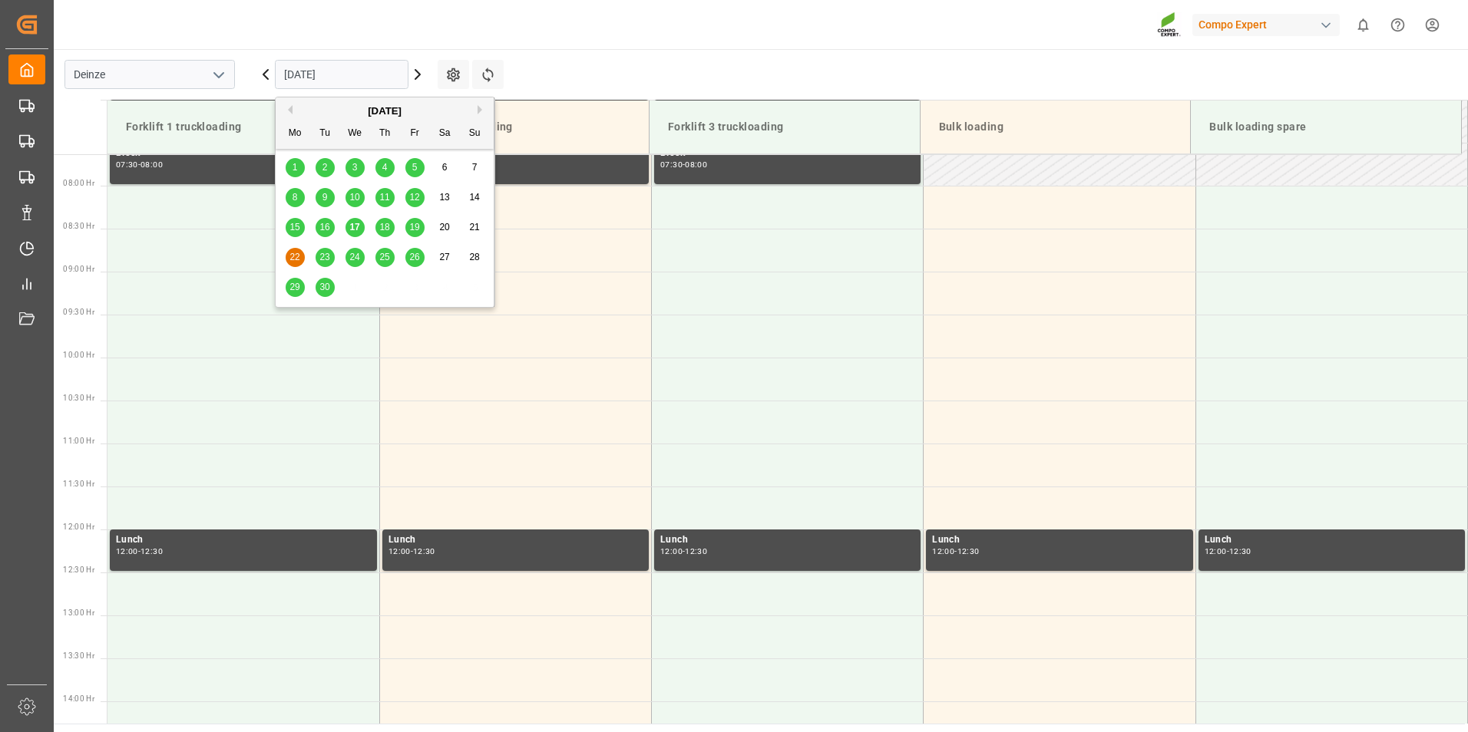
click at [362, 78] on input "[DATE]" at bounding box center [342, 74] width 134 height 29
click at [322, 258] on span "23" at bounding box center [324, 257] width 10 height 11
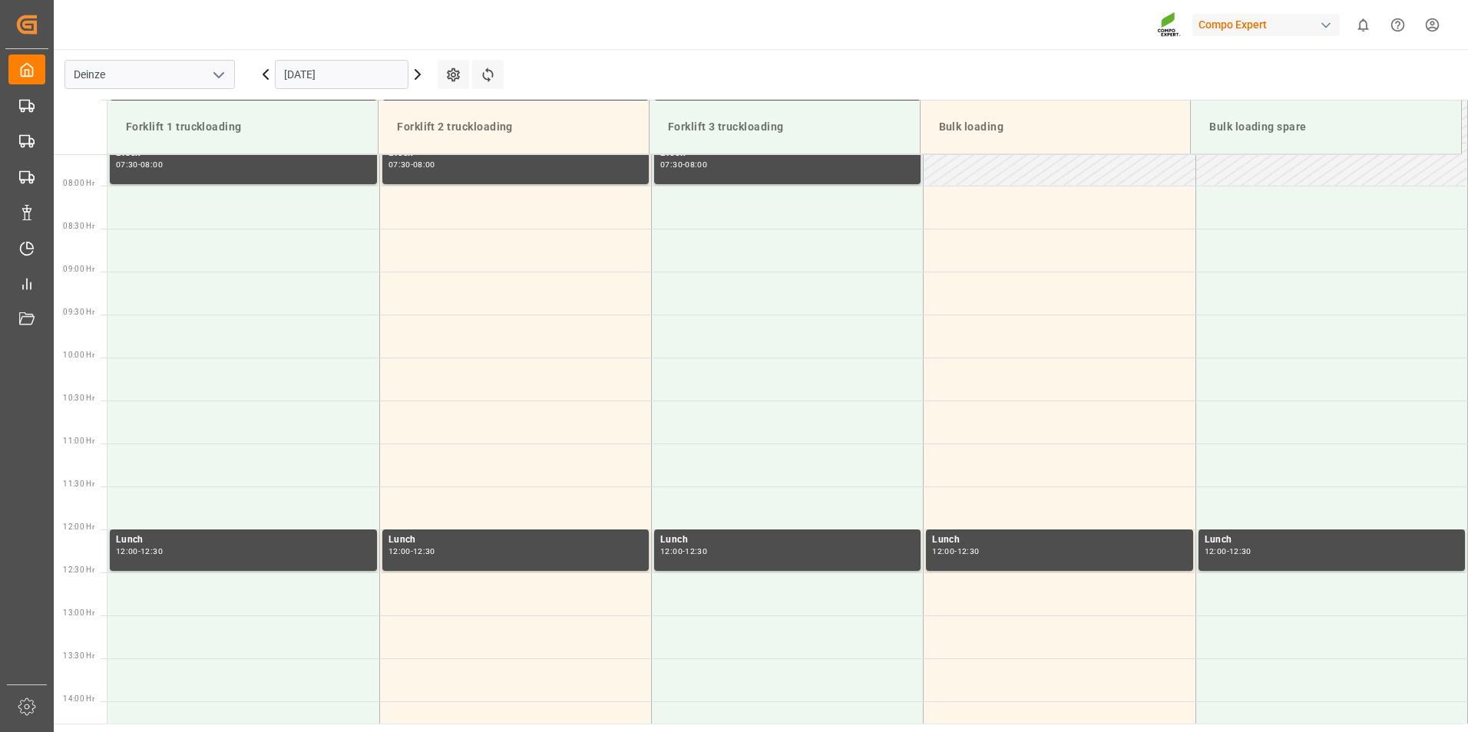
click at [373, 72] on input "[DATE]" at bounding box center [342, 74] width 134 height 29
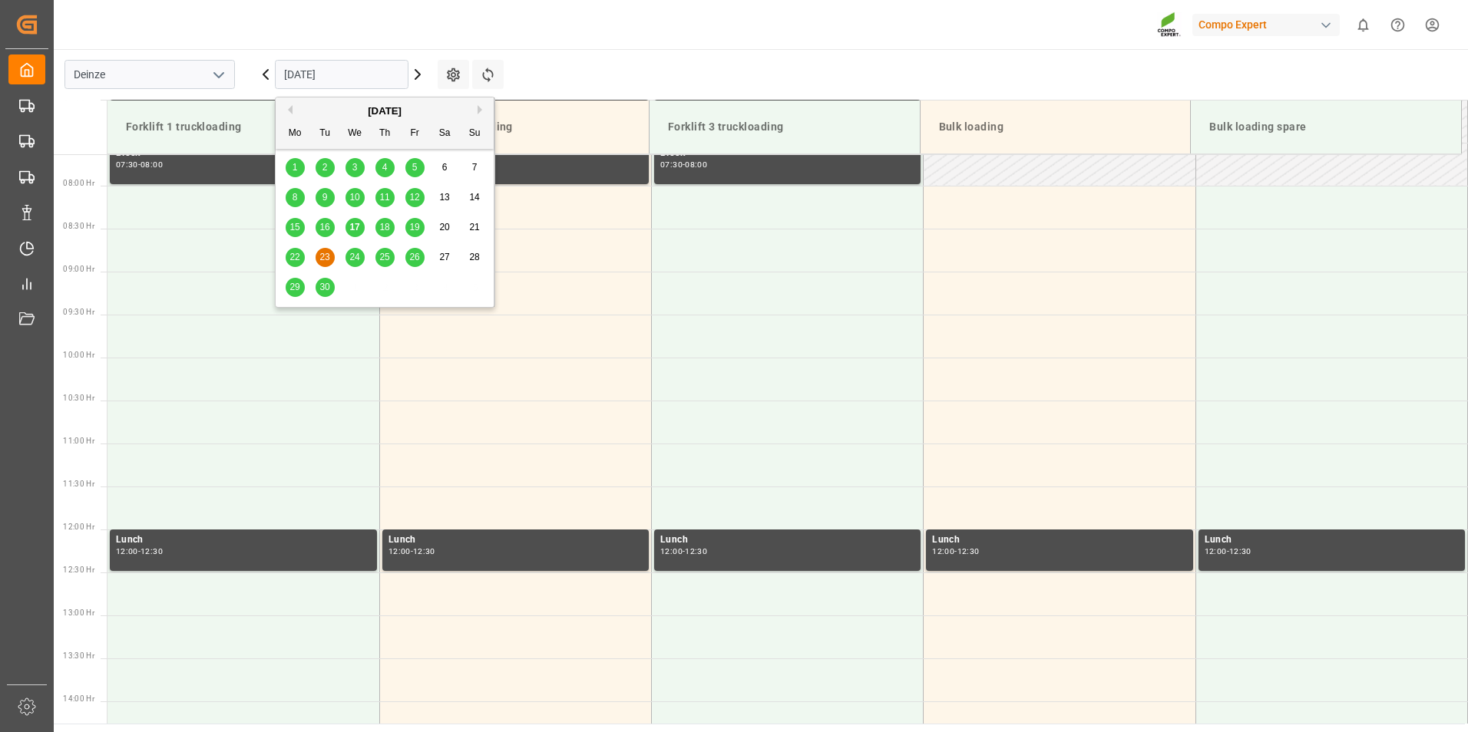
click at [353, 261] on span "24" at bounding box center [354, 257] width 10 height 11
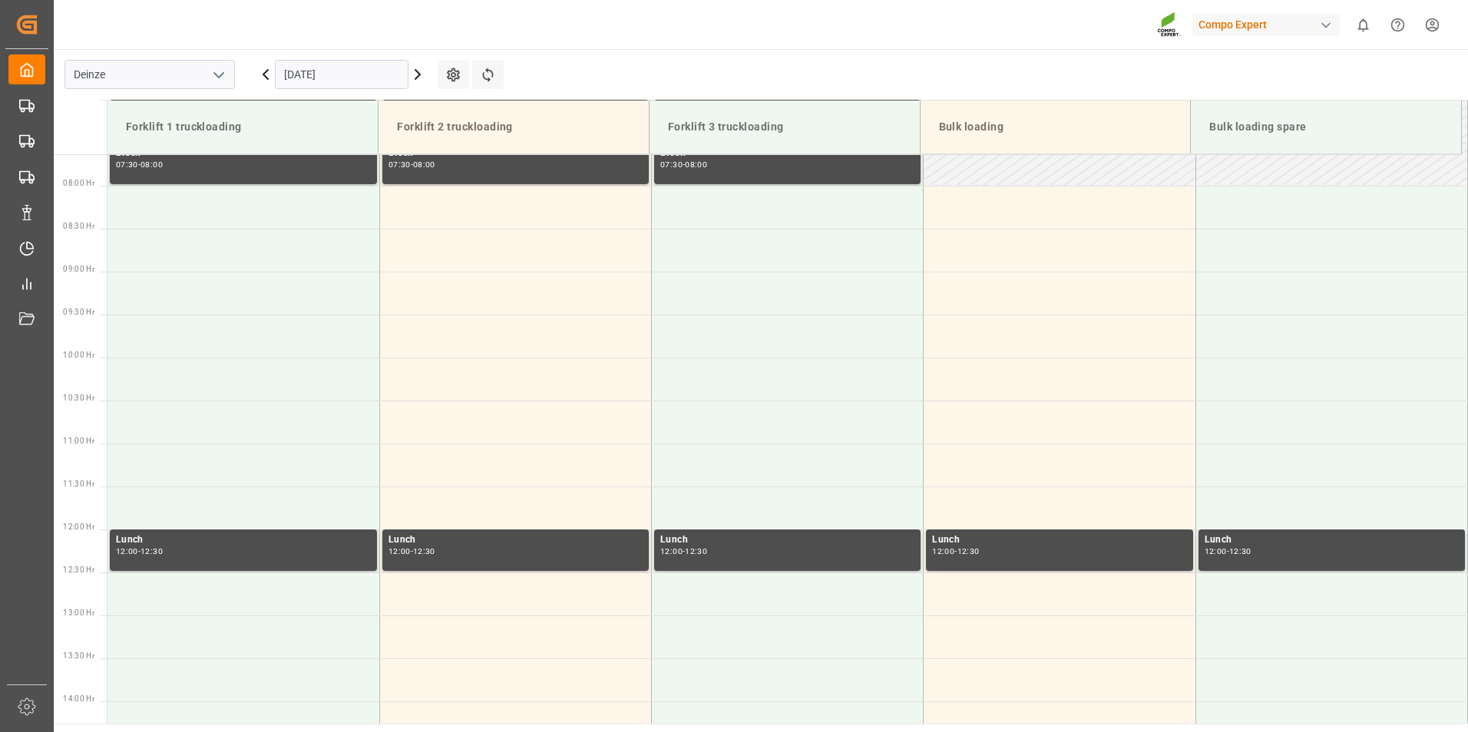
scroll to position [580, 0]
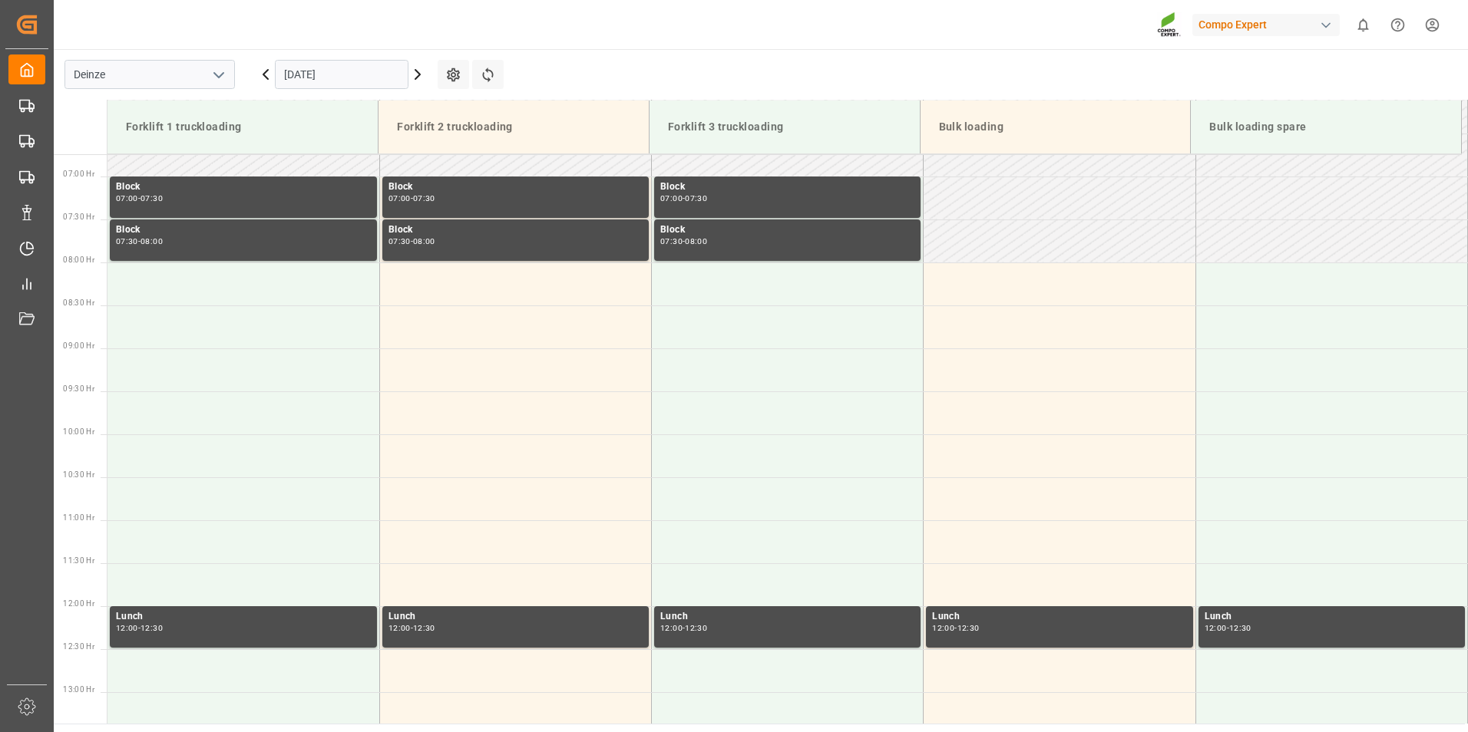
click at [369, 80] on input "[DATE]" at bounding box center [342, 74] width 134 height 29
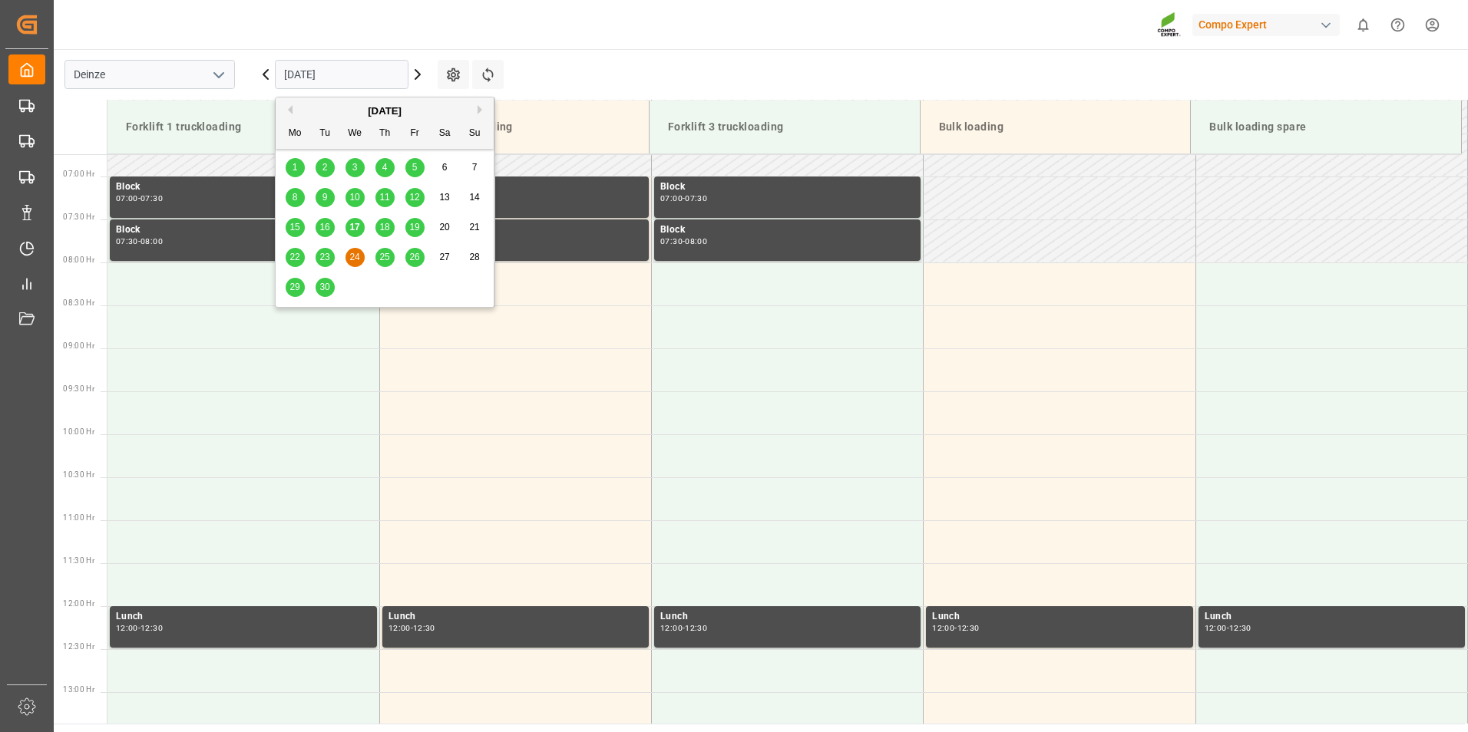
click at [385, 259] on span "25" at bounding box center [384, 257] width 10 height 11
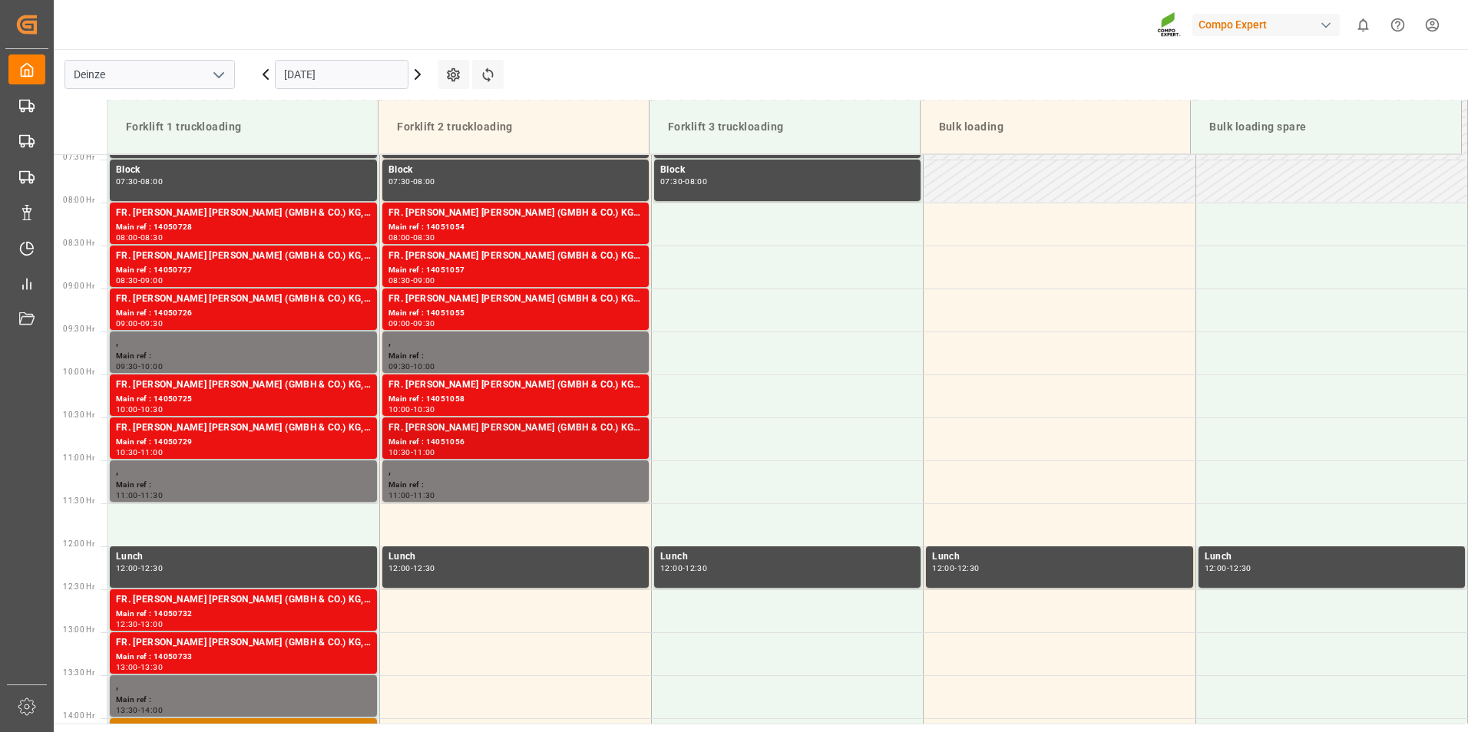
scroll to position [503, 0]
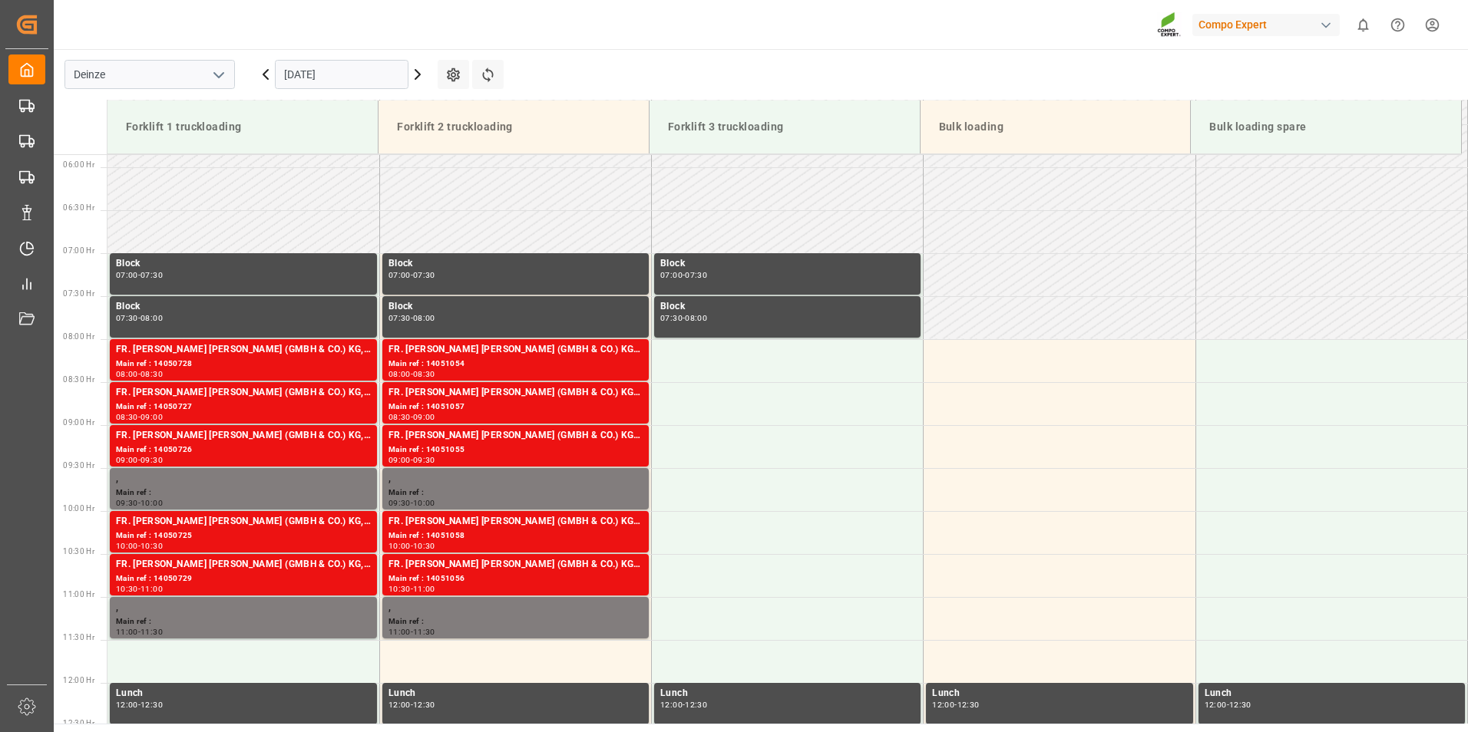
click at [378, 69] on input "[DATE]" at bounding box center [342, 74] width 134 height 29
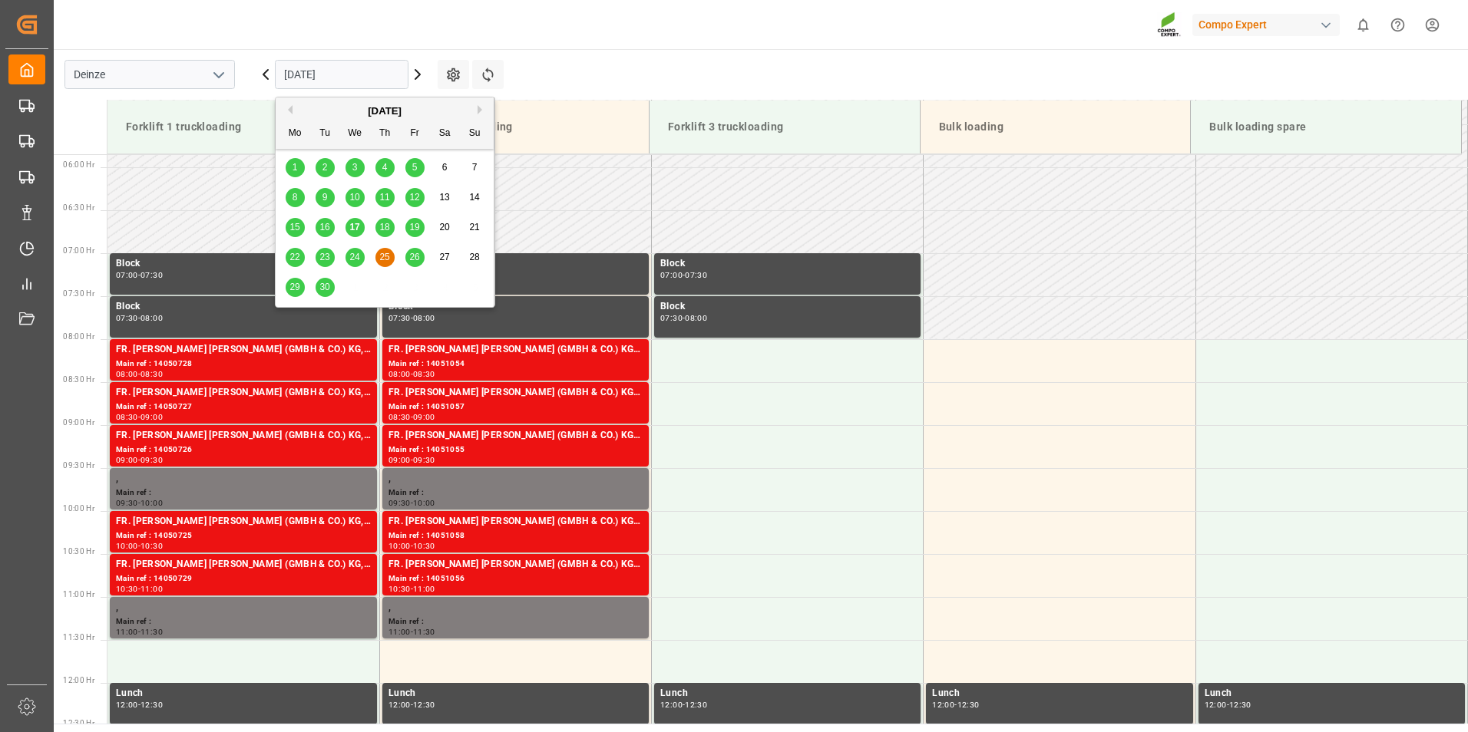
click at [414, 254] on span "26" at bounding box center [414, 257] width 10 height 11
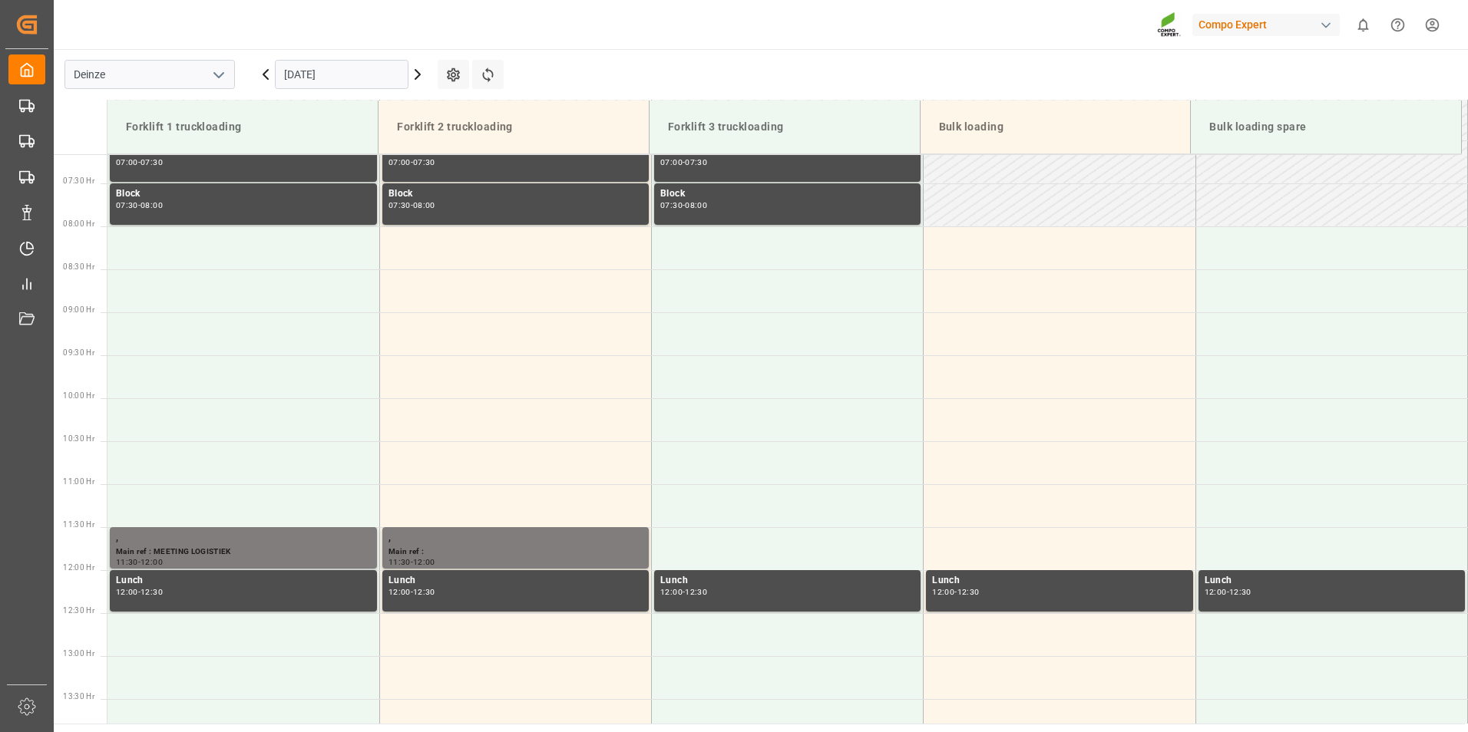
scroll to position [580, 0]
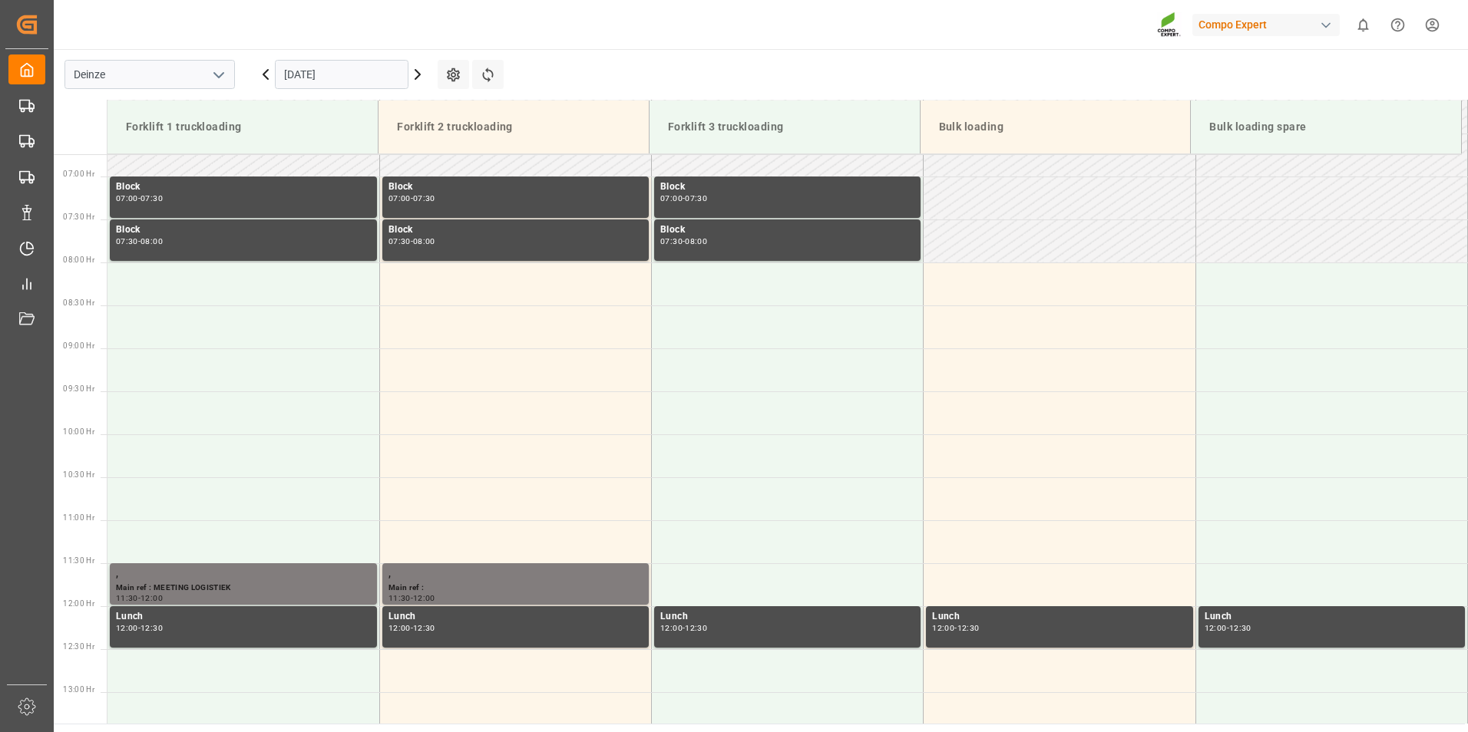
click at [348, 82] on input "[DATE]" at bounding box center [342, 74] width 134 height 29
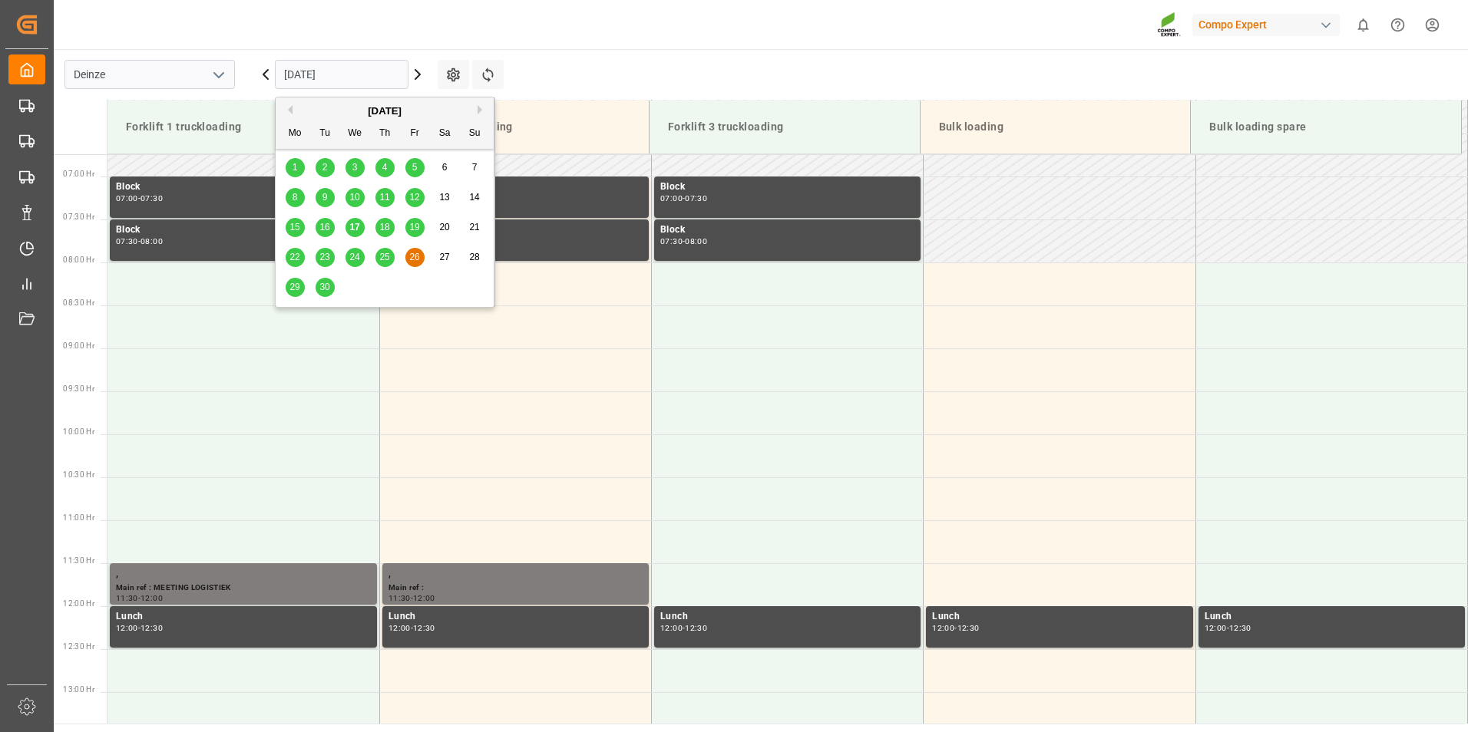
click at [355, 227] on span "17" at bounding box center [354, 227] width 10 height 11
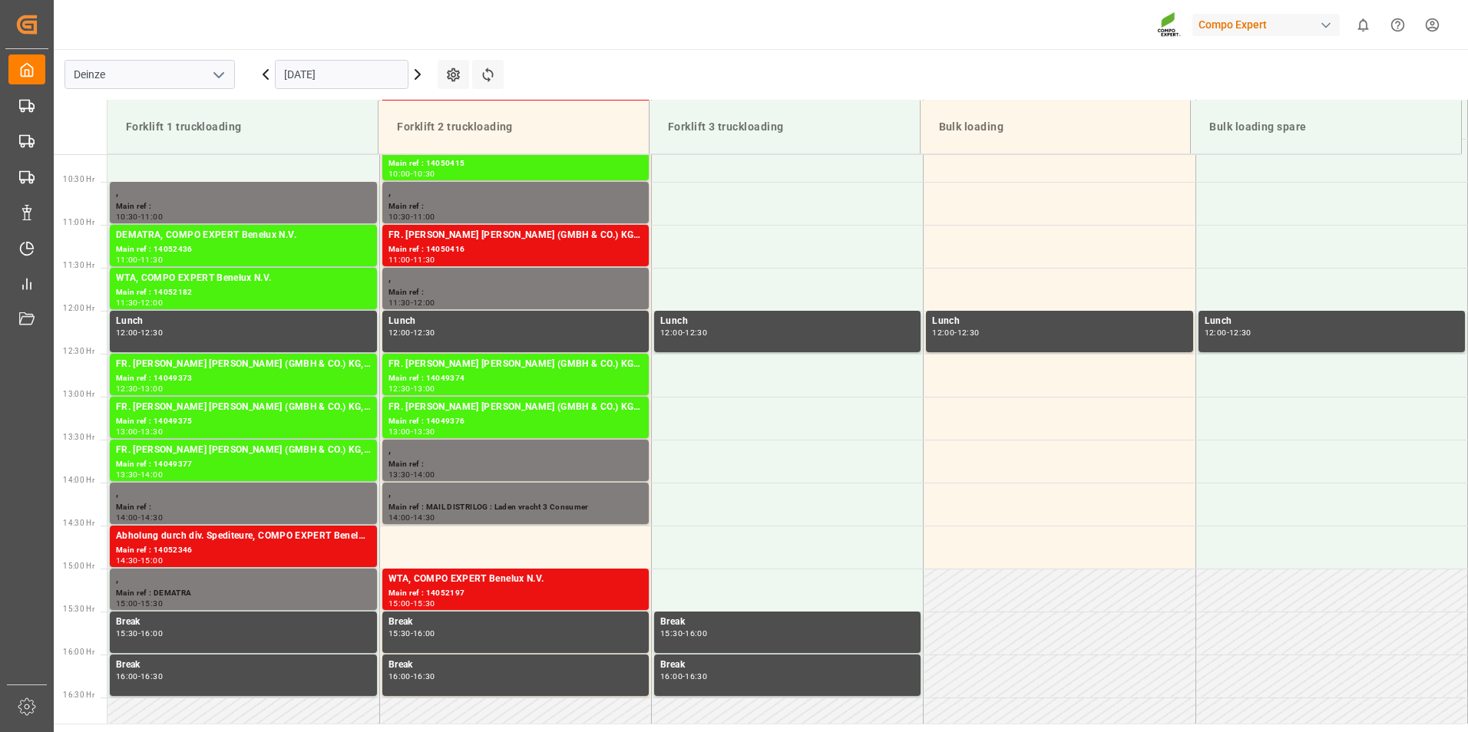
scroll to position [818, 0]
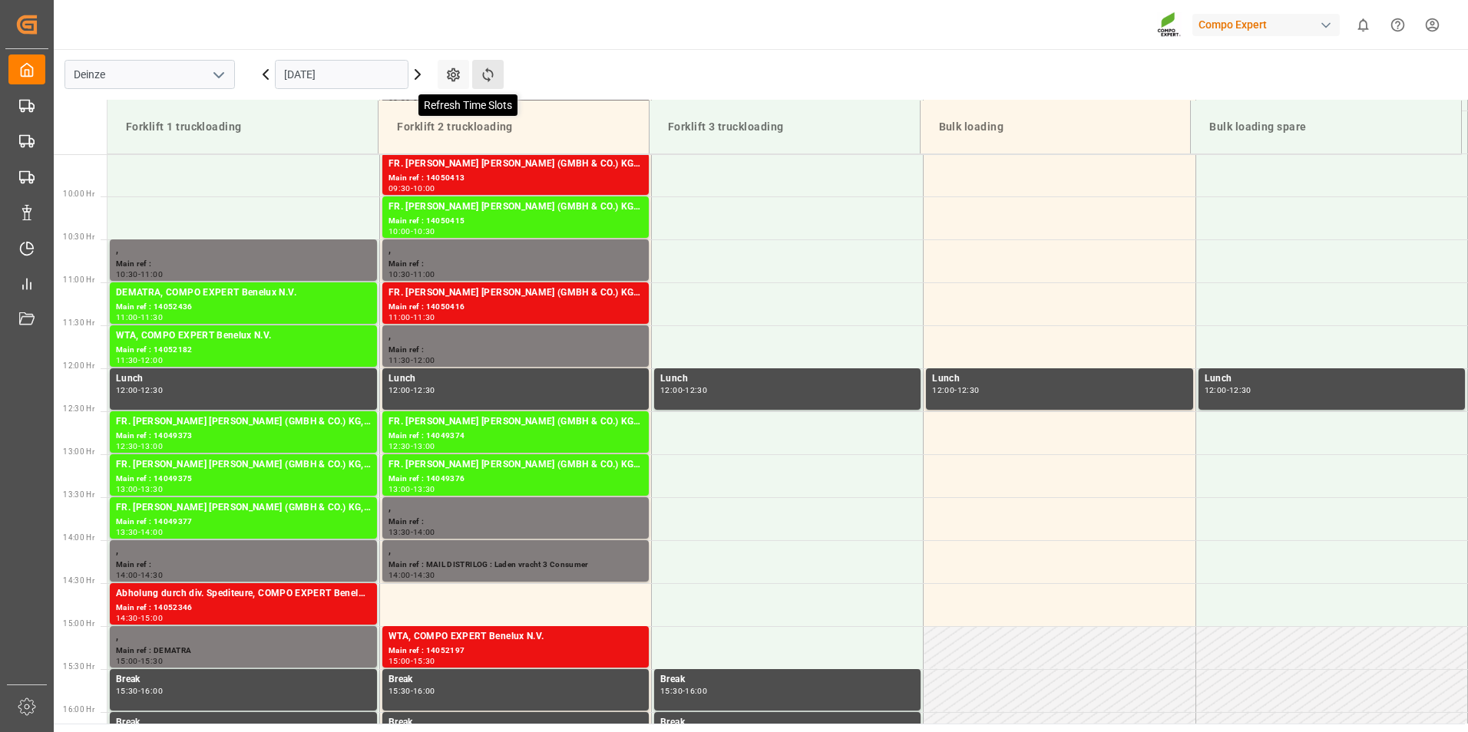
click at [486, 75] on icon at bounding box center [488, 75] width 16 height 16
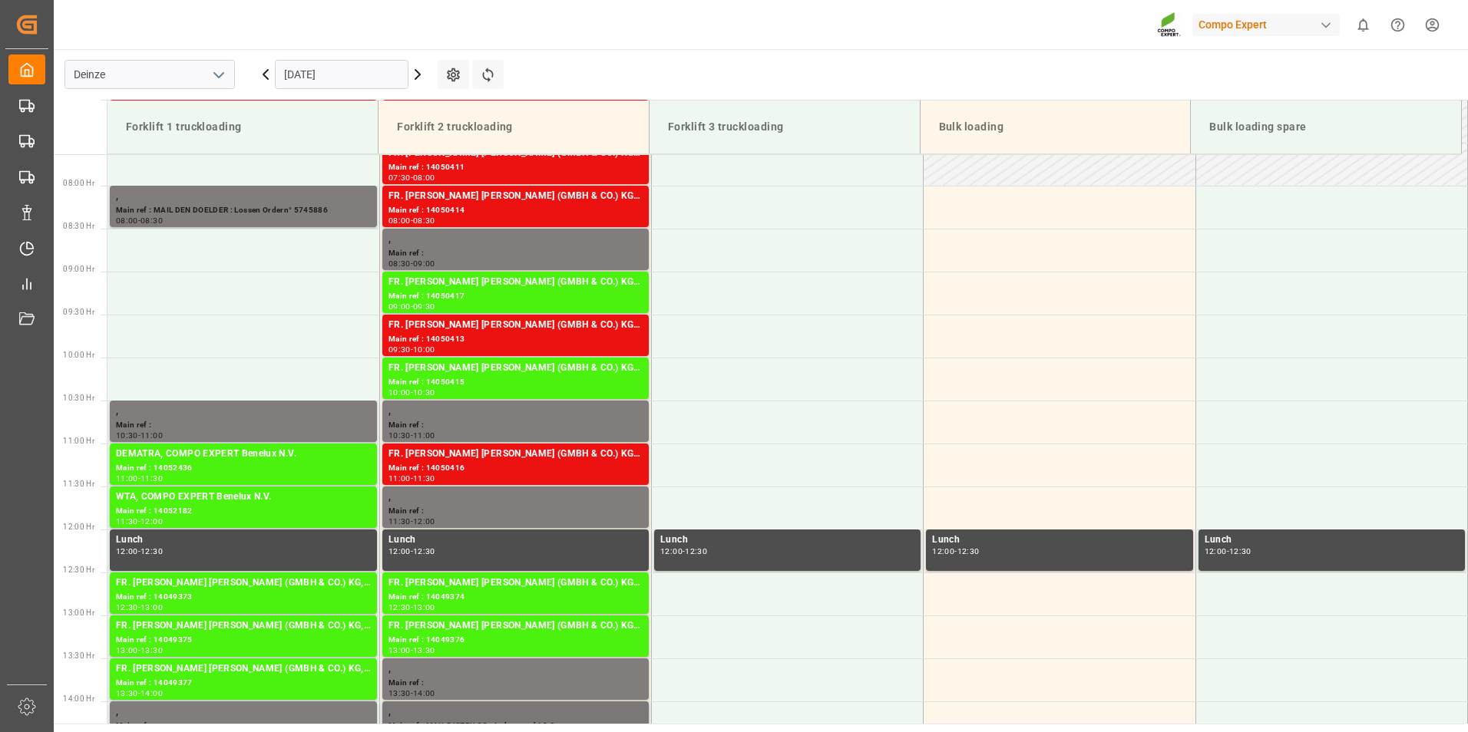
scroll to position [580, 0]
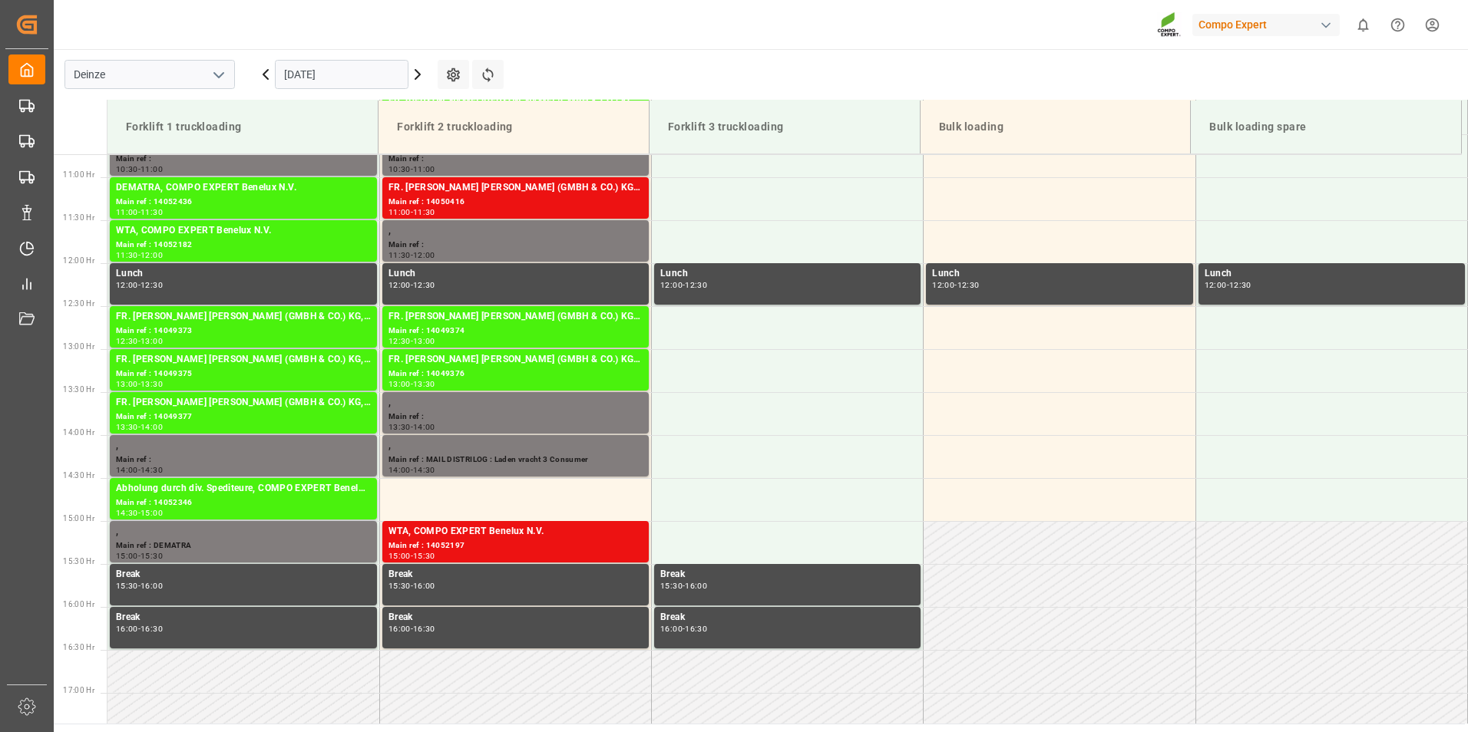
scroll to position [887, 0]
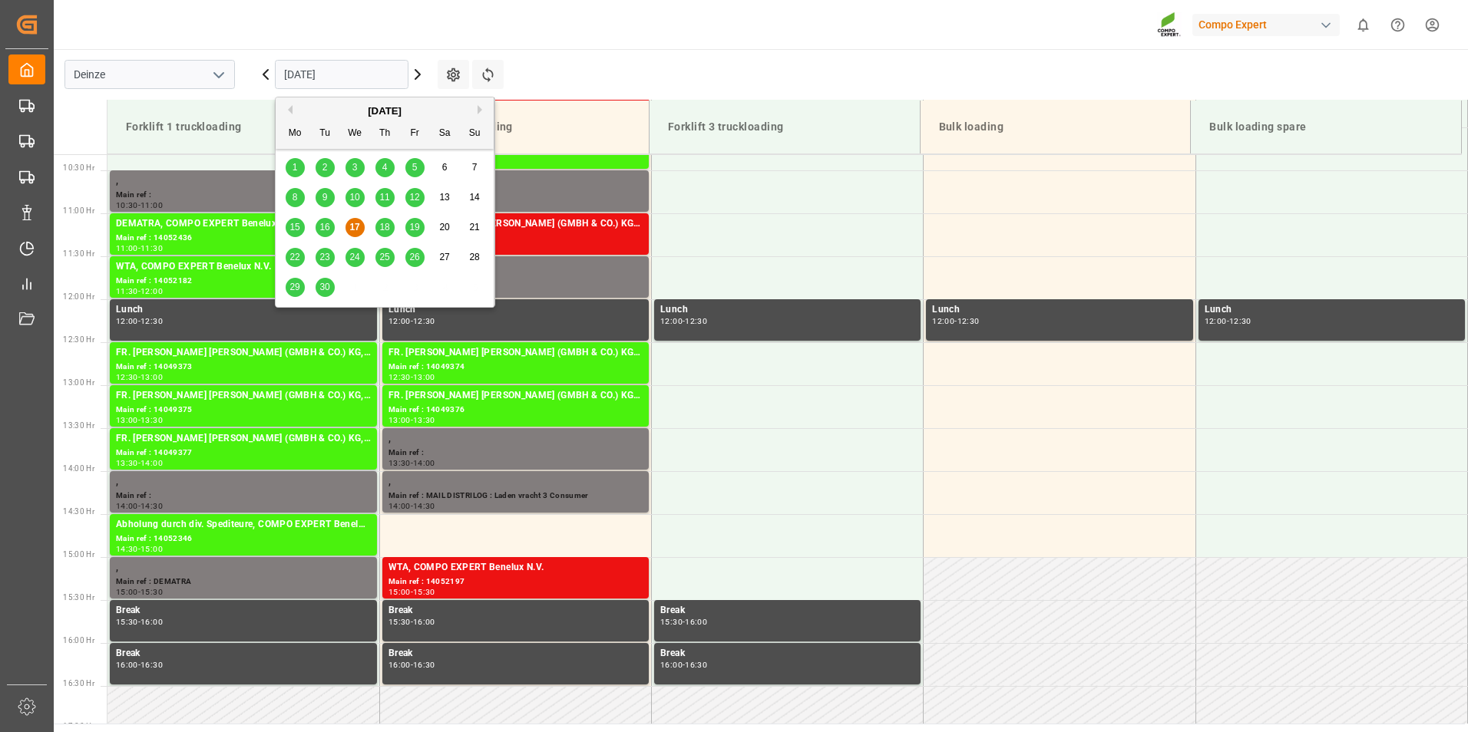
click at [361, 74] on input "[DATE]" at bounding box center [342, 74] width 134 height 29
click at [411, 230] on span "19" at bounding box center [414, 227] width 10 height 11
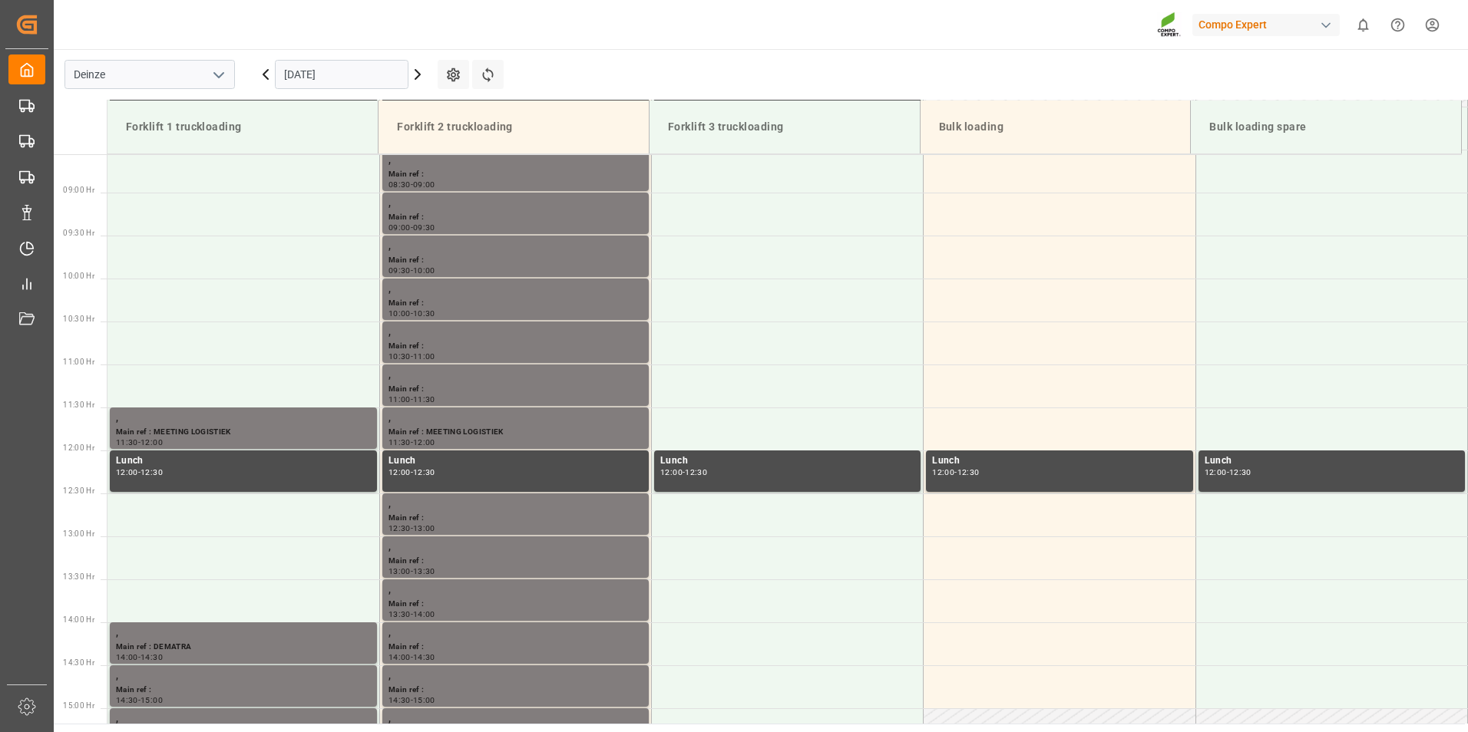
scroll to position [733, 0]
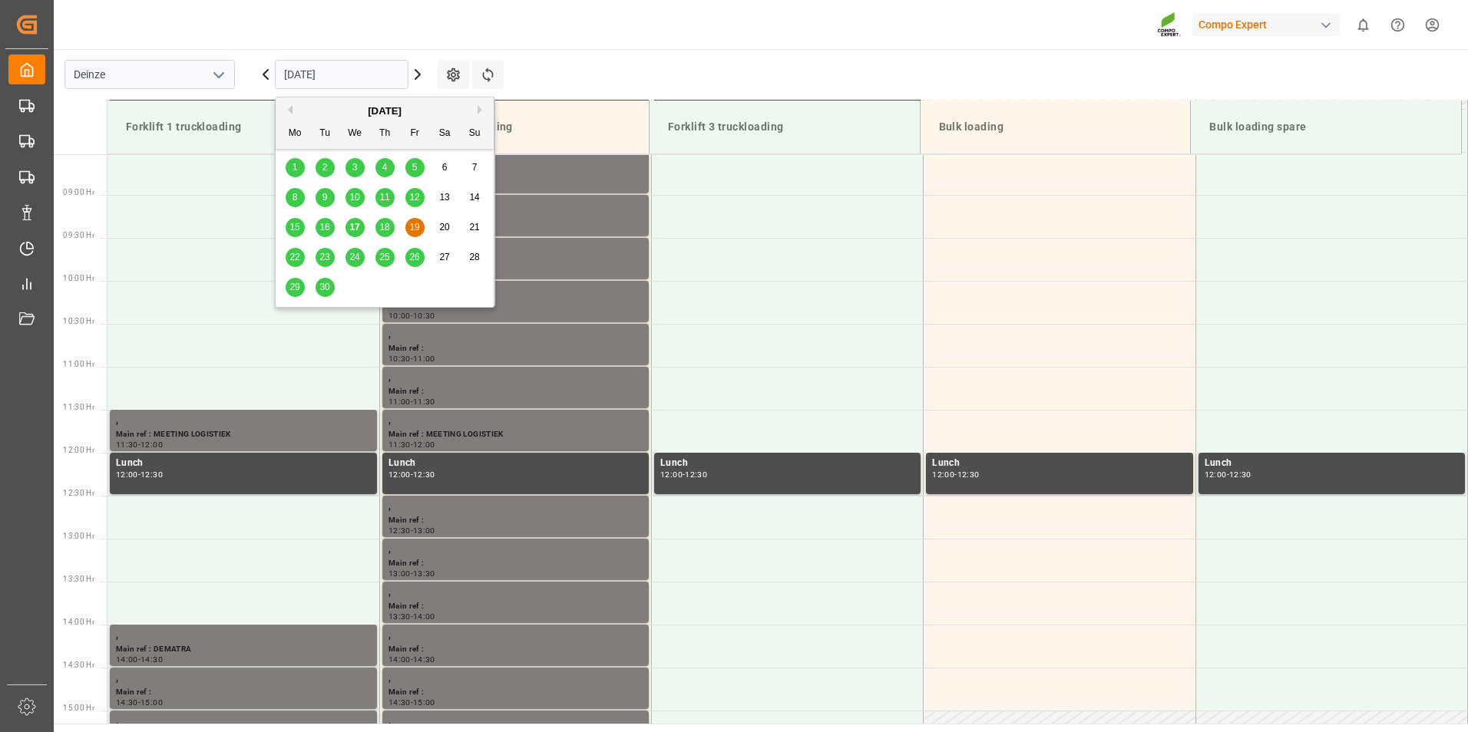
click at [358, 78] on input "[DATE]" at bounding box center [342, 74] width 134 height 29
click at [295, 262] on span "22" at bounding box center [294, 257] width 10 height 11
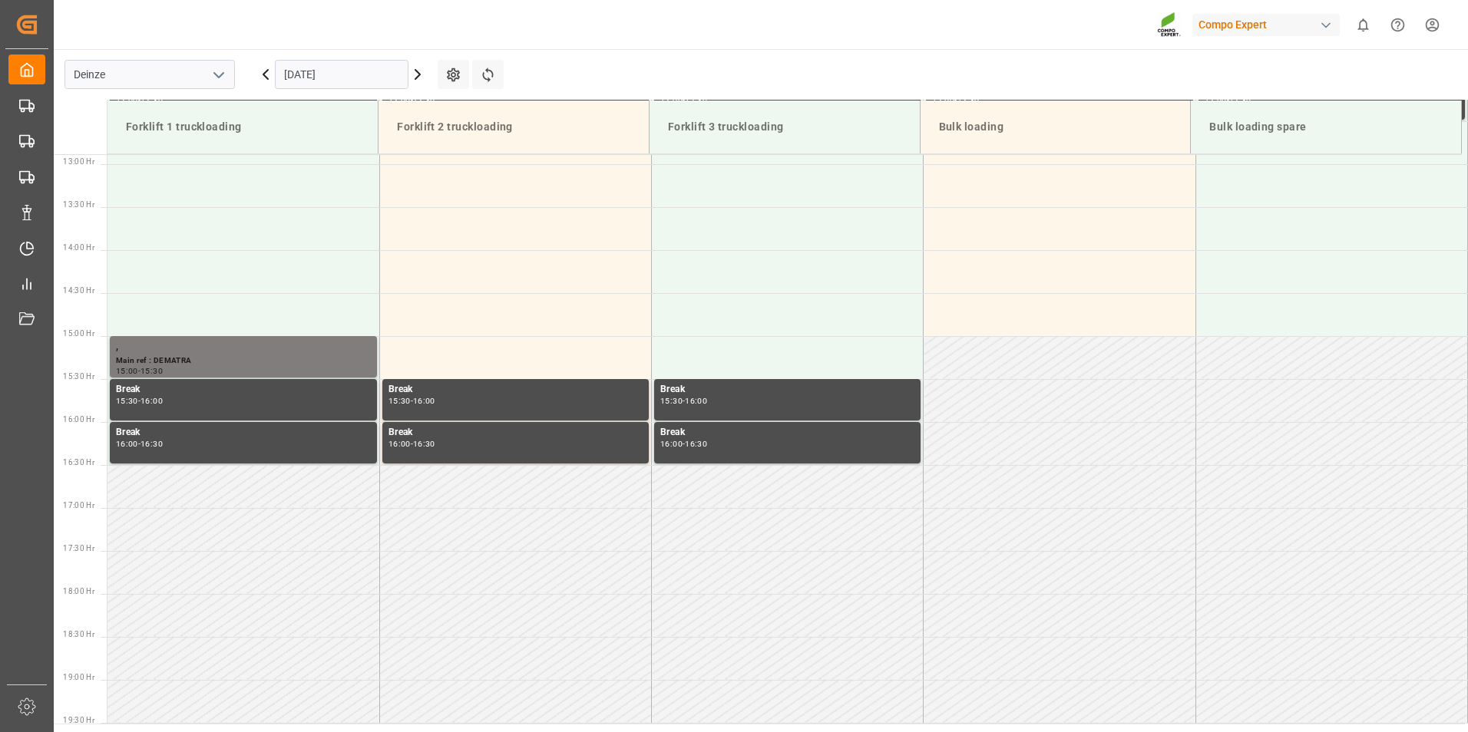
scroll to position [1194, 0]
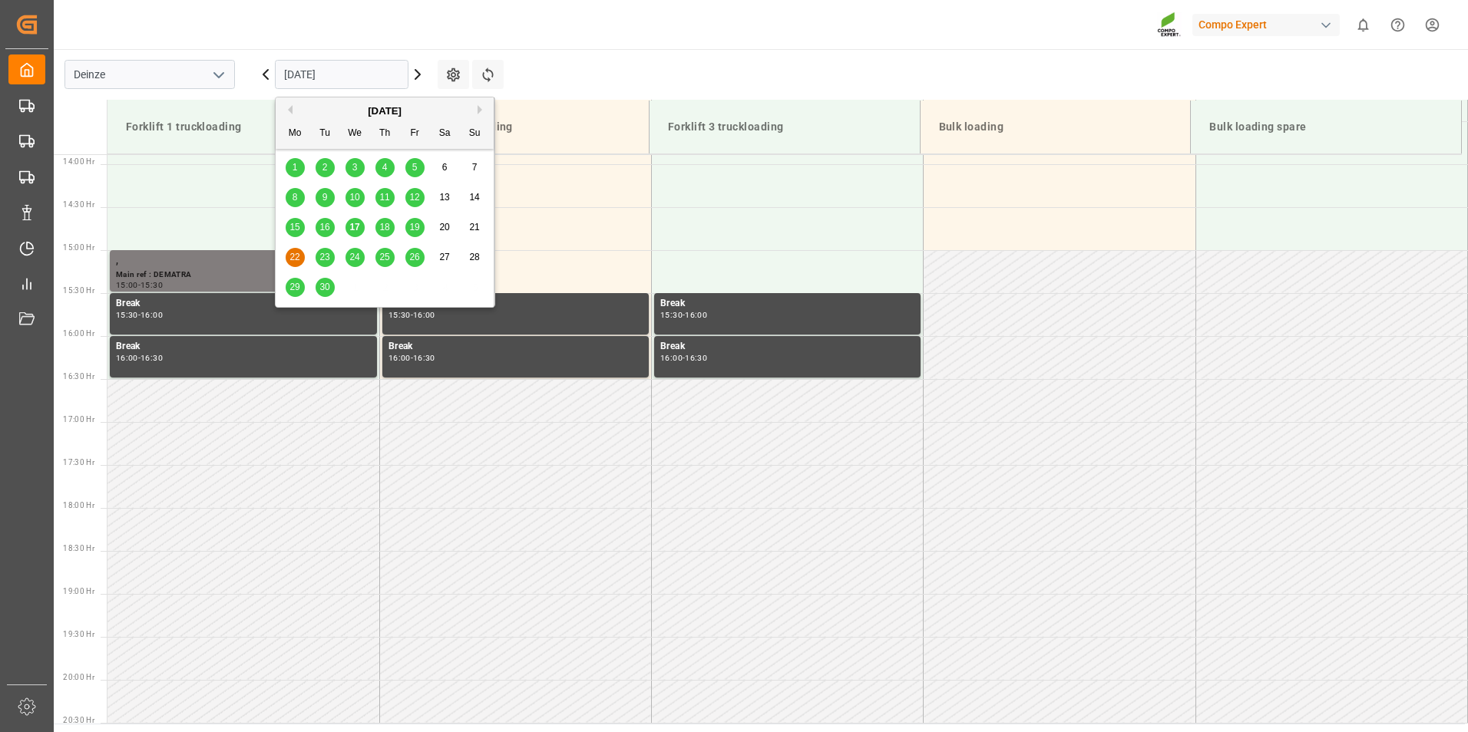
click at [365, 77] on input "[DATE]" at bounding box center [342, 74] width 134 height 29
click at [325, 253] on span "23" at bounding box center [324, 257] width 10 height 11
click at [362, 81] on input "[DATE]" at bounding box center [342, 74] width 134 height 29
click at [357, 263] on span "24" at bounding box center [354, 257] width 10 height 11
click at [358, 78] on input "[DATE]" at bounding box center [342, 74] width 134 height 29
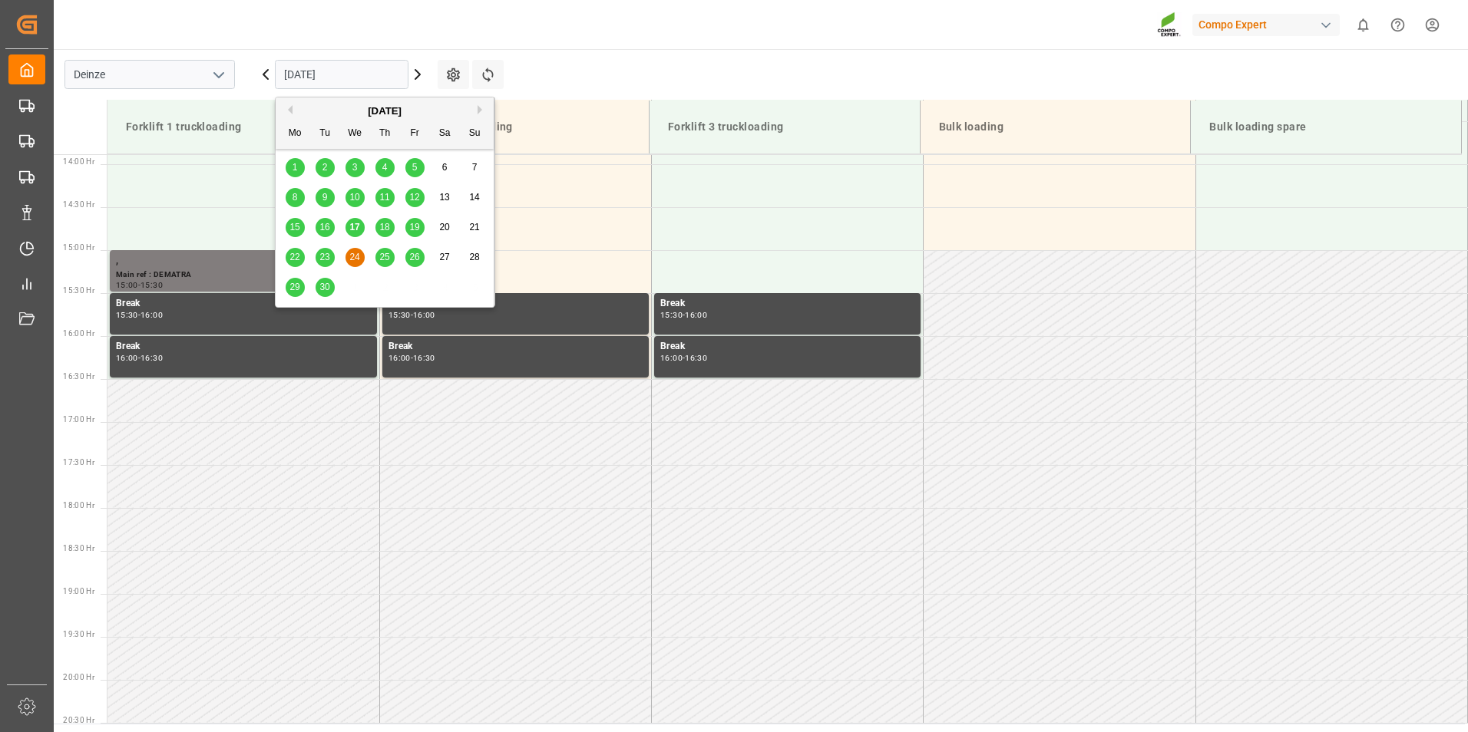
click at [383, 251] on div "25" at bounding box center [384, 258] width 19 height 18
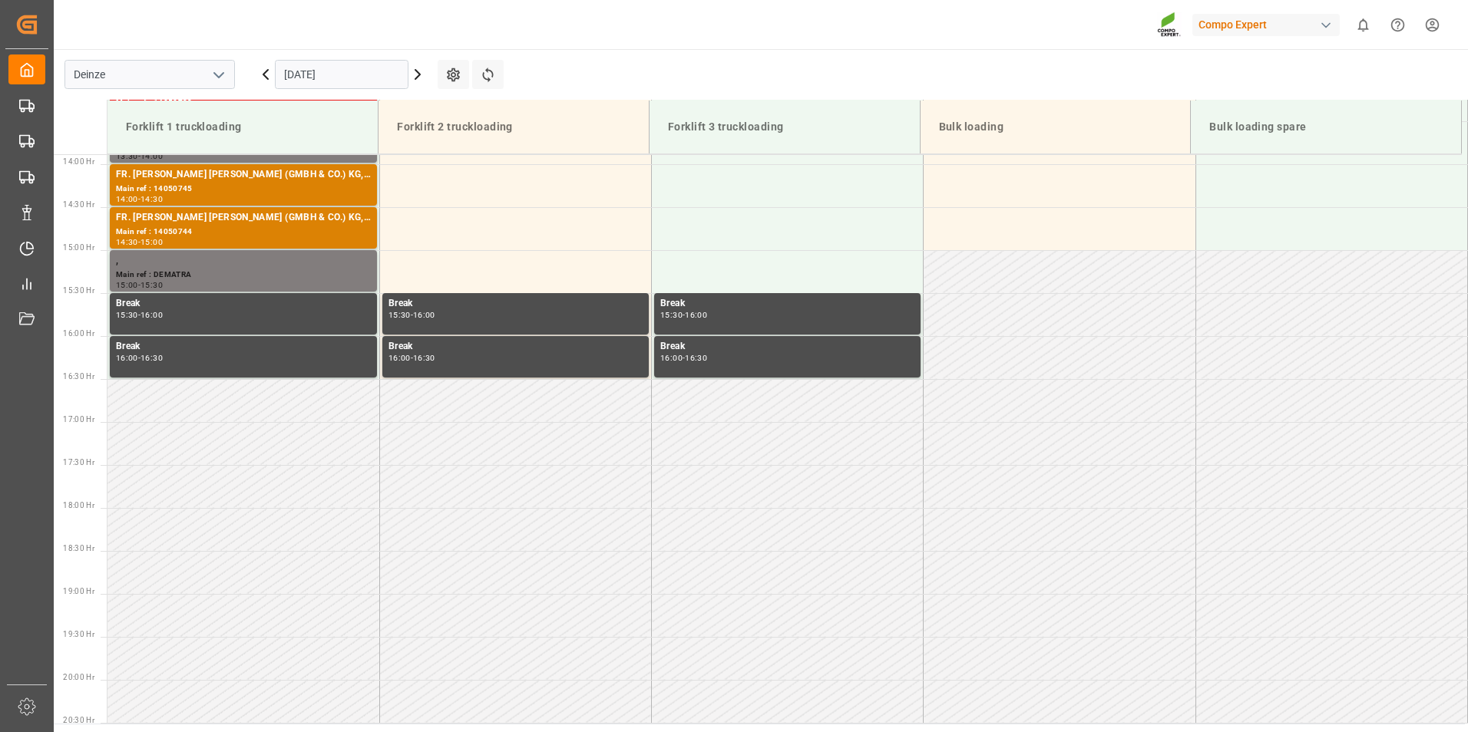
click at [372, 77] on input "[DATE]" at bounding box center [342, 74] width 134 height 29
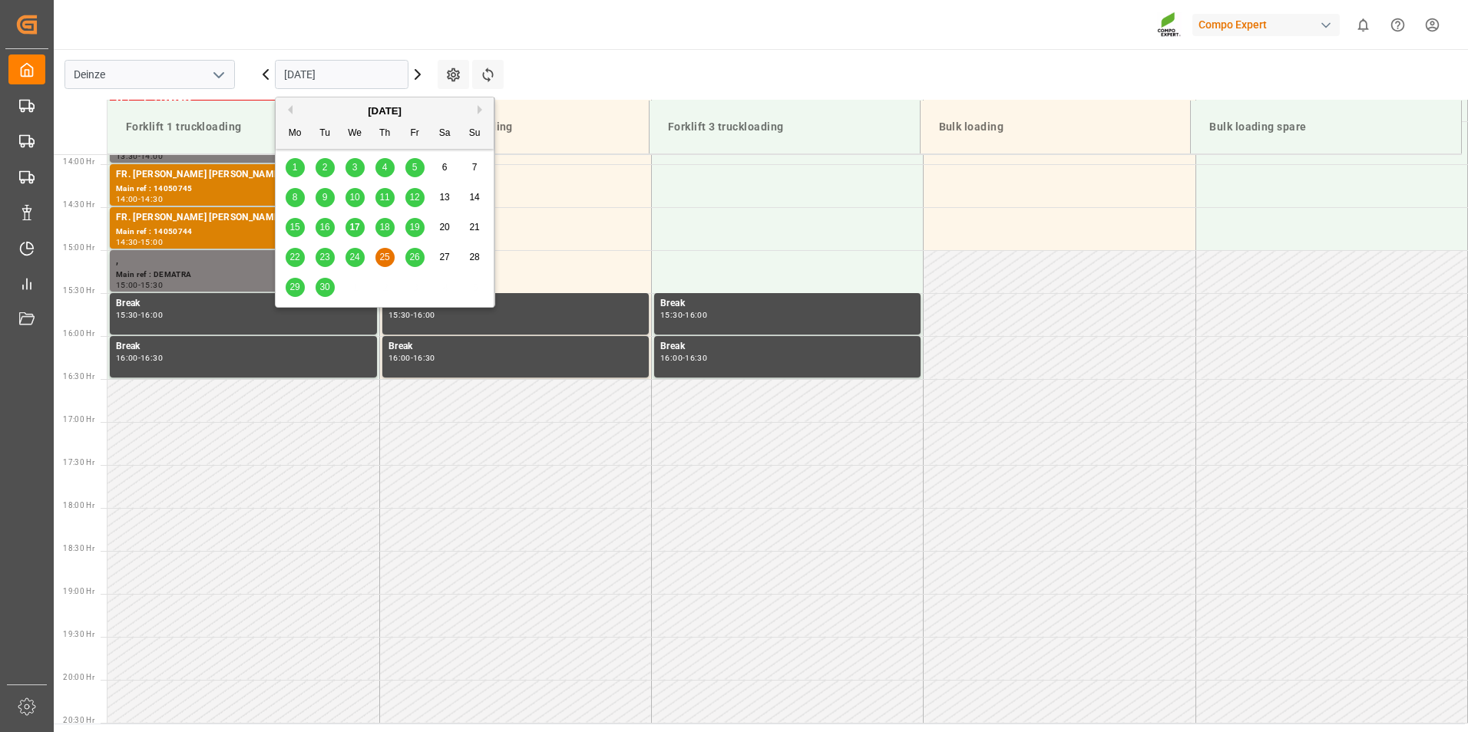
click at [415, 256] on span "26" at bounding box center [414, 257] width 10 height 11
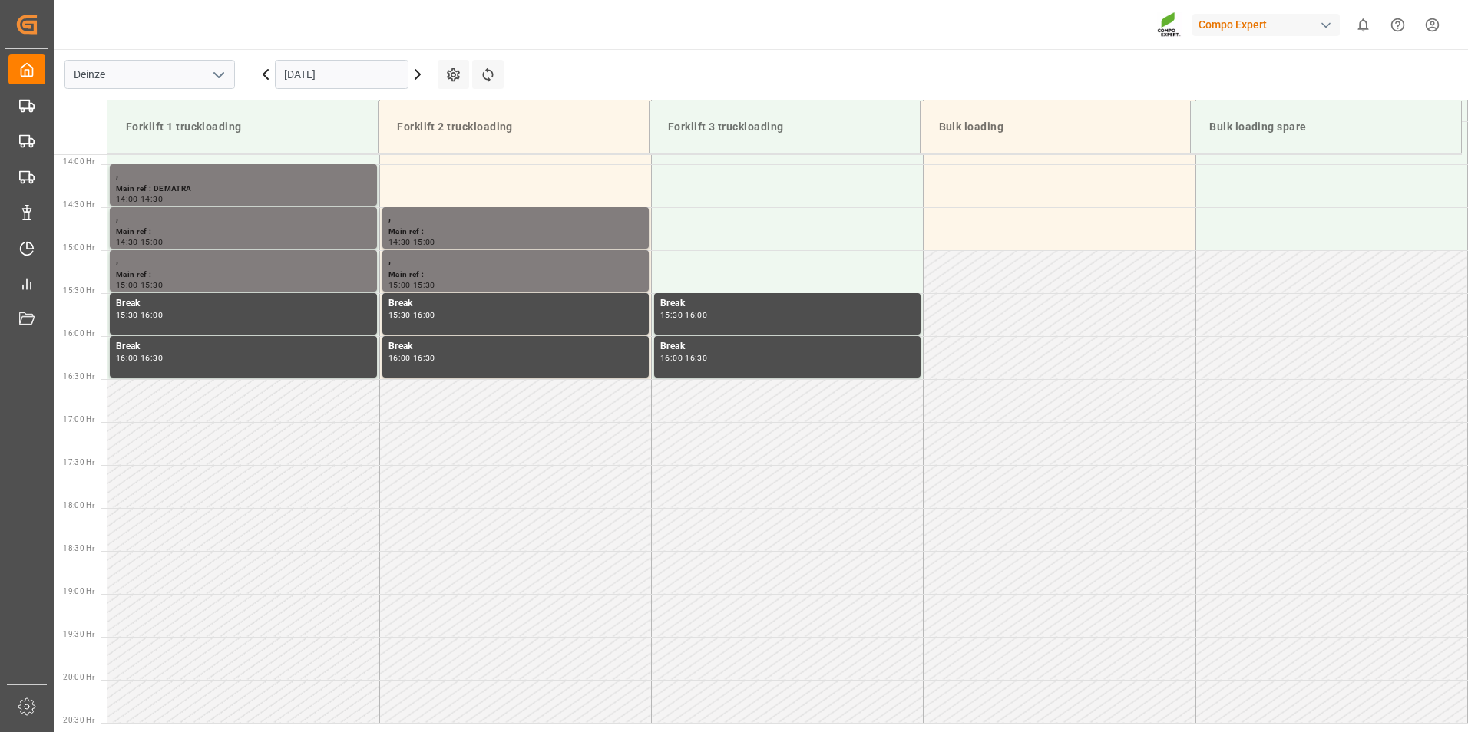
click at [351, 84] on input "[DATE]" at bounding box center [342, 74] width 134 height 29
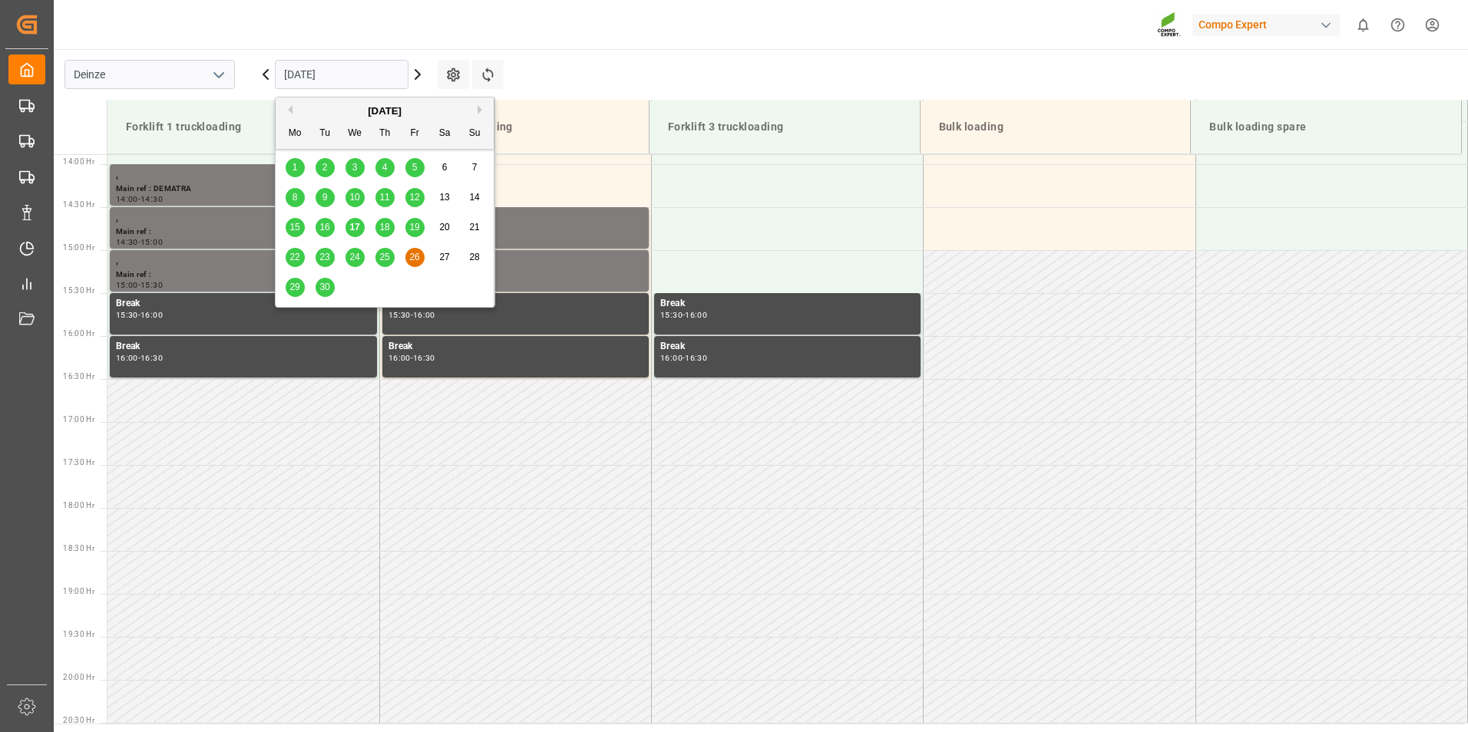
click at [321, 256] on span "23" at bounding box center [324, 257] width 10 height 11
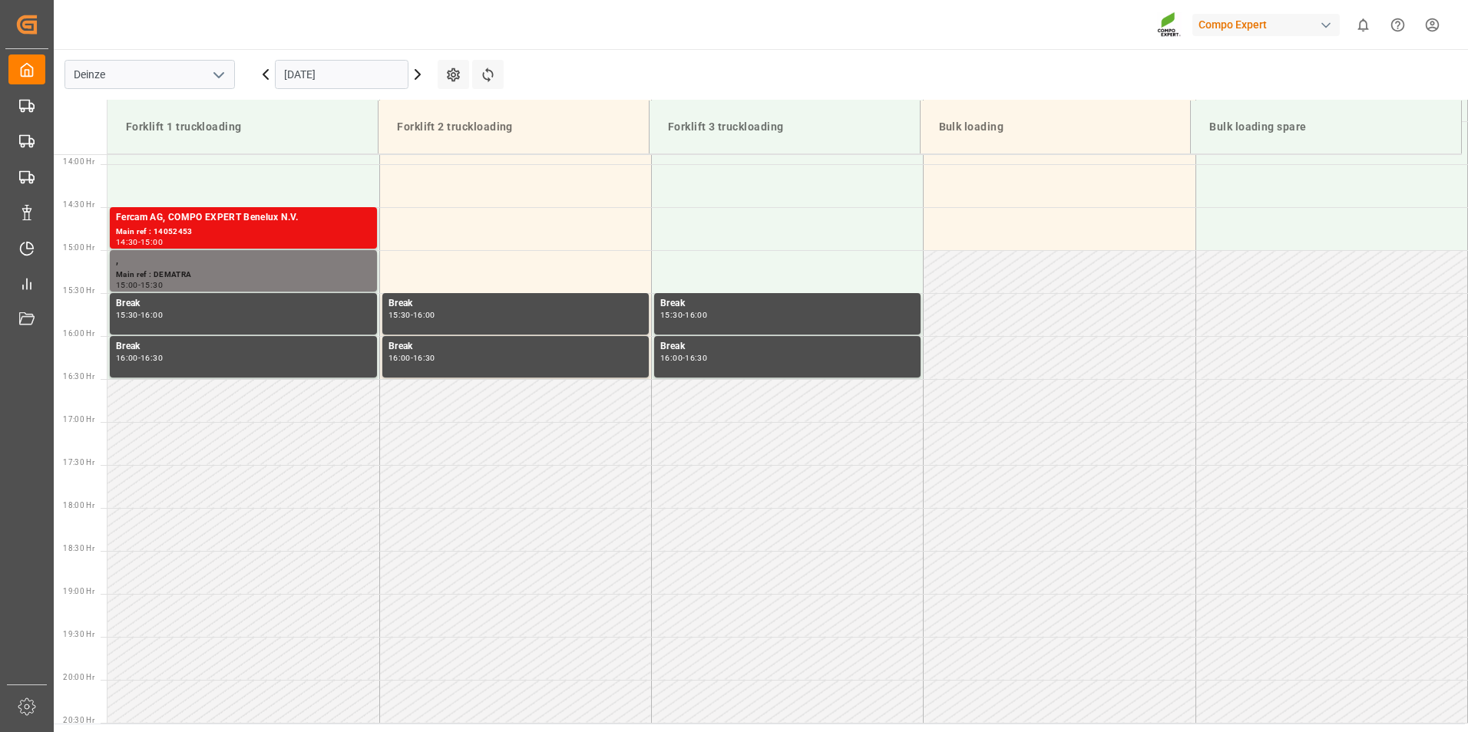
click at [349, 69] on input "[DATE]" at bounding box center [342, 74] width 134 height 29
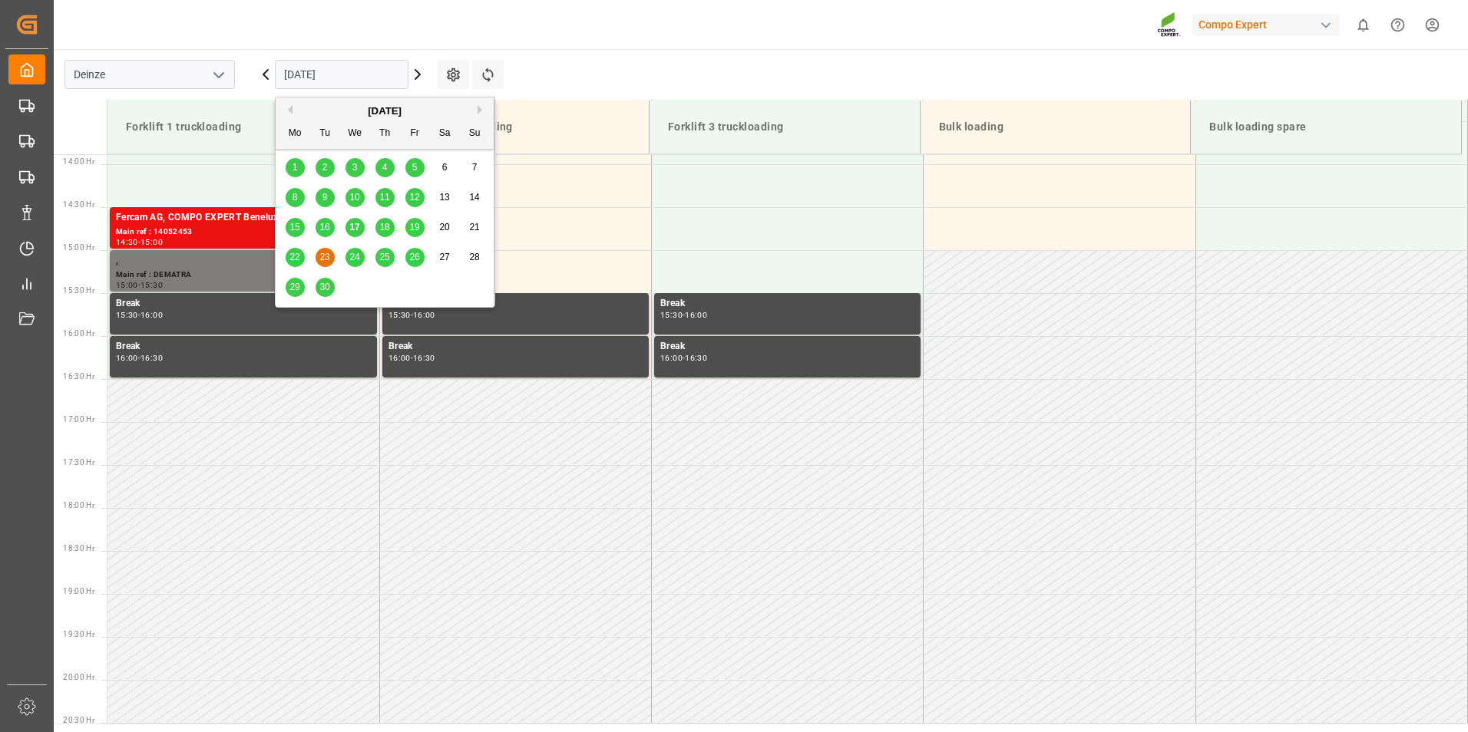
click at [355, 228] on span "17" at bounding box center [354, 227] width 10 height 11
